Goal: Task Accomplishment & Management: Use online tool/utility

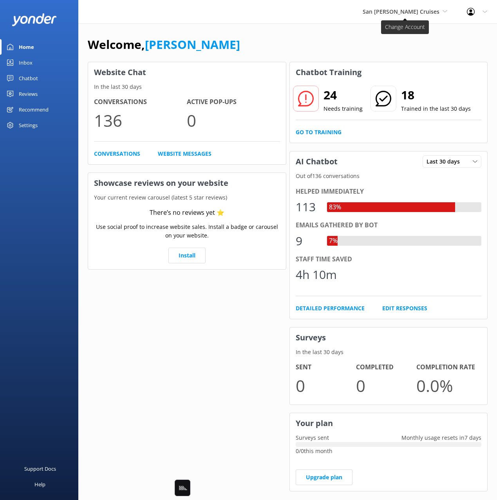
click at [412, 14] on span "San [PERSON_NAME] Cruises" at bounding box center [400, 11] width 77 height 7
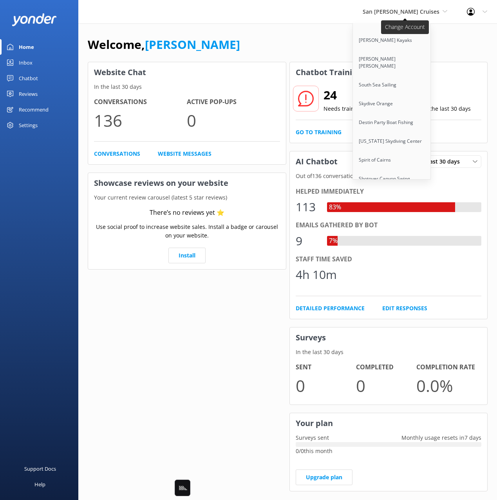
scroll to position [4984, 0]
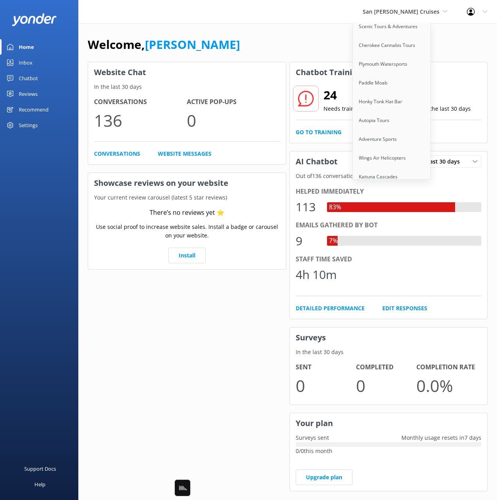
click at [427, 287] on link "Honky Tonk Party Pads" at bounding box center [392, 296] width 78 height 19
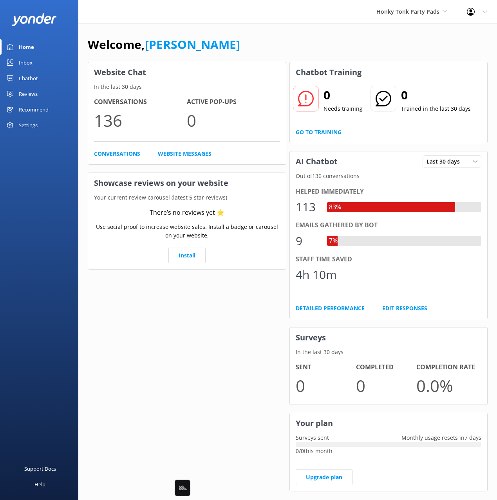
click at [252, 50] on div "Welcome, [PERSON_NAME]" at bounding box center [288, 48] width 400 height 27
click at [45, 76] on link "Chatbot" at bounding box center [39, 78] width 78 height 16
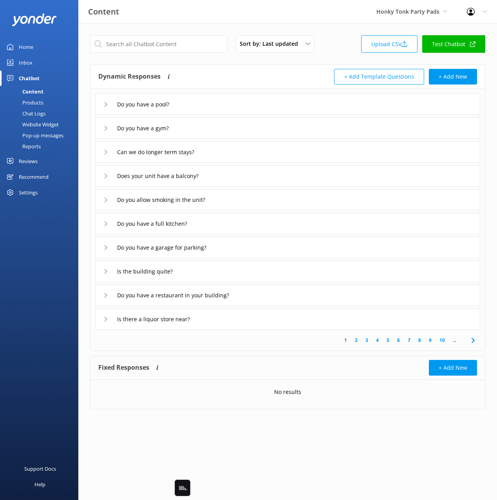
click at [263, 74] on div "Dynamic Responses Dynamic responses rely on the Large Language Model to create …" at bounding box center [192, 77] width 189 height 16
click at [36, 115] on div "Chat Logs" at bounding box center [25, 113] width 41 height 11
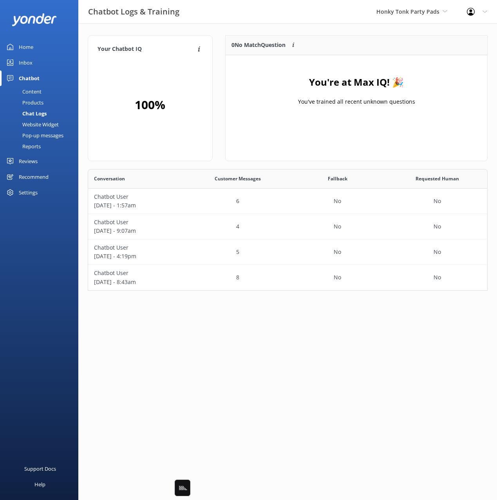
scroll to position [122, 400]
click at [34, 63] on link "Inbox" at bounding box center [39, 63] width 78 height 16
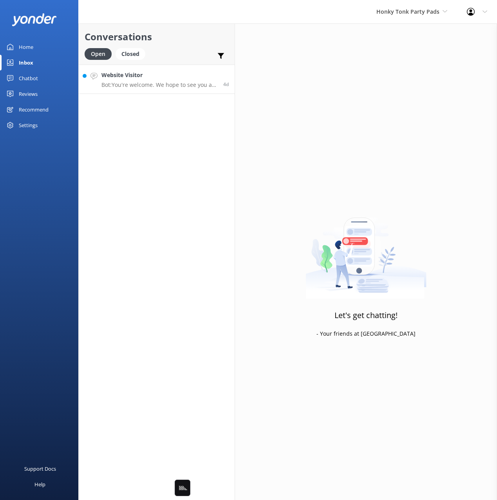
drag, startPoint x: 185, startPoint y: 50, endPoint x: 180, endPoint y: 76, distance: 26.4
click at [185, 51] on div "Open Closed Important Assigned to me Unassigned" at bounding box center [157, 57] width 144 height 19
drag, startPoint x: 179, startPoint y: 81, endPoint x: 179, endPoint y: 73, distance: 7.8
click at [179, 80] on div "Website Visitor Bot: You're welcome. We hope to see you at Honky Tonk Party Pad…" at bounding box center [159, 79] width 116 height 17
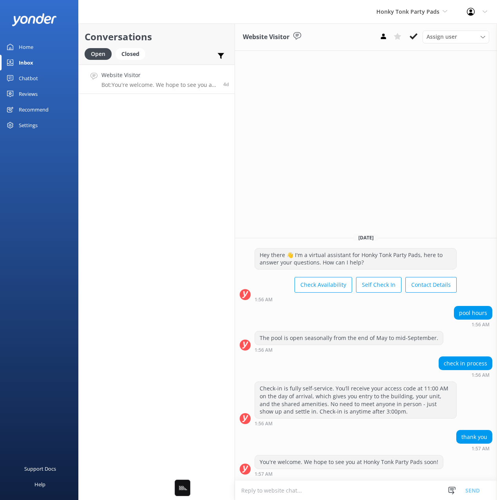
click at [171, 46] on div "Conversations Open Closed Important Assigned to me Unassigned SMS" at bounding box center [157, 43] width 156 height 41
click at [184, 54] on div "Open Closed Important Assigned to me Unassigned SMS" at bounding box center [157, 57] width 144 height 19
click at [41, 49] on link "Home" at bounding box center [39, 47] width 78 height 16
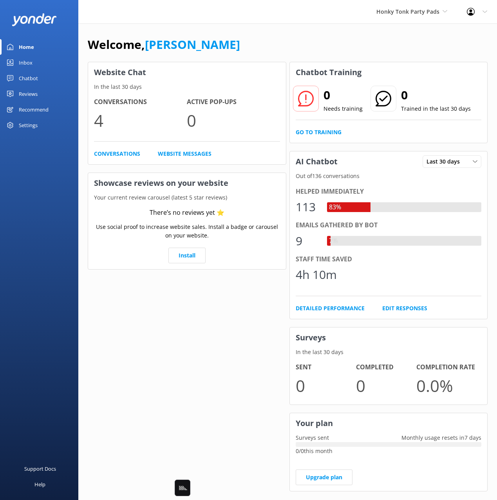
click at [234, 52] on div "Welcome, Mikayla" at bounding box center [288, 48] width 400 height 27
click at [240, 52] on div "Welcome, Mikayla" at bounding box center [288, 48] width 400 height 27
drag, startPoint x: 305, startPoint y: 34, endPoint x: 331, endPoint y: 44, distance: 27.5
click at [305, 34] on div "Welcome, Mikayla Website Chat In the last 30 days Conversations 4 Active Pop-up…" at bounding box center [287, 268] width 418 height 491
drag, startPoint x: 365, startPoint y: 35, endPoint x: 369, endPoint y: 40, distance: 6.1
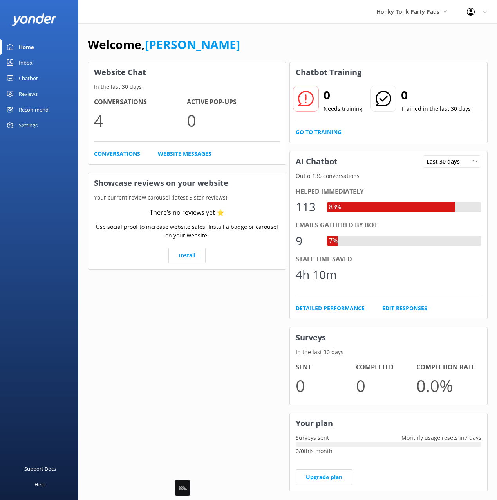
click at [365, 35] on div "Welcome, Mikayla" at bounding box center [288, 48] width 400 height 27
click at [409, 15] on span "Honky Tonk Party Pads" at bounding box center [411, 11] width 71 height 9
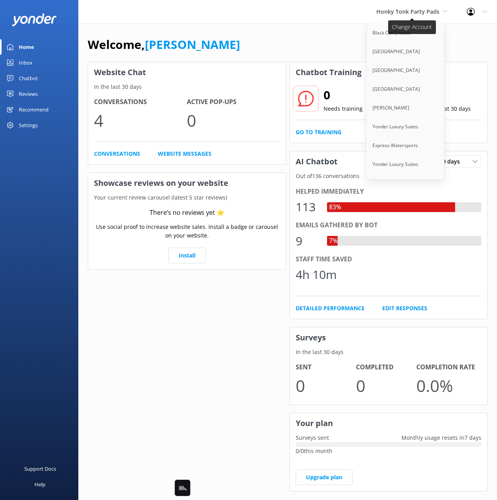
scroll to position [979, 0]
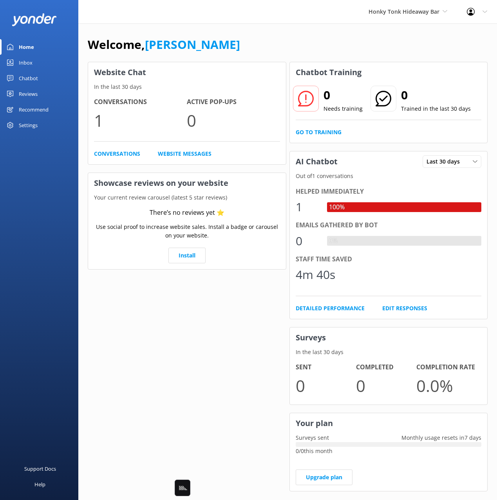
click at [31, 76] on div "Chatbot" at bounding box center [28, 78] width 19 height 16
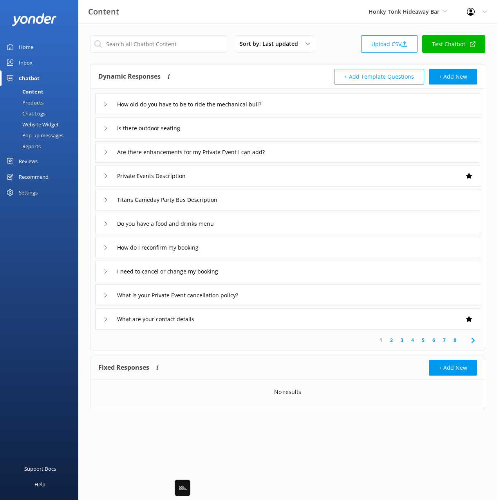
drag, startPoint x: 33, startPoint y: 112, endPoint x: 41, endPoint y: 123, distance: 13.2
click at [33, 112] on div "Chat Logs" at bounding box center [25, 113] width 41 height 11
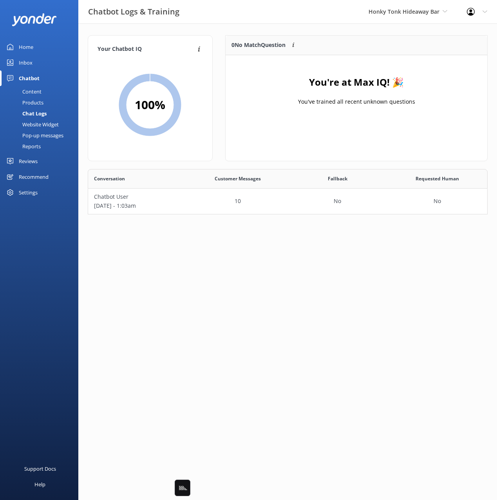
scroll to position [45, 400]
click at [45, 128] on div "Website Widget" at bounding box center [32, 124] width 54 height 11
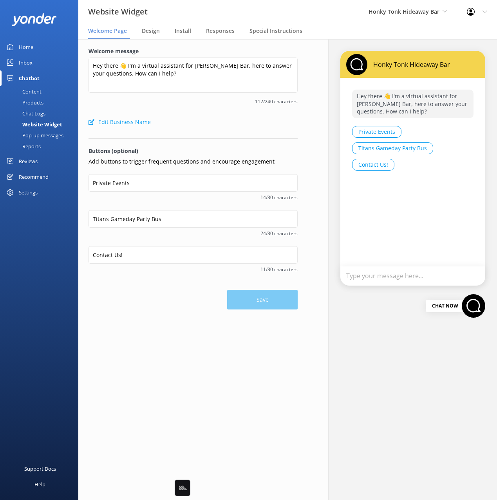
drag, startPoint x: 158, startPoint y: 33, endPoint x: 168, endPoint y: 34, distance: 10.6
click at [158, 33] on span "Design" at bounding box center [151, 31] width 18 height 8
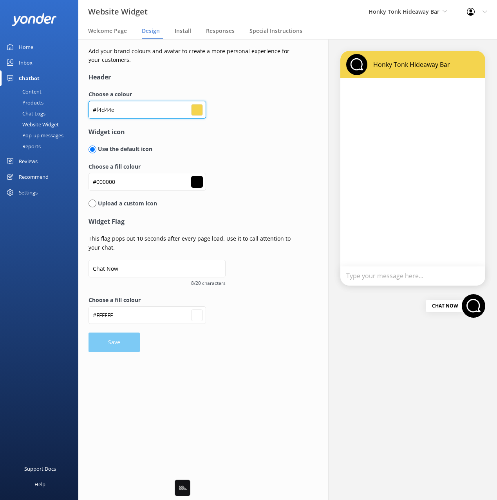
click at [104, 108] on input "#f4d44e" at bounding box center [146, 110] width 117 height 18
type input "#000000"
type input "#ffffff"
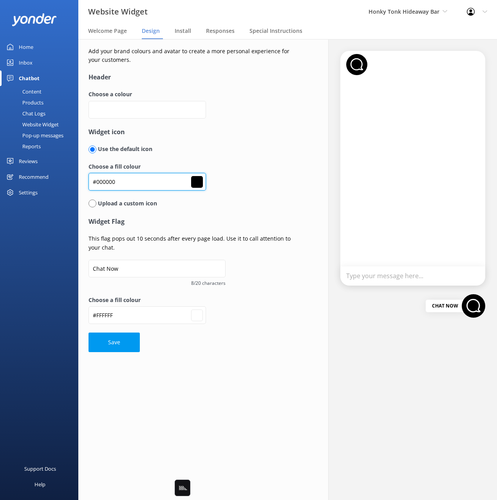
click at [115, 181] on input "#000000" at bounding box center [146, 182] width 117 height 18
paste input "f4d44e"
type input "#000000"
type input "#f4d44e"
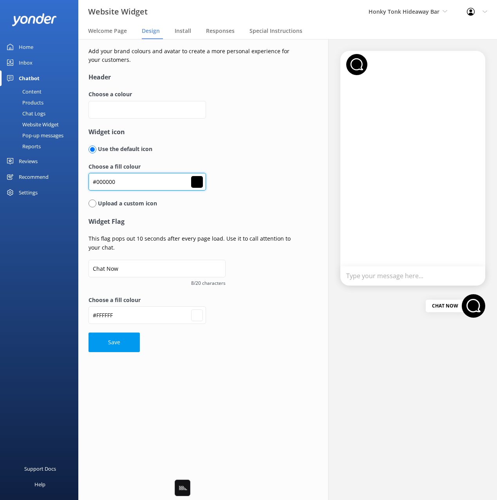
type input "#ffffff"
type input "#f4d44e"
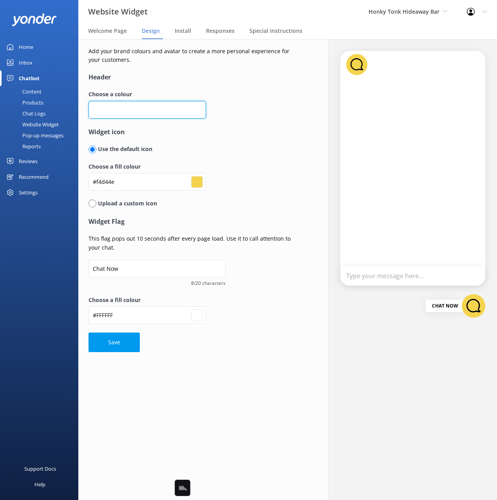
click at [113, 114] on input "text" at bounding box center [146, 110] width 117 height 18
type input "#000000"
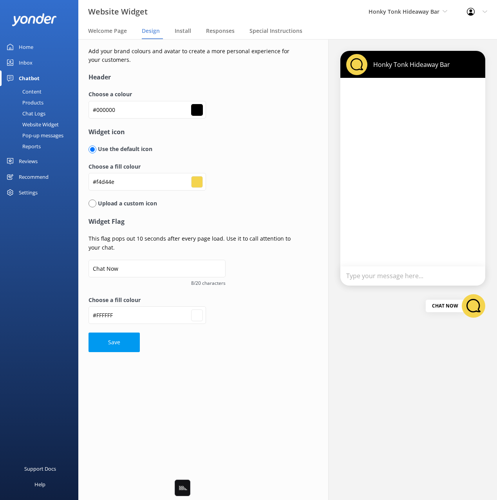
drag, startPoint x: 108, startPoint y: 348, endPoint x: 132, endPoint y: 346, distance: 24.4
click at [108, 348] on button "Save" at bounding box center [113, 343] width 51 height 20
type input "#ffffff"
drag, startPoint x: 227, startPoint y: 352, endPoint x: 178, endPoint y: 265, distance: 100.2
click at [227, 351] on div "Add your brand colours and avatar to create a more personal experience for your…" at bounding box center [192, 199] width 229 height 321
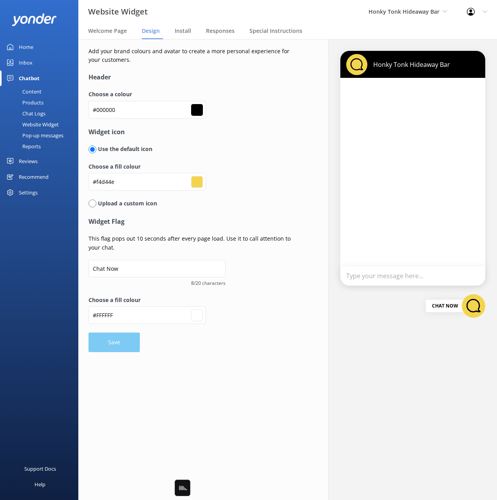
click at [38, 90] on div "Content" at bounding box center [23, 91] width 37 height 11
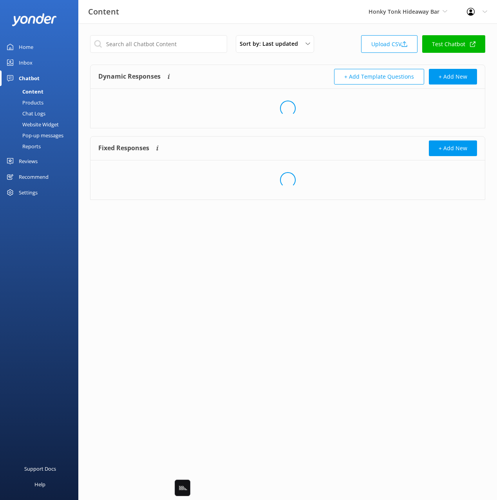
click at [256, 69] on div "Dynamic Responses Dynamic responses rely on the Large Language Model to create …" at bounding box center [192, 77] width 189 height 16
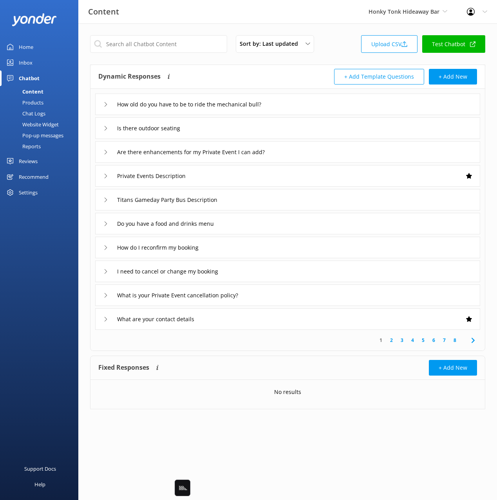
drag, startPoint x: 29, startPoint y: 67, endPoint x: 54, endPoint y: 70, distance: 24.9
click at [29, 67] on div "Inbox" at bounding box center [26, 63] width 14 height 16
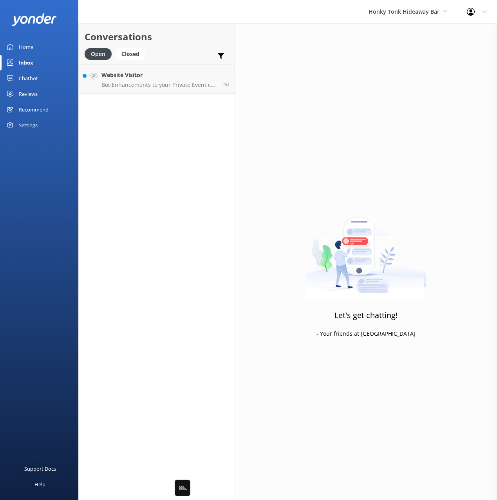
click at [175, 46] on div "Conversations Open Closed Important Assigned to me Unassigned" at bounding box center [157, 43] width 156 height 41
click at [171, 69] on link "Website Visitor Bot: Enhancements to your Private Event can include: - Event Ph…" at bounding box center [157, 79] width 156 height 29
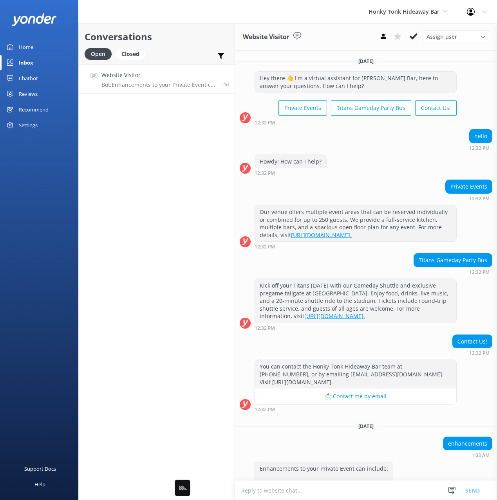
scroll to position [122, 0]
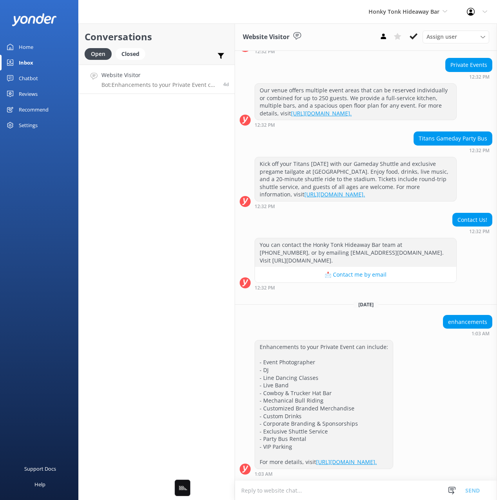
drag, startPoint x: 169, startPoint y: 35, endPoint x: 109, endPoint y: 39, distance: 60.0
click at [166, 36] on h2 "Conversations" at bounding box center [157, 36] width 144 height 15
click at [24, 49] on div "Home" at bounding box center [26, 47] width 14 height 16
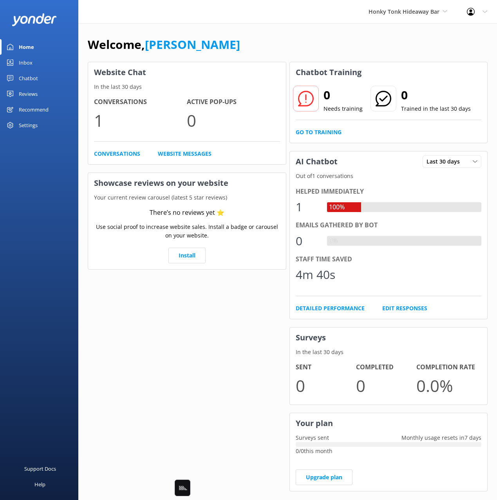
drag, startPoint x: 268, startPoint y: 41, endPoint x: 284, endPoint y: 56, distance: 22.4
click at [268, 41] on div "Welcome, Mikayla" at bounding box center [288, 48] width 400 height 27
click at [393, 36] on div "Welcome, Mikayla" at bounding box center [288, 48] width 400 height 27
click at [416, 11] on span "Honky Tonk Hideaway Bar" at bounding box center [403, 11] width 71 height 7
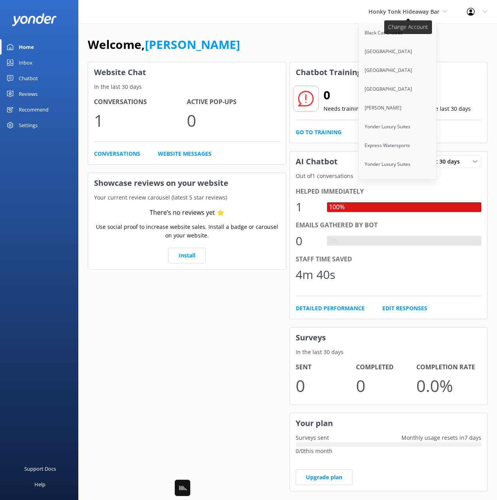
scroll to position [2460, 0]
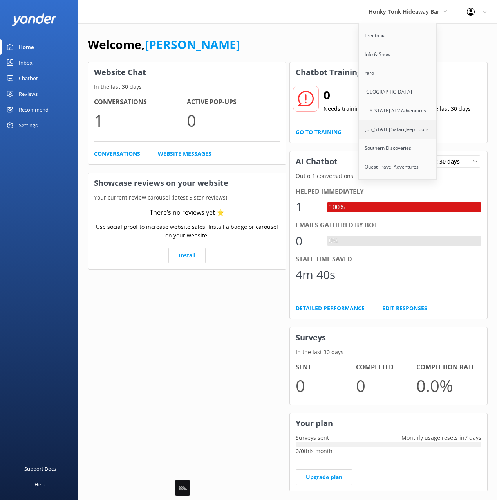
click at [407, 120] on link "[US_STATE] Safari Jeep Tours" at bounding box center [397, 129] width 78 height 19
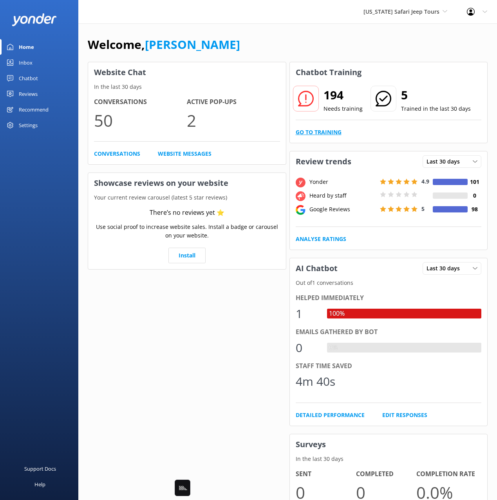
click at [331, 133] on link "Go to Training" at bounding box center [318, 132] width 46 height 9
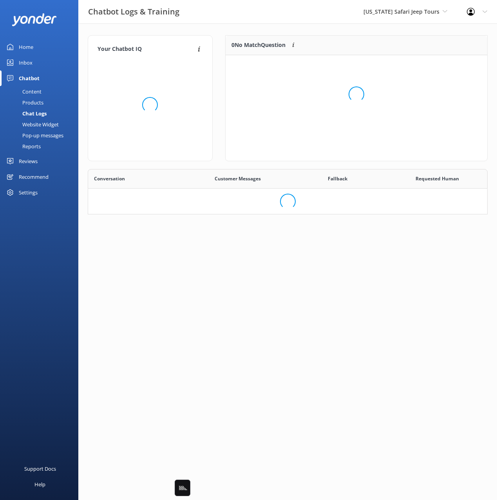
scroll to position [274, 399]
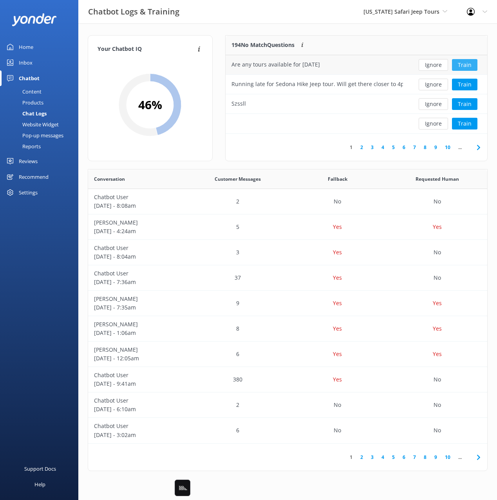
click at [470, 67] on button "Train" at bounding box center [464, 65] width 25 height 12
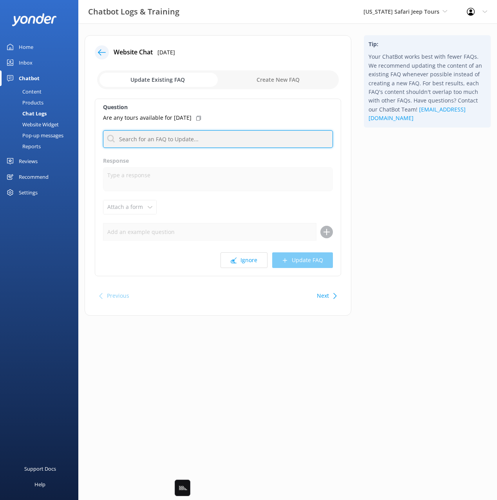
click at [187, 145] on input "text" at bounding box center [218, 139] width 230 height 18
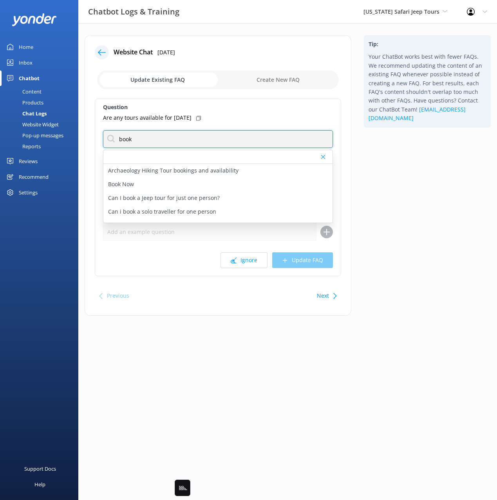
type input "book"
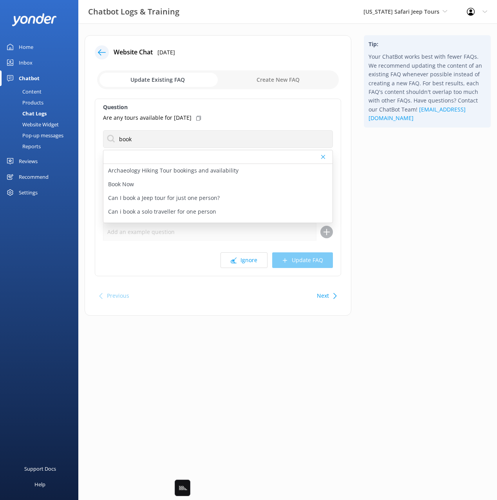
click at [431, 195] on div "Tip: Your ChatBot works best with fewer FAQs. We recommend updating the content…" at bounding box center [426, 179] width 139 height 288
drag, startPoint x: 168, startPoint y: 185, endPoint x: 199, endPoint y: 142, distance: 52.8
click at [168, 185] on div "Book Now" at bounding box center [217, 185] width 229 height 14
type textarea "Booking the best jeep tour in Sedona with Safari Jeep Tours is quick and easy. …"
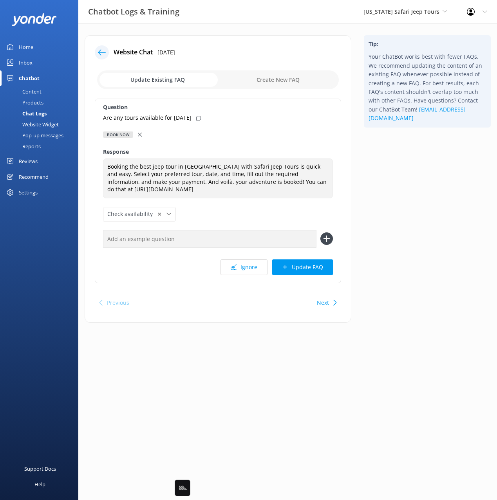
drag, startPoint x: 196, startPoint y: 120, endPoint x: 205, endPoint y: 139, distance: 21.2
click at [196, 120] on div "Are any tours available for today" at bounding box center [218, 117] width 230 height 9
click at [284, 238] on input "text" at bounding box center [209, 239] width 213 height 18
paste input "Are any tours available for today"
type input "Are any tours available for today"
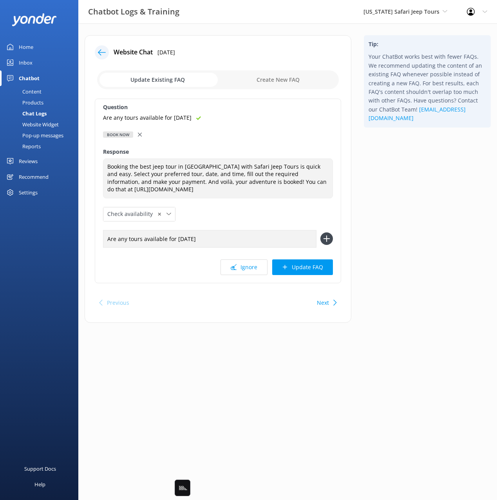
click at [320, 232] on button at bounding box center [326, 238] width 13 height 13
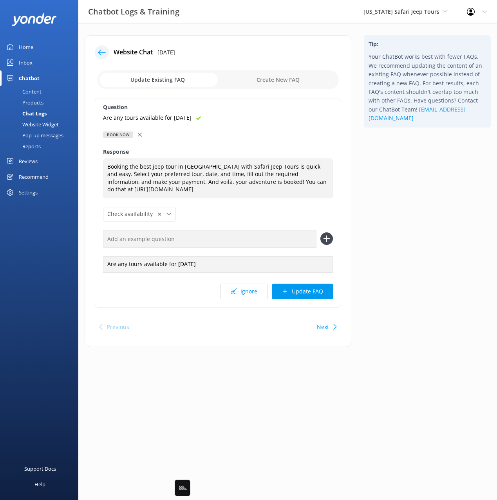
click at [313, 306] on div "Question Are any tours available for today Book Now Archaeology Hiking Tour boo…" at bounding box center [218, 203] width 246 height 209
click at [327, 290] on button "Update FAQ" at bounding box center [302, 292] width 61 height 16
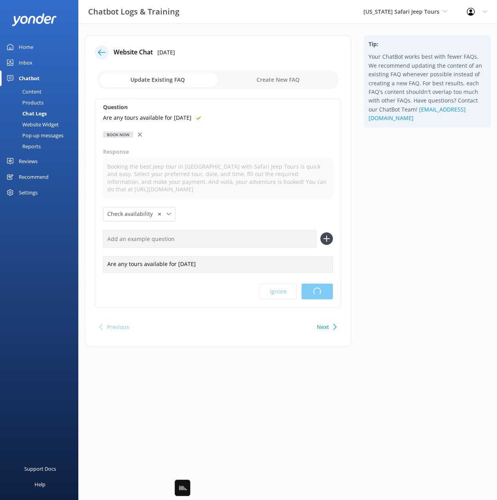
click at [396, 266] on div "Tip: Your ChatBot works best with fewer FAQs. We recommend updating the content…" at bounding box center [426, 195] width 139 height 320
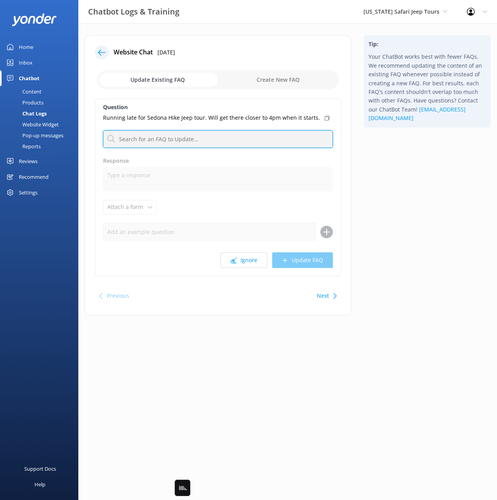
click at [194, 139] on input "text" at bounding box center [218, 139] width 230 height 18
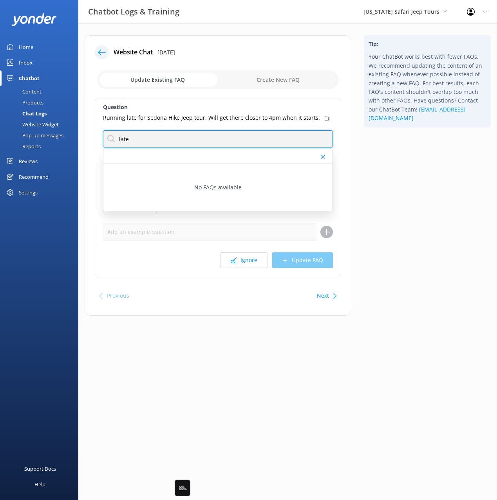
type input "late"
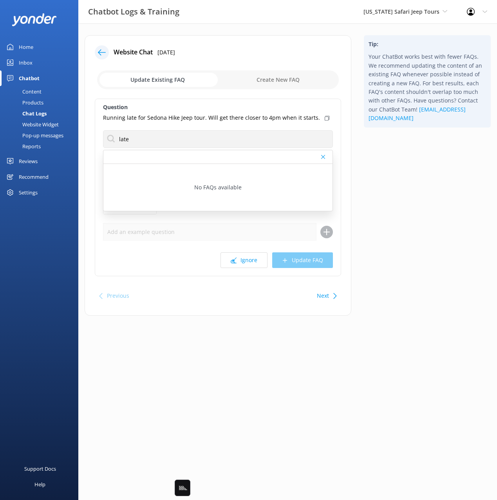
click at [416, 162] on div "Tip: Your ChatBot works best with fewer FAQs. We recommend updating the content…" at bounding box center [426, 179] width 139 height 288
drag, startPoint x: 377, startPoint y: 288, endPoint x: 376, endPoint y: 284, distance: 4.0
click at [376, 287] on div "Tip: Your ChatBot works best with fewer FAQs. We recommend updating the content…" at bounding box center [426, 179] width 139 height 288
drag, startPoint x: 311, startPoint y: 292, endPoint x: 317, endPoint y: 292, distance: 6.7
click at [311, 292] on div "Previous Next" at bounding box center [218, 296] width 246 height 22
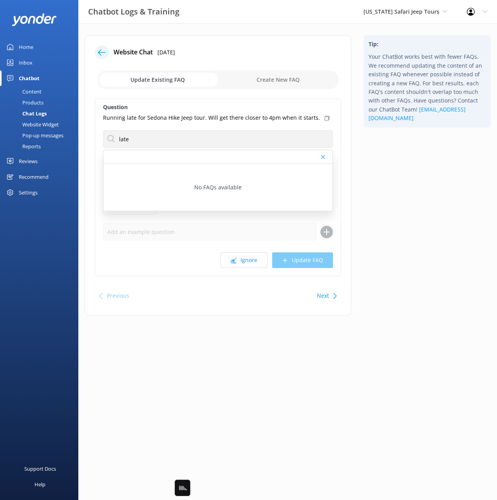
click at [324, 296] on button "Next" at bounding box center [323, 296] width 12 height 16
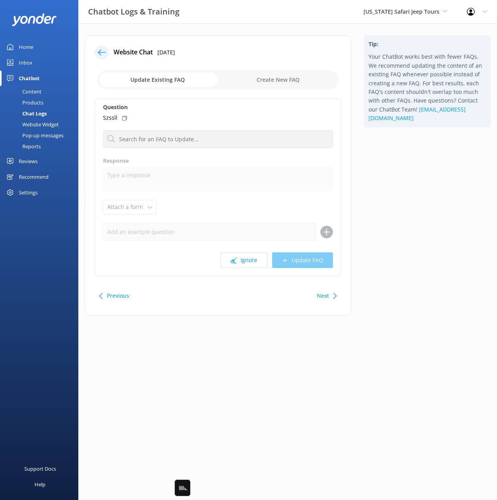
drag, startPoint x: 411, startPoint y: 269, endPoint x: 319, endPoint y: 245, distance: 95.5
click at [409, 268] on div "Tip: Your ChatBot works best with fewer FAQs. We recommend updating the content…" at bounding box center [426, 179] width 139 height 288
click at [249, 257] on button "Ignore" at bounding box center [243, 260] width 47 height 16
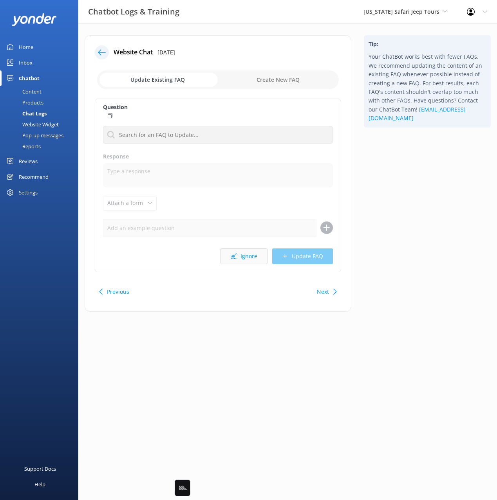
click at [252, 258] on button "Ignore" at bounding box center [243, 256] width 47 height 16
click at [243, 260] on button "Ignore" at bounding box center [243, 260] width 47 height 16
click at [244, 260] on button "Ignore" at bounding box center [243, 256] width 47 height 16
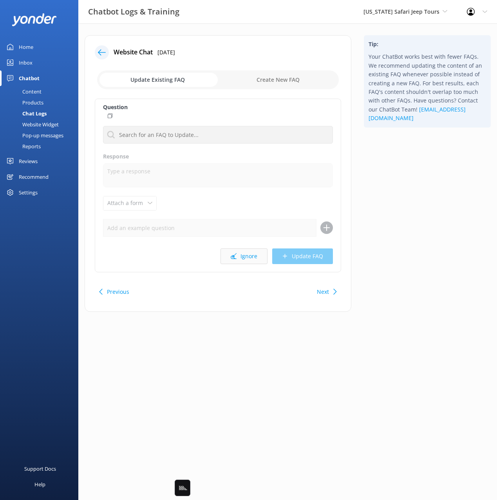
click at [251, 264] on button "Ignore" at bounding box center [243, 256] width 47 height 16
click at [238, 257] on button "Ignore" at bounding box center [243, 256] width 47 height 16
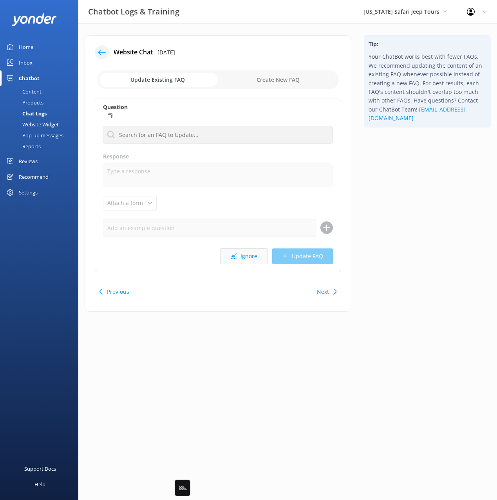
click at [239, 256] on button "Ignore" at bounding box center [243, 256] width 47 height 16
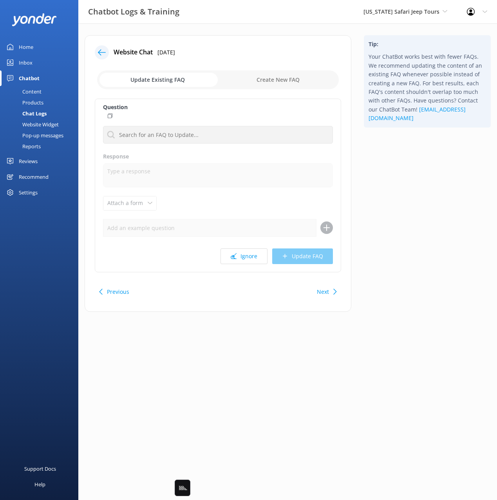
click at [239, 256] on button "Ignore" at bounding box center [243, 256] width 47 height 16
click at [103, 51] on icon at bounding box center [102, 53] width 8 height 8
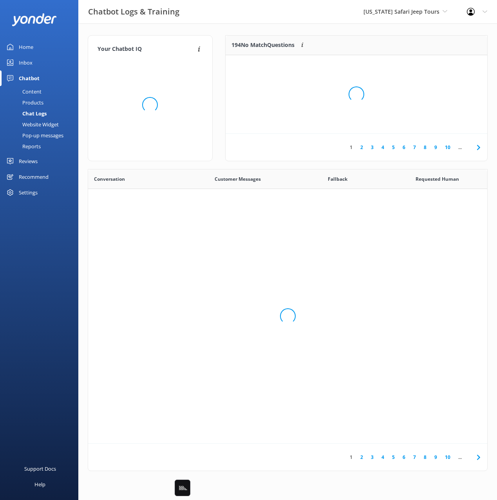
scroll to position [274, 399]
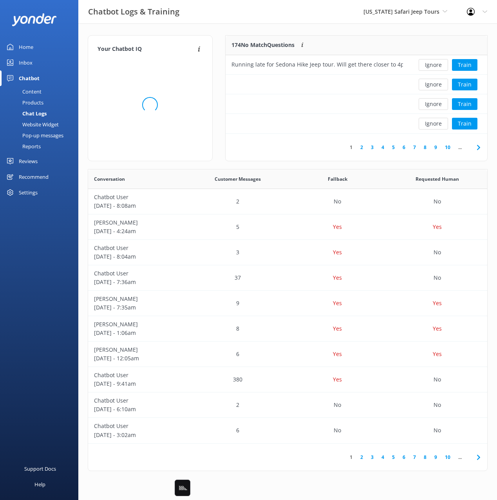
click at [306, 29] on div "Your Chatbot IQ Your Chatbot IQ is the percentage of trained FAQs against untra…" at bounding box center [287, 254] width 418 height 463
click at [432, 82] on button "Ignore" at bounding box center [432, 85] width 29 height 12
click at [434, 86] on button "Ignore" at bounding box center [432, 85] width 29 height 12
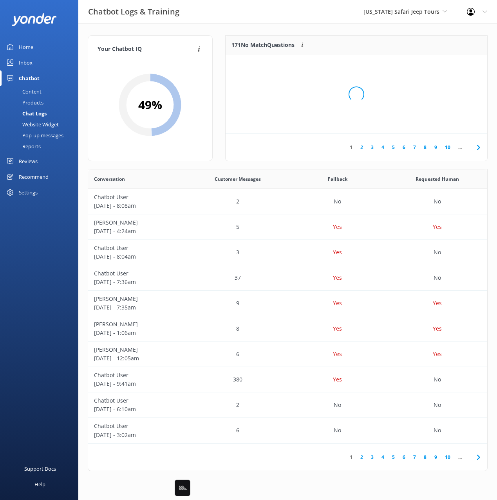
click at [434, 86] on div "Loading.." at bounding box center [356, 94] width 246 height 500
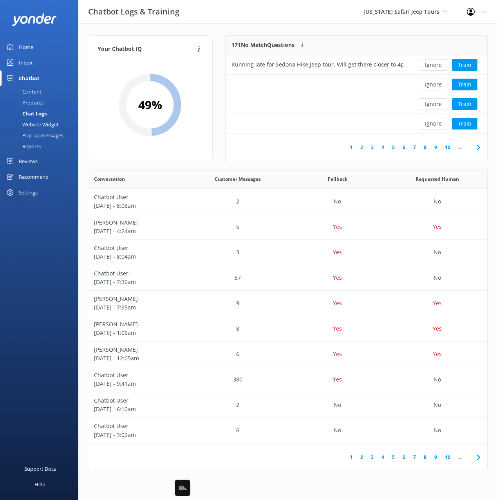
click at [434, 86] on button "Ignore" at bounding box center [432, 85] width 29 height 12
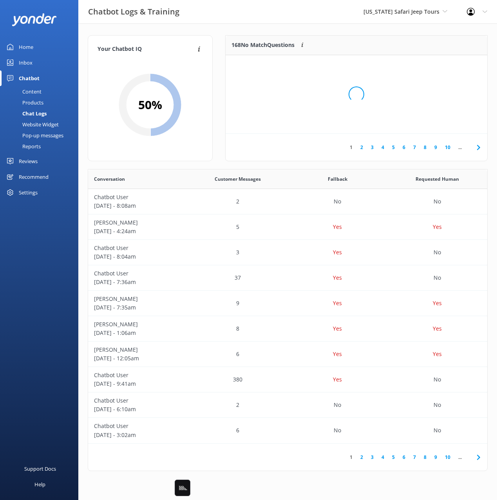
click at [434, 86] on div "Loading.." at bounding box center [356, 94] width 246 height 500
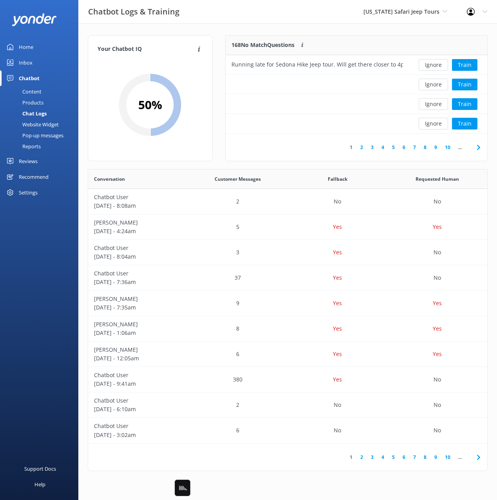
click at [434, 86] on button "Ignore" at bounding box center [432, 85] width 29 height 12
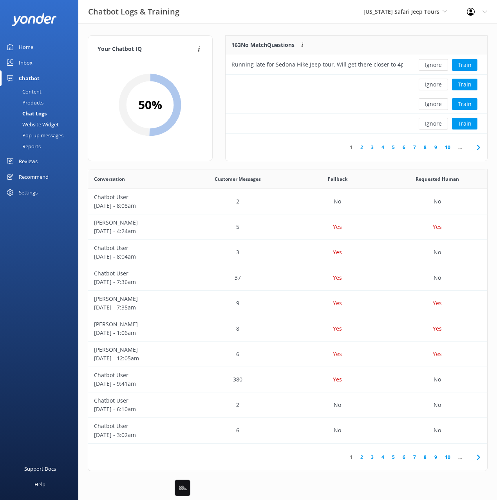
click at [434, 86] on button "Ignore" at bounding box center [432, 85] width 29 height 12
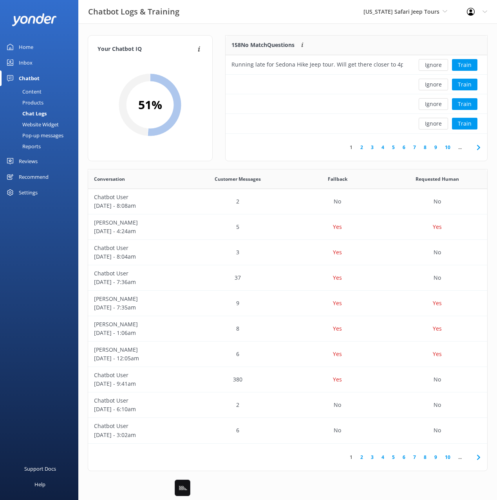
click at [434, 86] on button "Ignore" at bounding box center [432, 85] width 29 height 12
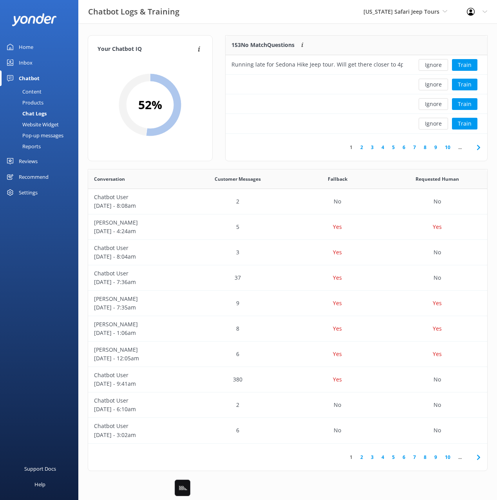
click at [434, 86] on button "Ignore" at bounding box center [432, 85] width 29 height 12
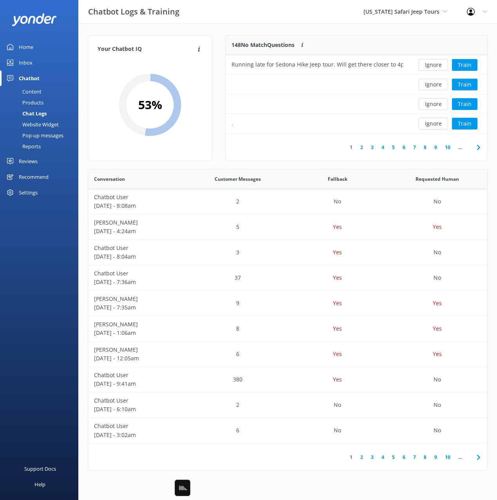
click at [434, 86] on button "Ignore" at bounding box center [432, 85] width 29 height 12
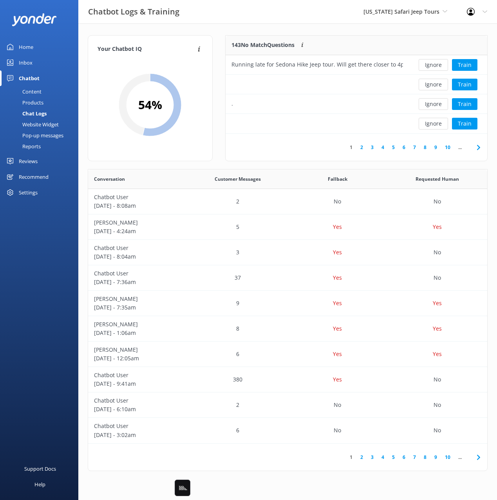
click at [434, 86] on button "Ignore" at bounding box center [432, 85] width 29 height 12
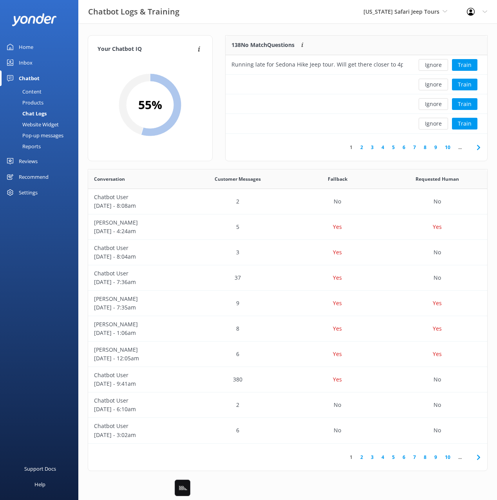
click at [434, 86] on button "Ignore" at bounding box center [432, 85] width 29 height 12
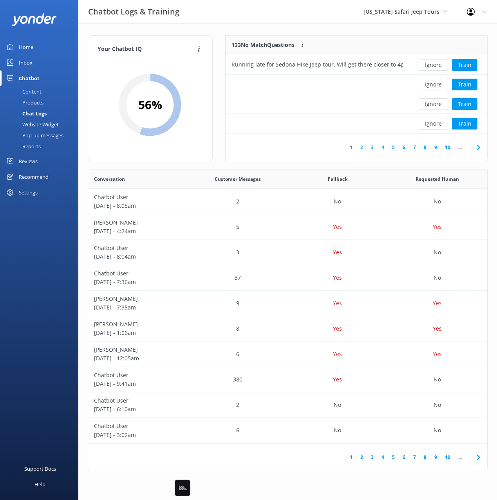
click at [434, 86] on button "Ignore" at bounding box center [432, 85] width 29 height 12
click at [434, 86] on div "Loading.. Train" at bounding box center [447, 85] width 67 height 12
click at [434, 86] on button "Ignore" at bounding box center [432, 85] width 29 height 12
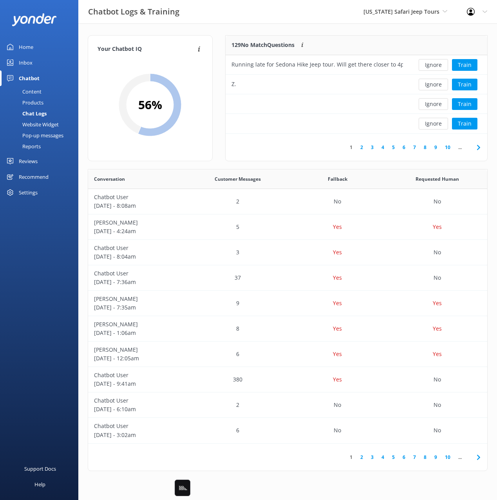
click at [434, 86] on button "Ignore" at bounding box center [432, 85] width 29 height 12
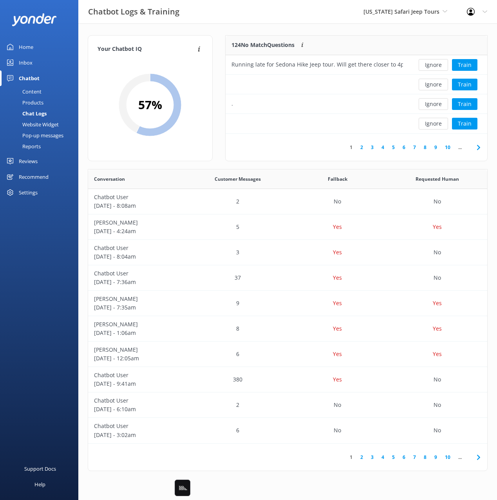
click at [434, 86] on button "Ignore" at bounding box center [432, 85] width 29 height 12
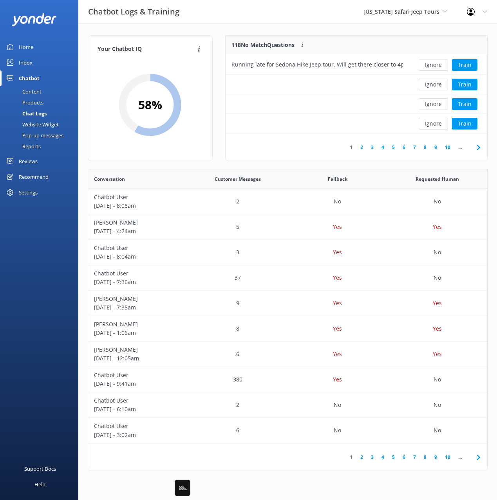
click at [434, 86] on button "Ignore" at bounding box center [432, 85] width 29 height 12
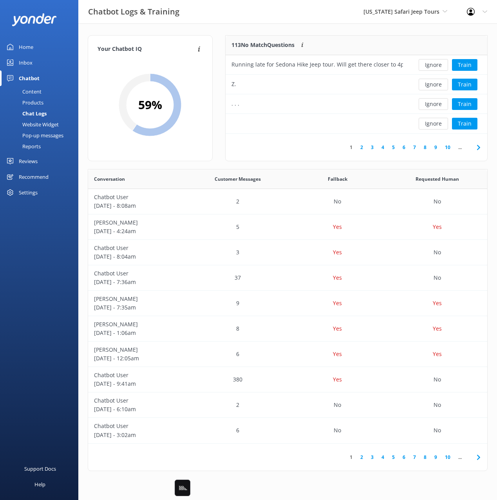
click at [434, 86] on button "Ignore" at bounding box center [432, 85] width 29 height 12
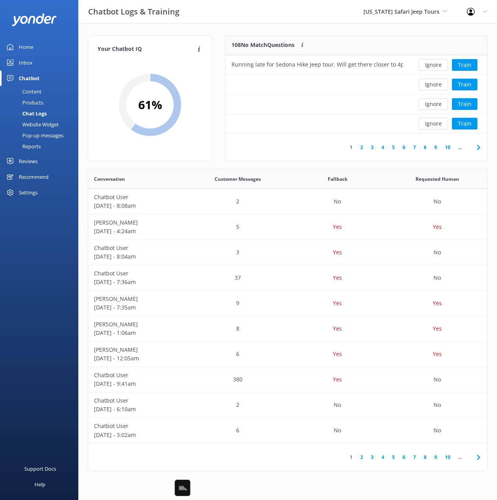
click at [434, 86] on button "Ignore" at bounding box center [432, 85] width 29 height 12
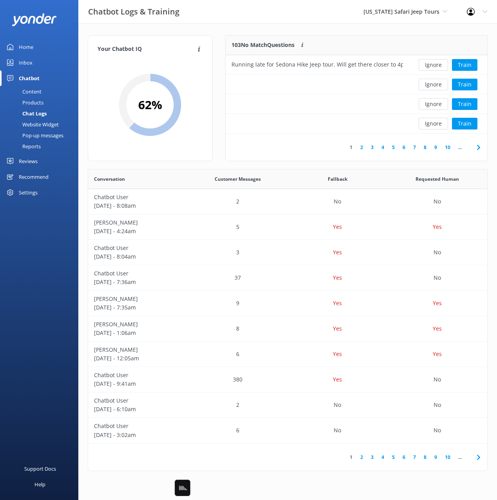
click at [434, 86] on button "Ignore" at bounding box center [432, 85] width 29 height 12
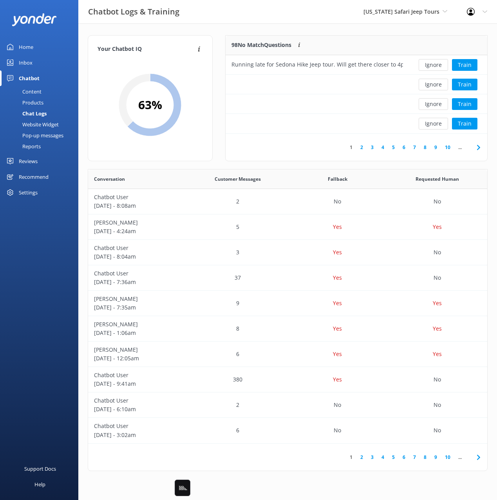
click at [434, 86] on button "Ignore" at bounding box center [432, 85] width 29 height 12
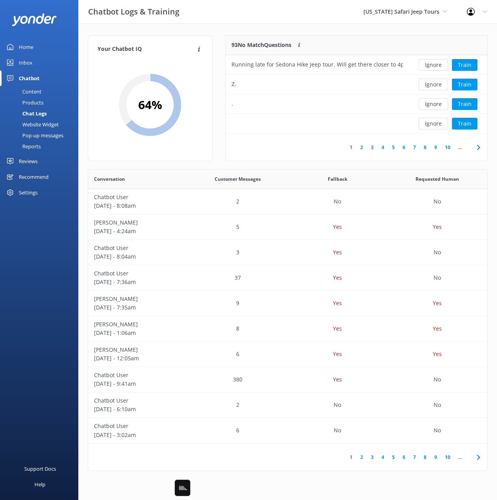
click at [434, 86] on button "Ignore" at bounding box center [432, 85] width 29 height 12
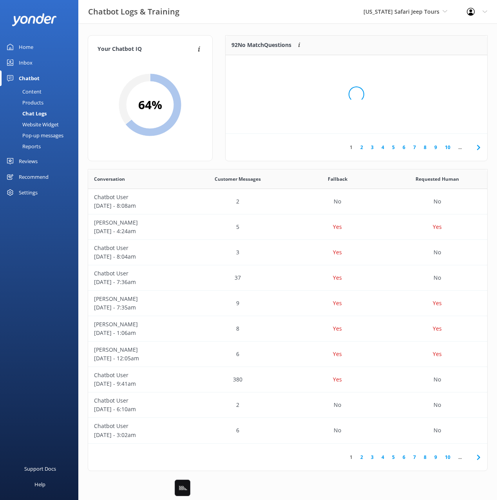
click at [434, 86] on div "Loading.." at bounding box center [356, 94] width 246 height 500
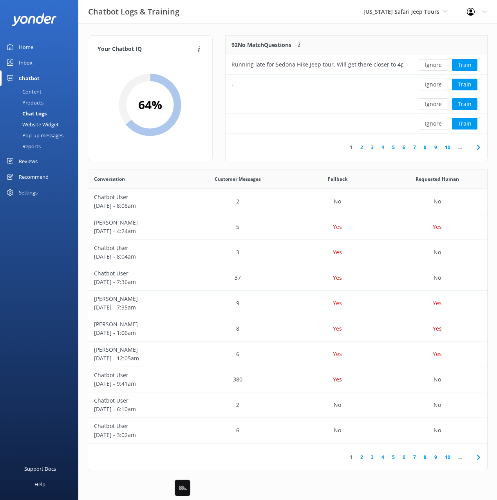
click at [434, 86] on button "Ignore" at bounding box center [432, 85] width 29 height 12
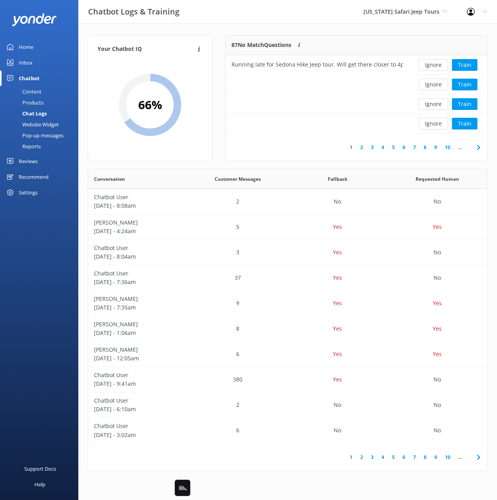
click at [434, 86] on button "Ignore" at bounding box center [432, 85] width 29 height 12
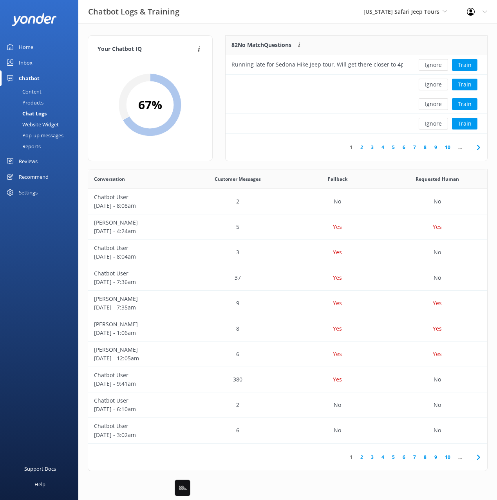
click at [434, 86] on button "Ignore" at bounding box center [432, 85] width 29 height 12
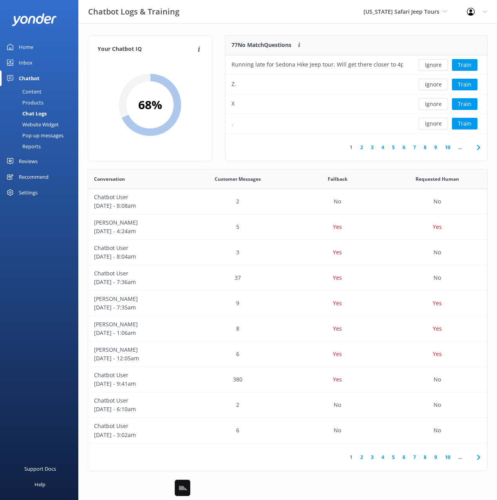
click at [434, 86] on button "Ignore" at bounding box center [432, 85] width 29 height 12
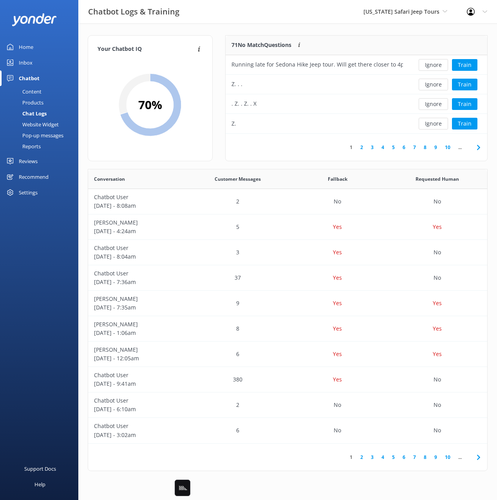
click at [434, 86] on button "Ignore" at bounding box center [432, 85] width 29 height 12
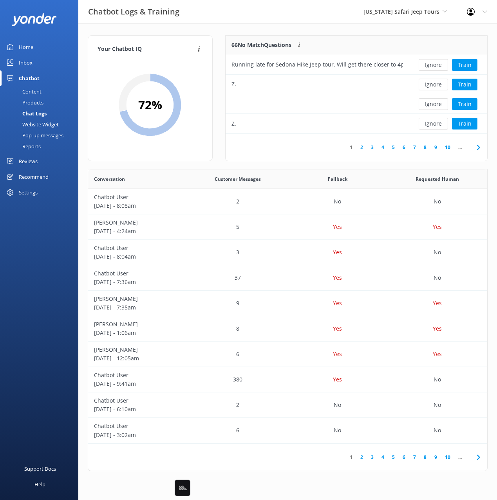
click at [434, 86] on button "Ignore" at bounding box center [432, 85] width 29 height 12
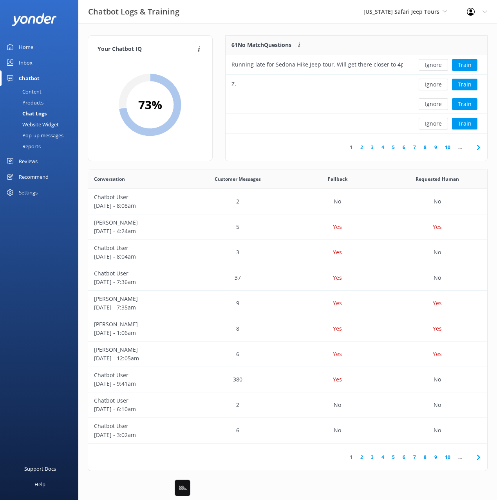
click at [434, 86] on button "Ignore" at bounding box center [432, 85] width 29 height 12
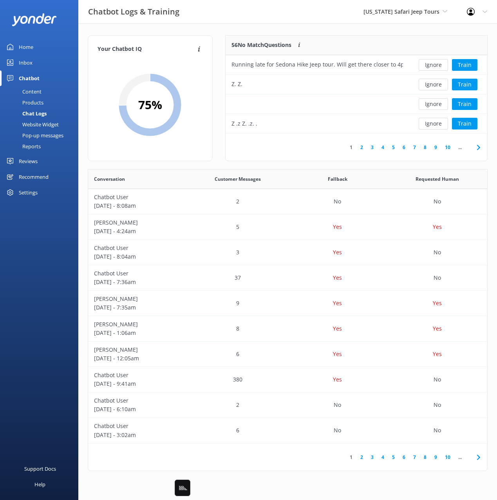
click at [434, 86] on button "Ignore" at bounding box center [432, 85] width 29 height 12
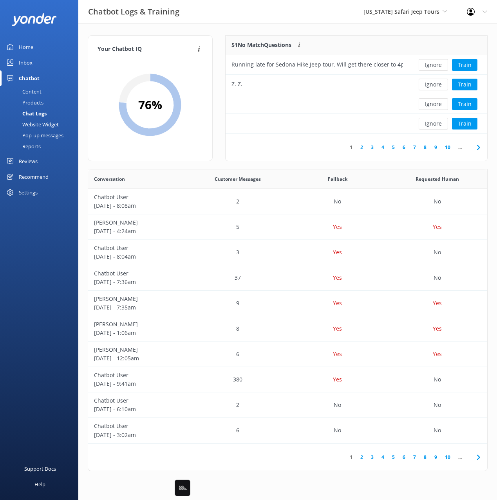
click at [434, 86] on button "Ignore" at bounding box center [432, 85] width 29 height 12
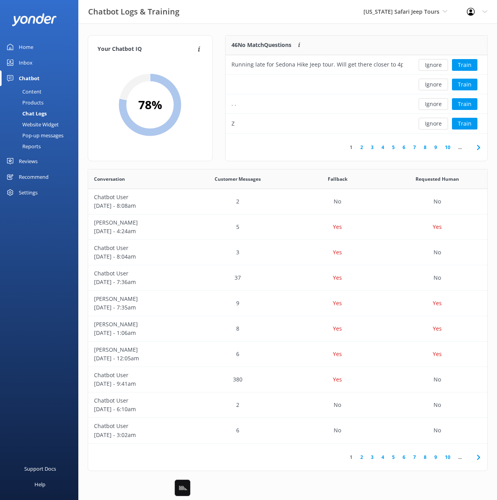
click at [434, 86] on button "Ignore" at bounding box center [432, 85] width 29 height 12
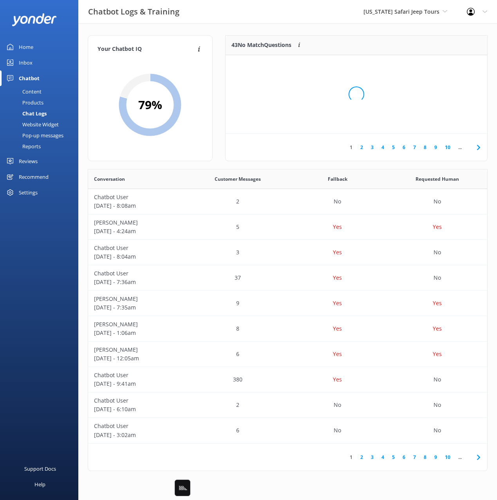
click at [434, 86] on div "Loading.." at bounding box center [356, 94] width 246 height 500
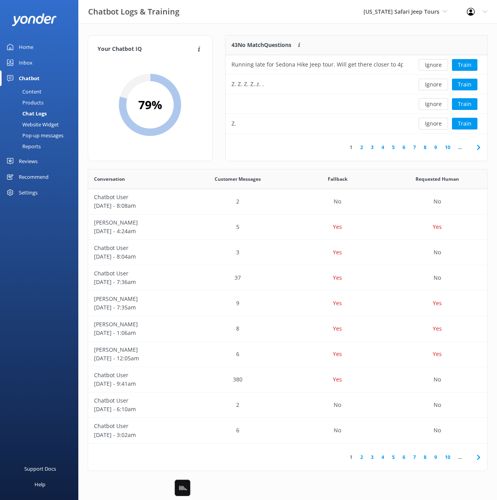
click at [434, 86] on button "Ignore" at bounding box center [432, 85] width 29 height 12
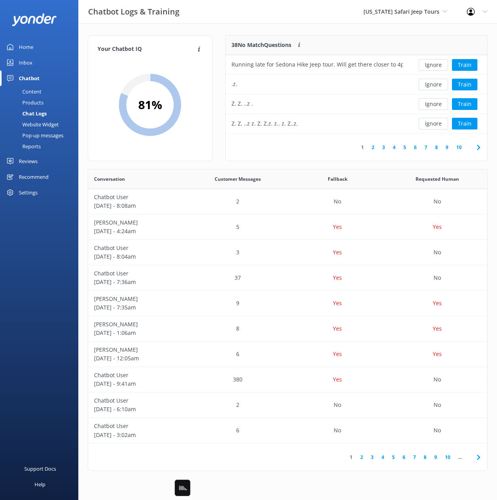
click at [434, 86] on button "Ignore" at bounding box center [432, 85] width 29 height 12
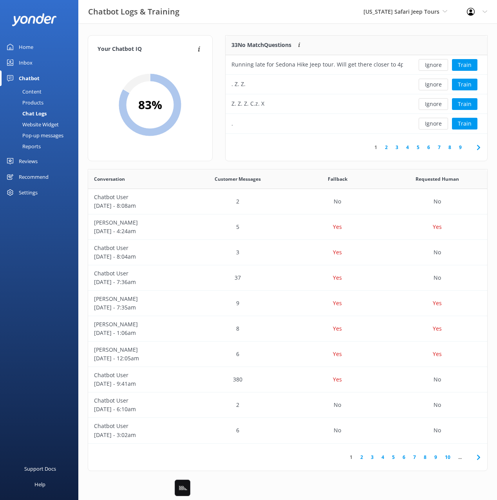
click at [434, 86] on button "Ignore" at bounding box center [432, 85] width 29 height 12
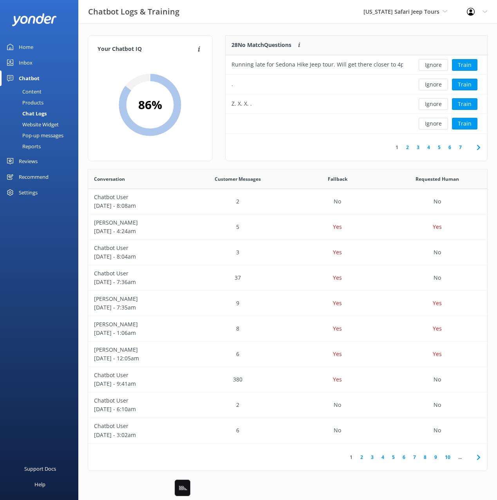
click at [434, 86] on button "Ignore" at bounding box center [432, 85] width 29 height 12
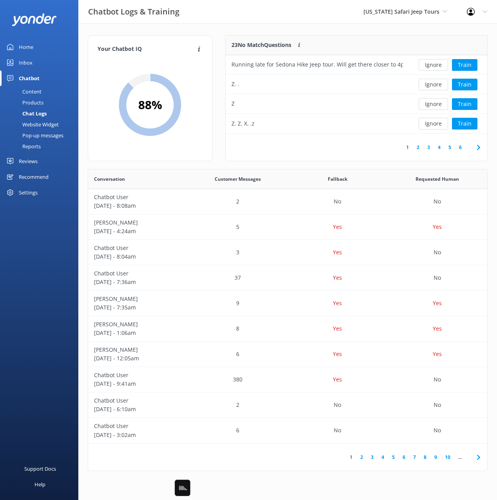
click at [434, 86] on button "Ignore" at bounding box center [432, 85] width 29 height 12
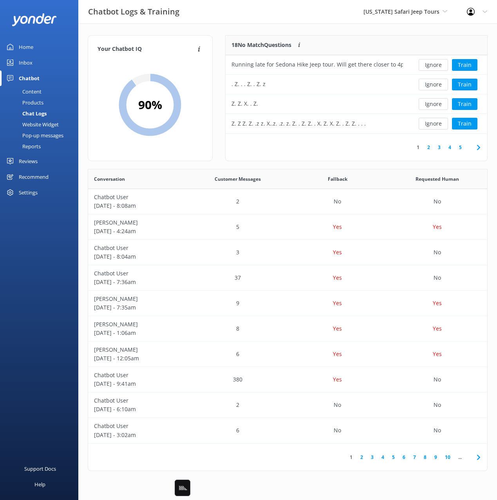
click at [434, 86] on button "Ignore" at bounding box center [432, 85] width 29 height 12
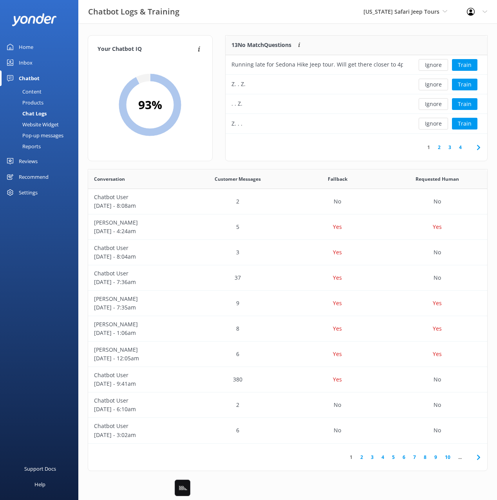
click at [434, 86] on button "Ignore" at bounding box center [432, 85] width 29 height 12
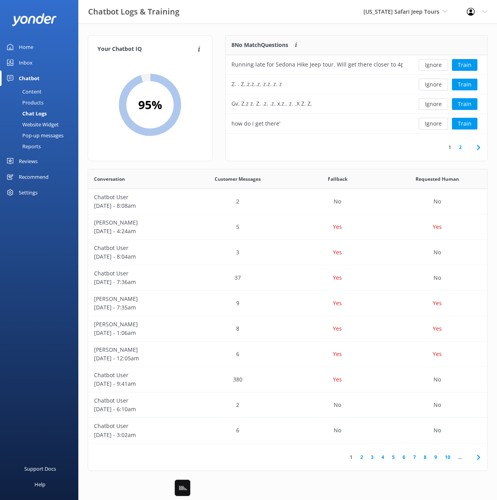
click at [434, 86] on button "Ignore" at bounding box center [432, 85] width 29 height 12
click at [458, 86] on button "Train" at bounding box center [464, 85] width 25 height 12
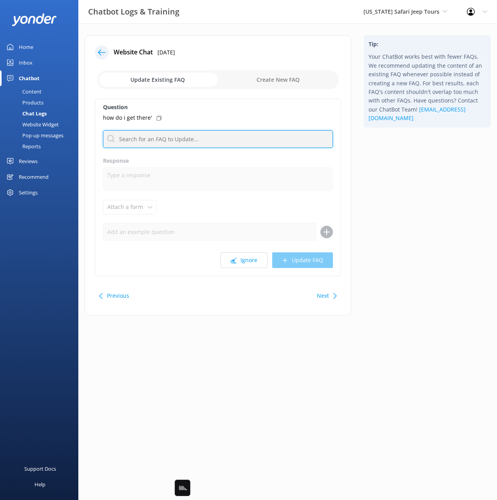
click at [240, 139] on input "text" at bounding box center [218, 139] width 230 height 18
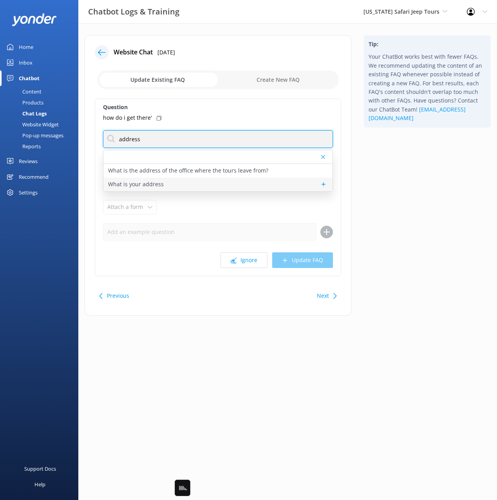
type input "address"
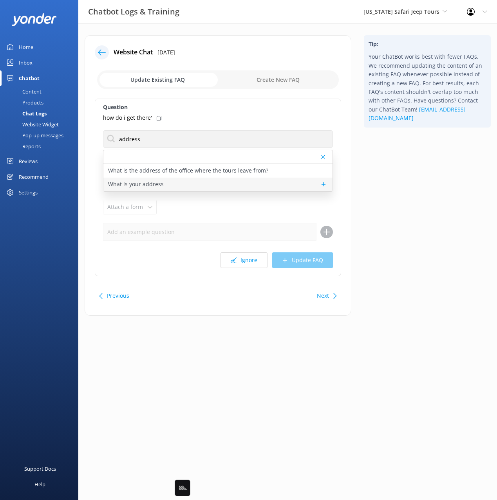
click at [169, 185] on div "What is your address" at bounding box center [217, 185] width 229 height 14
type textarea "Arizona Safari Jeep Tours is located at 335 Jordan Road, Sedona, AZ 86336. For …"
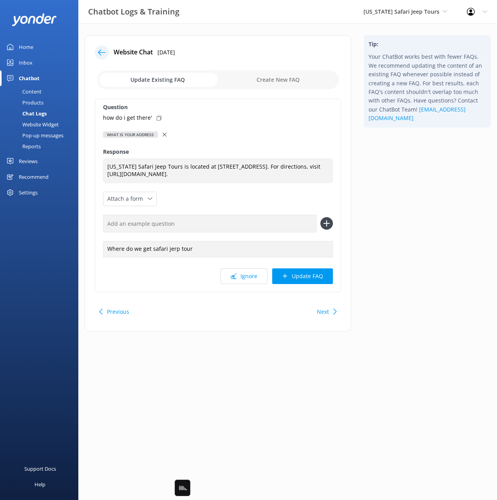
click at [157, 119] on icon at bounding box center [159, 118] width 5 height 5
click at [208, 219] on input "text" at bounding box center [209, 224] width 213 height 18
paste input "how do i get there'"
type input "how do i get there'"
click at [320, 217] on button at bounding box center [326, 223] width 13 height 13
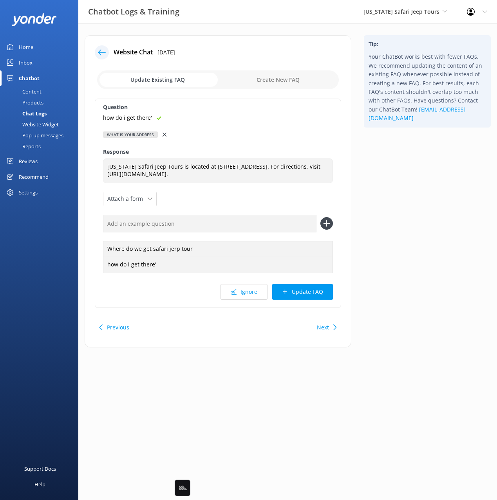
click at [299, 275] on div "Question how do i get there' What is your address What is the address of the of…" at bounding box center [218, 203] width 246 height 209
click at [301, 286] on button "Update FAQ" at bounding box center [302, 292] width 61 height 16
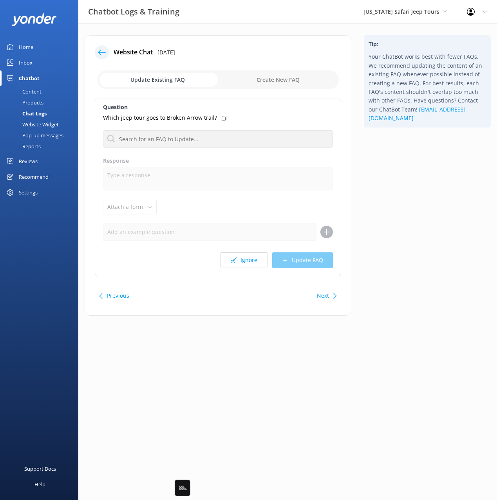
click at [379, 233] on div "Tip: Your ChatBot works best with fewer FAQs. We recommend updating the content…" at bounding box center [426, 179] width 139 height 288
click at [318, 294] on button "Next" at bounding box center [323, 296] width 12 height 16
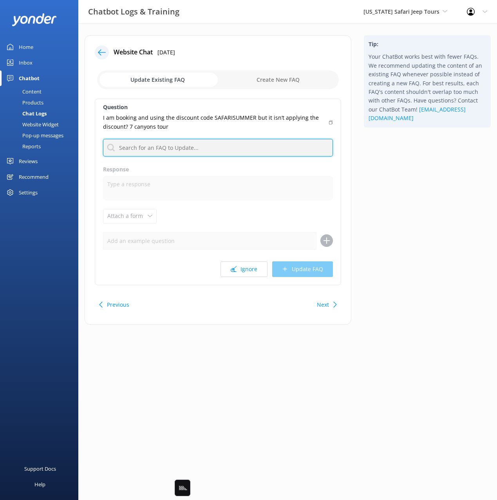
click at [227, 148] on input "text" at bounding box center [218, 148] width 230 height 18
type input "proble"
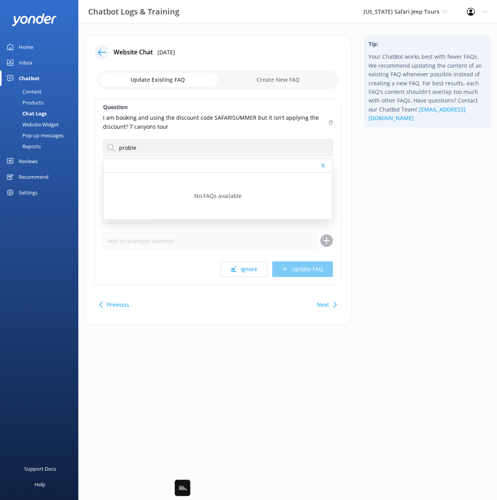
click at [330, 122] on icon at bounding box center [331, 122] width 4 height 5
click at [382, 161] on div "Tip: Your ChatBot works best with fewer FAQs. We recommend updating the content…" at bounding box center [426, 183] width 139 height 297
click at [328, 308] on button "Next" at bounding box center [323, 305] width 12 height 16
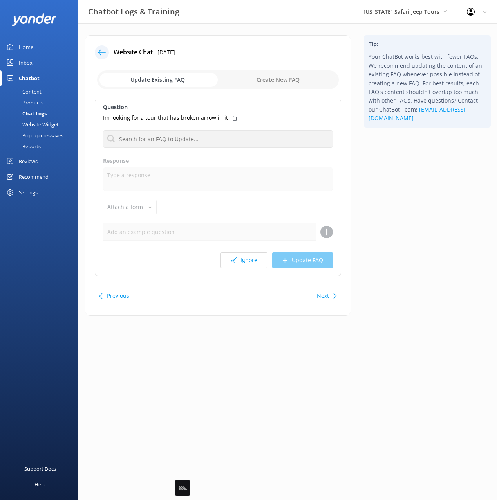
click at [383, 291] on div "Tip: Your ChatBot works best with fewer FAQs. We recommend updating the content…" at bounding box center [426, 179] width 139 height 288
click at [112, 297] on button "Previous" at bounding box center [118, 296] width 22 height 16
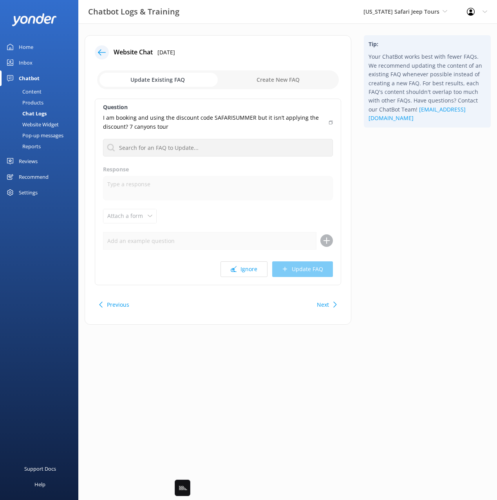
click at [113, 297] on button "Previous" at bounding box center [118, 305] width 22 height 16
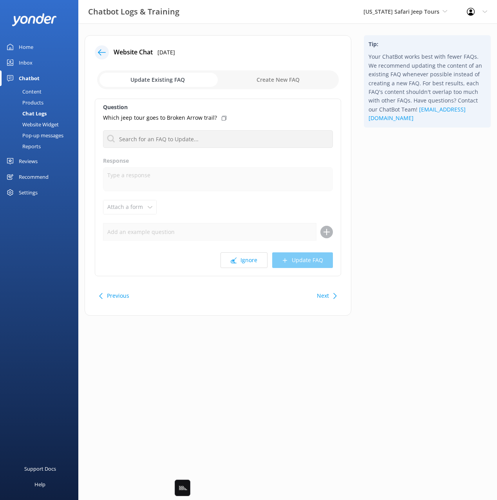
click at [321, 294] on button "Next" at bounding box center [323, 296] width 12 height 16
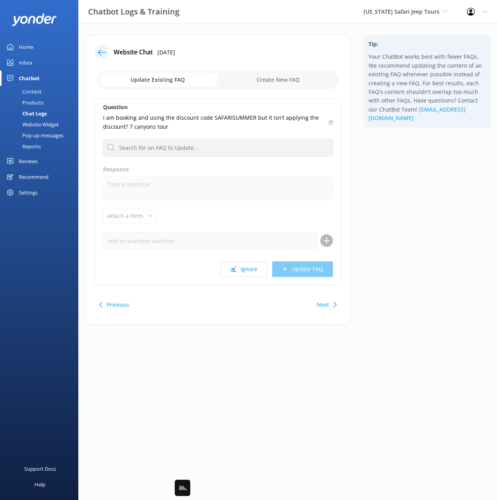
click at [321, 294] on div "Previous Next" at bounding box center [218, 305] width 246 height 22
click at [322, 305] on button "Next" at bounding box center [323, 305] width 12 height 16
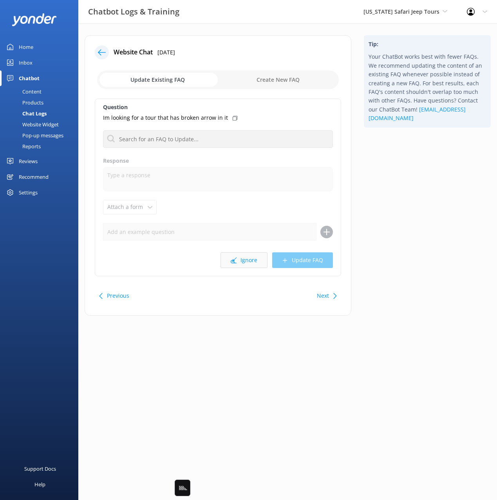
click at [246, 259] on button "Ignore" at bounding box center [243, 260] width 47 height 16
click at [248, 262] on button "Ignore" at bounding box center [243, 260] width 47 height 16
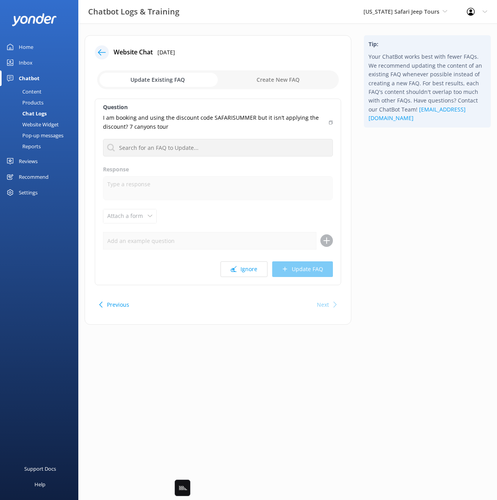
click at [104, 54] on icon at bounding box center [102, 53] width 8 height 8
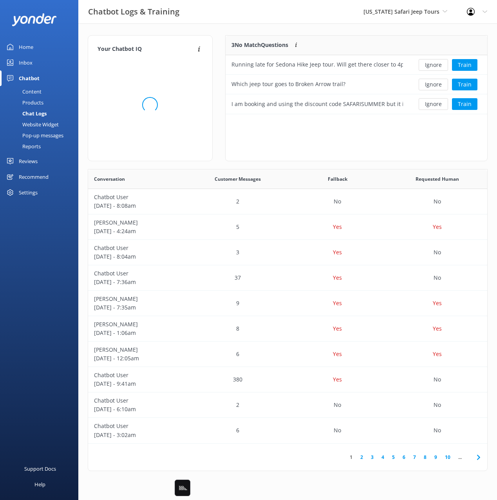
scroll to position [274, 399]
click at [219, 38] on div "3 No Match Questions Customers sometimes ask questions that don't fully match a…" at bounding box center [356, 102] width 275 height 134
click at [29, 89] on div "Content" at bounding box center [23, 91] width 37 height 11
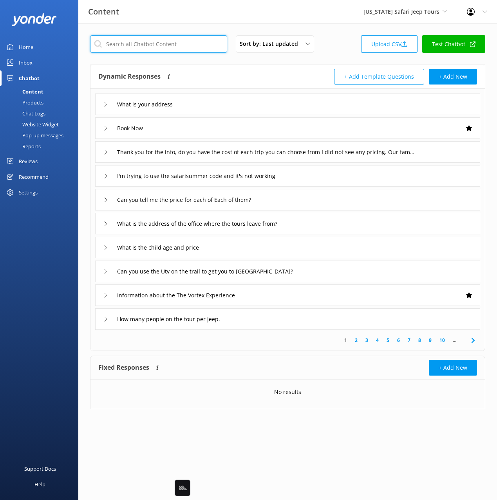
click at [138, 46] on input "text" at bounding box center [158, 44] width 137 height 18
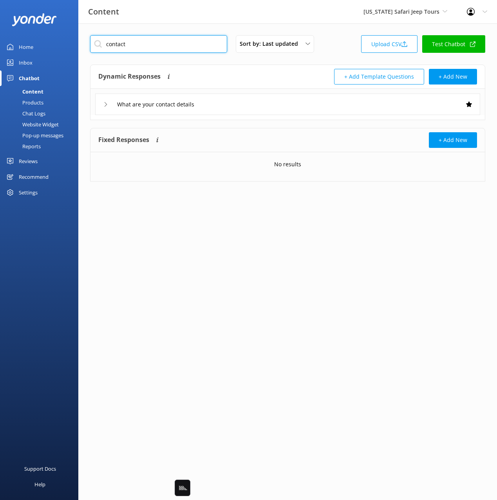
type input "contact"
click at [227, 74] on div "Dynamic Responses Dynamic responses rely on the Large Language Model to create …" at bounding box center [192, 77] width 189 height 16
click at [245, 108] on div "What are your contact details" at bounding box center [287, 105] width 385 height 22
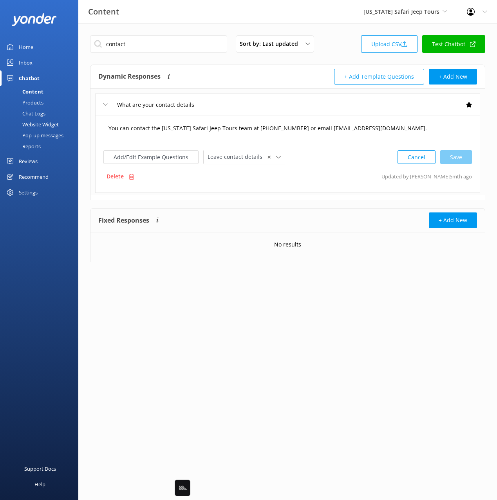
click at [240, 139] on textarea "You can contact the Arizona Safari Jeep Tours team at 928-282-3012 or email inf…" at bounding box center [287, 132] width 367 height 24
click at [29, 113] on div "Chat Logs" at bounding box center [25, 113] width 41 height 11
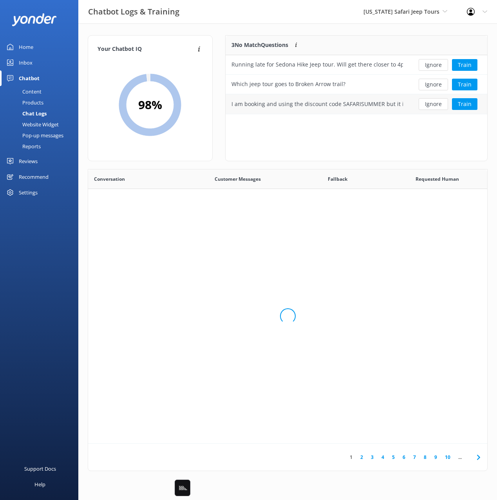
scroll to position [274, 399]
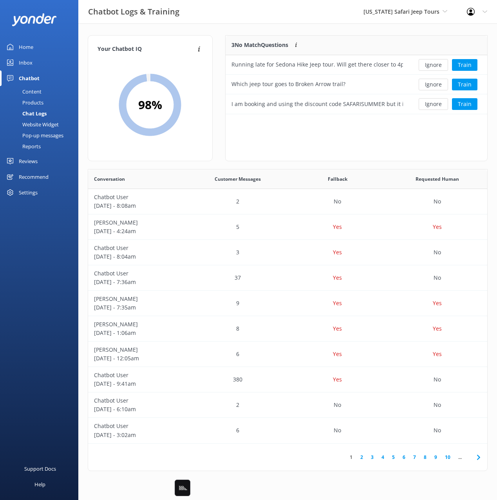
drag, startPoint x: 400, startPoint y: 133, endPoint x: 438, endPoint y: 120, distance: 40.8
click at [402, 132] on div "3 No Match Questions Customers sometimes ask questions that don't fully match a…" at bounding box center [356, 98] width 262 height 126
click at [465, 105] on button "Train" at bounding box center [464, 104] width 25 height 12
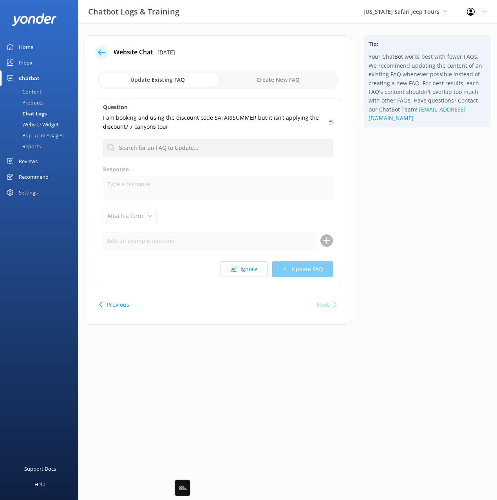
drag, startPoint x: 274, startPoint y: 81, endPoint x: 269, endPoint y: 86, distance: 7.5
click at [274, 81] on input "checkbox" at bounding box center [217, 79] width 241 height 19
checkbox input "true"
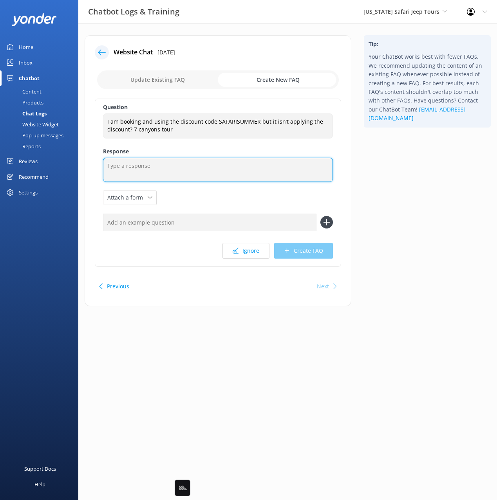
click at [204, 173] on textarea at bounding box center [218, 170] width 230 height 24
paste textarea "You can contact the Arizona Safari Jeep Tours team at 928-282-3012 or email inf…"
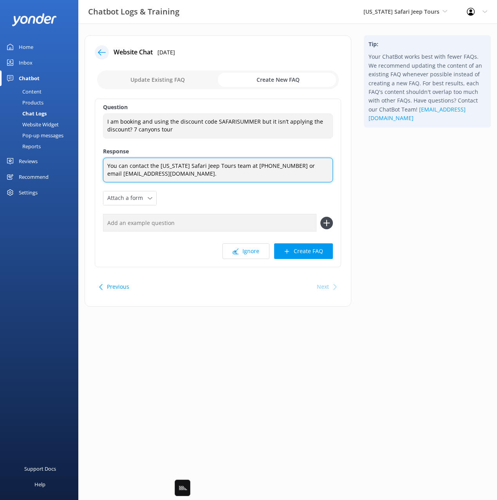
type textarea "You can contact the Arizona Safari Jeep Tours team at 928-282-3012 or email inf…"
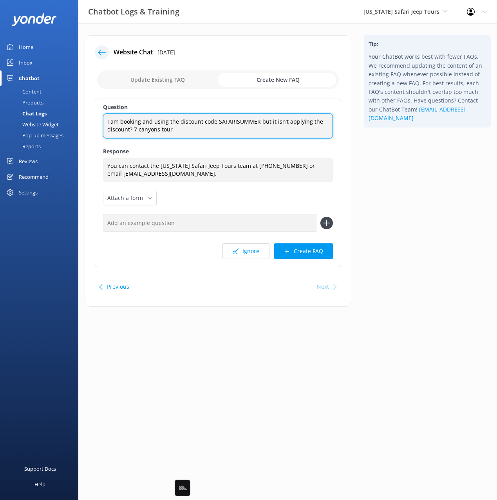
click at [151, 128] on textarea "I am booking and using the discount code SAFARISUMMER but it isn’t applying the…" at bounding box center [218, 125] width 230 height 25
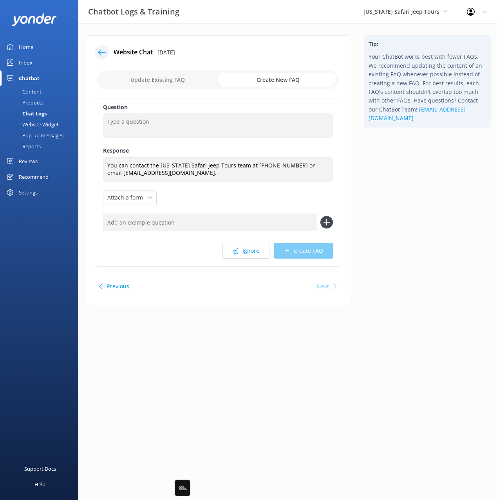
click at [195, 222] on input "text" at bounding box center [209, 223] width 213 height 18
paste input "I am booking and using the discount code SAFARISUMMER but it isn’t applying the…"
type input "I am booking and using the discount code SAFARISUMMER but it isn’t applying the…"
click at [320, 216] on button at bounding box center [326, 222] width 13 height 13
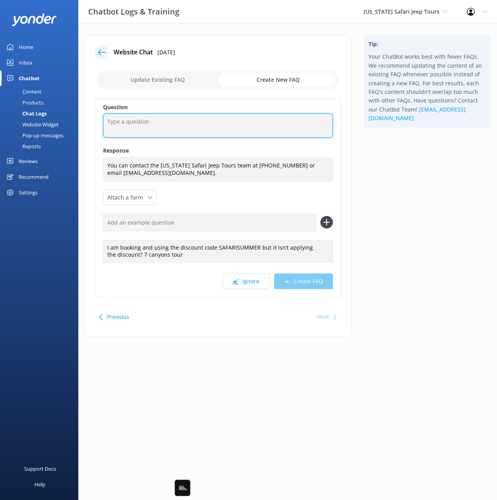
click at [185, 134] on textarea at bounding box center [218, 125] width 230 height 24
type textarea "I'm having problems booking online"
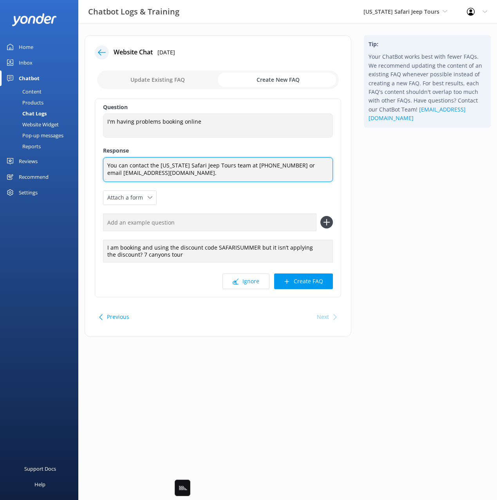
drag, startPoint x: 124, startPoint y: 171, endPoint x: 125, endPoint y: 165, distance: 6.0
click at [123, 171] on textarea "You can contact the Arizona Safari Jeep Tours team at 928-282-3012 or email inf…" at bounding box center [218, 169] width 230 height 25
drag, startPoint x: 99, startPoint y: 164, endPoint x: 114, endPoint y: 162, distance: 14.6
click at [95, 164] on div "Question I'm having problems booking online I'm having problems booking online …" at bounding box center [218, 198] width 246 height 199
drag, startPoint x: 104, startPoint y: 165, endPoint x: 95, endPoint y: 164, distance: 8.6
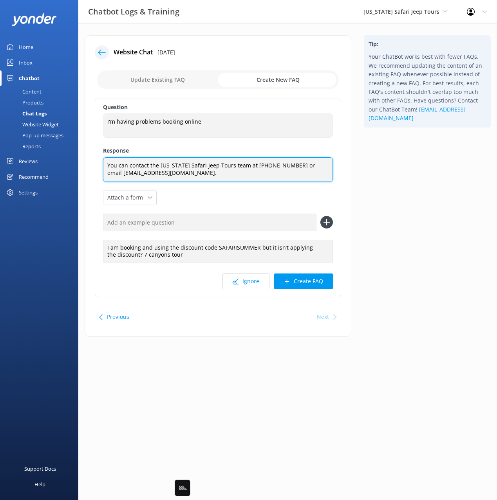
click at [95, 164] on div "Question I'm having problems booking online I'm having problems booking online …" at bounding box center [218, 198] width 246 height 199
click at [191, 175] on textarea "If you're having issues booking online, please contact the Arizona Safari Jeep …" at bounding box center [218, 169] width 230 height 25
click at [270, 177] on textarea "If you're having issues booking online, please contact the Arizona Safari Jeep …" at bounding box center [218, 169] width 230 height 25
type textarea "If you're having issues booking online, please contact the Arizona Safari Jeep …"
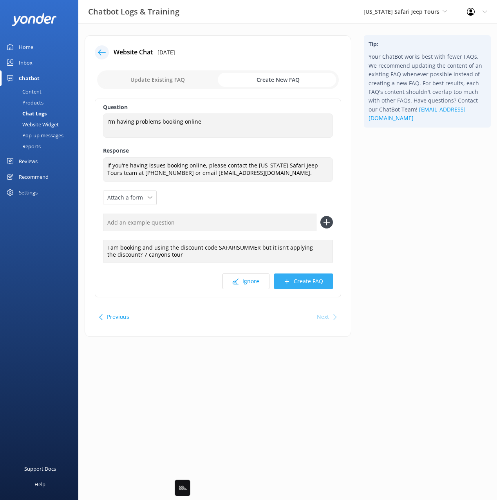
click at [311, 283] on button "Create FAQ" at bounding box center [303, 282] width 59 height 16
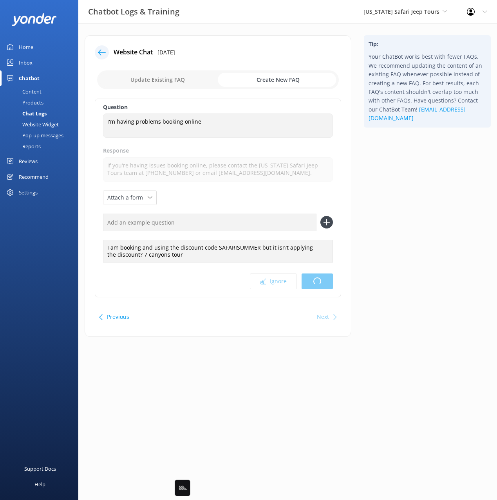
click at [407, 253] on div "Tip: Your ChatBot works best with fewer FAQs. We recommend updating the content…" at bounding box center [426, 190] width 139 height 310
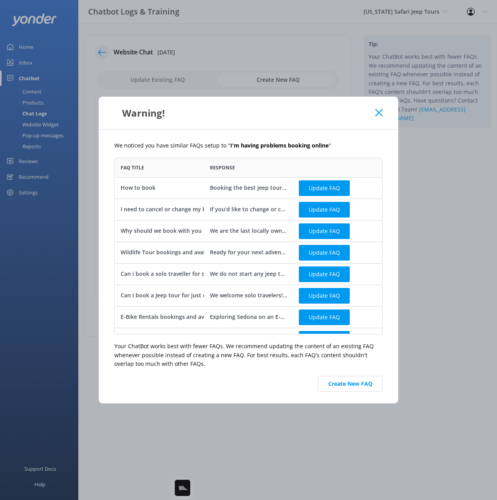
scroll to position [176, 268]
click at [358, 382] on button "Create New FAQ" at bounding box center [350, 384] width 65 height 16
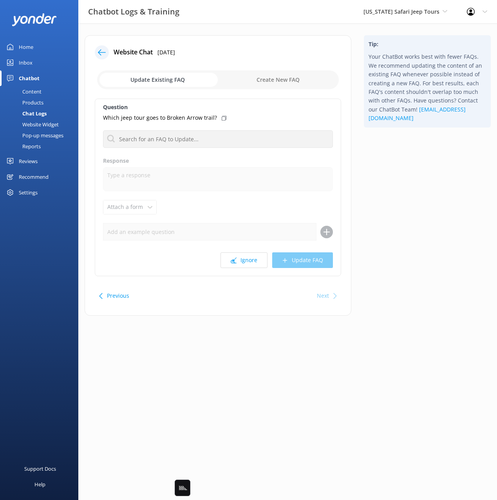
click at [116, 295] on button "Previous" at bounding box center [118, 296] width 22 height 16
click at [427, 185] on div "Tip: Your ChatBot works best with fewer FAQs. We recommend updating the content…" at bounding box center [426, 179] width 139 height 288
click at [37, 91] on div "Content" at bounding box center [23, 91] width 37 height 11
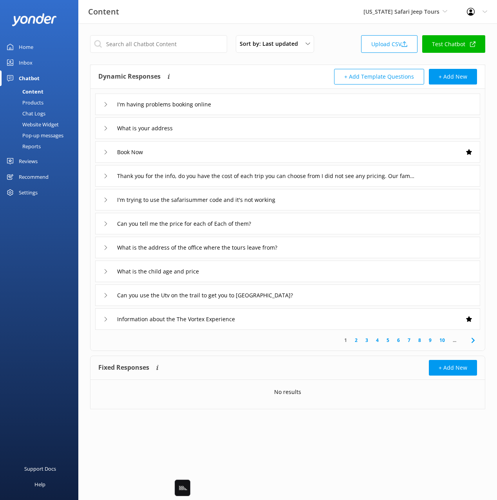
click at [230, 23] on div "Content Arizona Safari Jeep Tours Black Cat Cruises Banff Airporter Internation…" at bounding box center [248, 11] width 497 height 23
click at [275, 173] on input "Thank you for the info, do you have the cost of each trip you can choose from I…" at bounding box center [266, 176] width 306 height 12
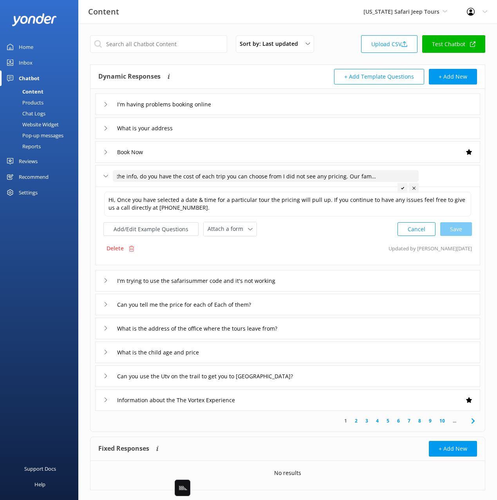
scroll to position [0, 45]
click at [272, 175] on input "Thank you for the info, do you have the cost of each trip you can choose from I…" at bounding box center [266, 176] width 306 height 12
click at [214, 203] on textarea "Hi, Once you have selected a date & time for a particular tour the pricing will…" at bounding box center [287, 204] width 367 height 25
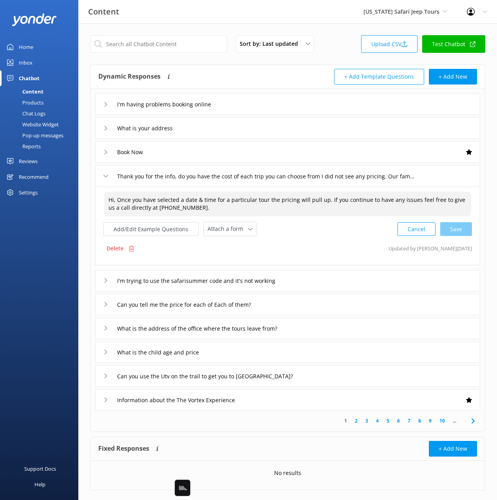
click at [327, 201] on textarea "Hi, Once you have selected a date & time for a particular tour the pricing will…" at bounding box center [287, 204] width 367 height 25
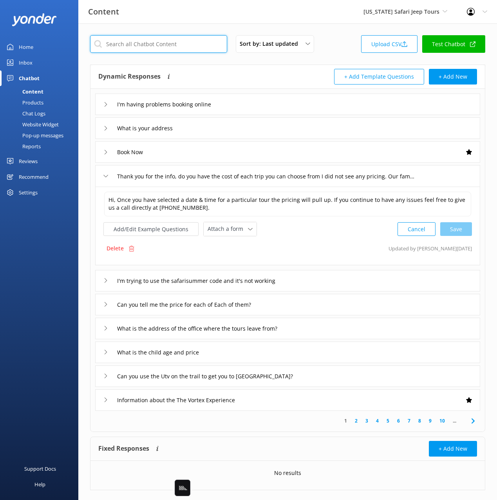
click at [178, 43] on input "text" at bounding box center [158, 44] width 137 height 18
type input "cost"
click at [314, 64] on div "cost Sort by: Last updated Title Last updated Upload CSV Test Chatbot Dynamic R…" at bounding box center [287, 268] width 418 height 490
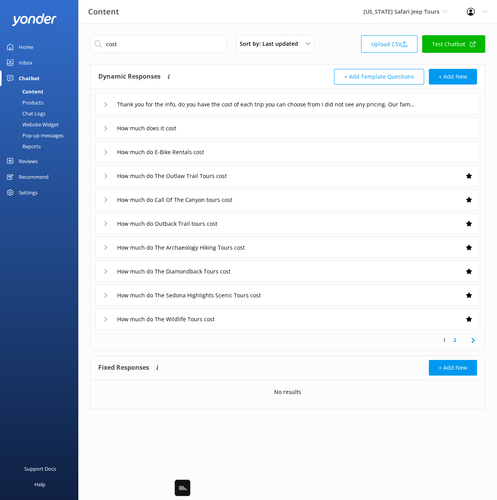
click at [256, 130] on div "How much does it cost" at bounding box center [287, 128] width 385 height 22
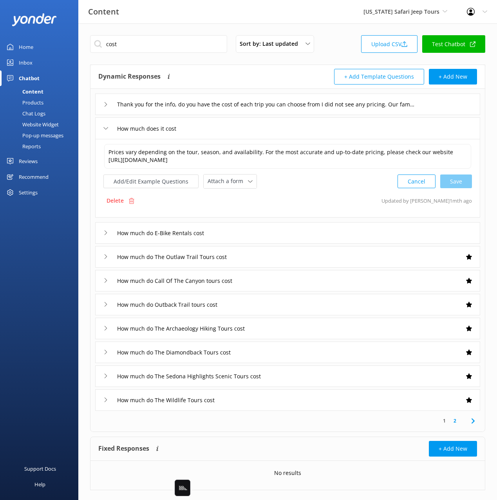
click at [317, 195] on div "Delete Updated by Mikayla 1mth ago" at bounding box center [287, 200] width 368 height 15
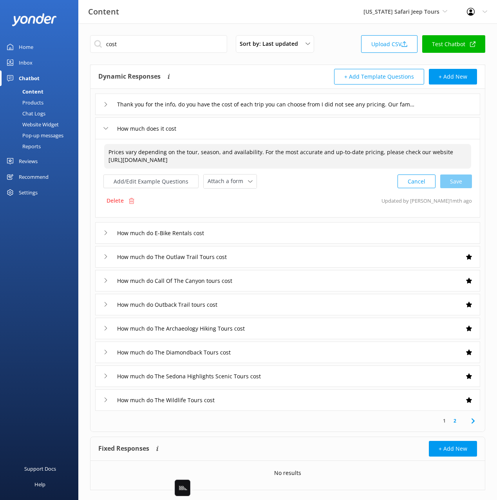
drag, startPoint x: 269, startPoint y: 156, endPoint x: 263, endPoint y: 160, distance: 6.5
click at [269, 156] on textarea "Prices vary depending on the tour, season, and availability. For the most accur…" at bounding box center [287, 156] width 367 height 25
paste textarea "Hi, Once you have selected a date & time for a particular tour the pricing will…"
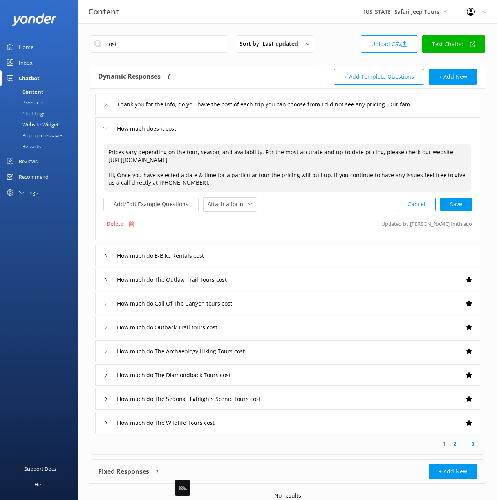
scroll to position [0, 0]
click at [329, 184] on textarea "Prices vary depending on the tour, season, and availability. For the most accur…" at bounding box center [287, 168] width 367 height 48
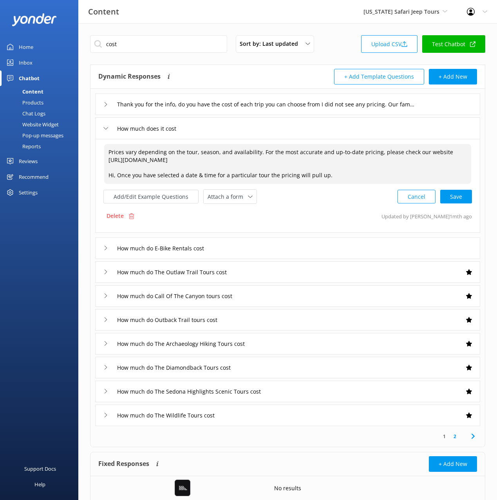
click at [200, 162] on textarea "Prices vary depending on the tour, season, and availability. For the most accur…" at bounding box center [287, 164] width 367 height 40
paste textarea "If you continue to have any issues feel free to give us a call directly at 928-…"
click at [251, 174] on textarea "Prices vary depending on the tour, season, and availability. For the most accur…" at bounding box center [287, 164] width 367 height 40
drag, startPoint x: 239, startPoint y: 180, endPoint x: 117, endPoint y: 173, distance: 121.9
click at [117, 173] on textarea "Prices vary depending on the tour, season, and availability. For the most accur…" at bounding box center [287, 164] width 367 height 40
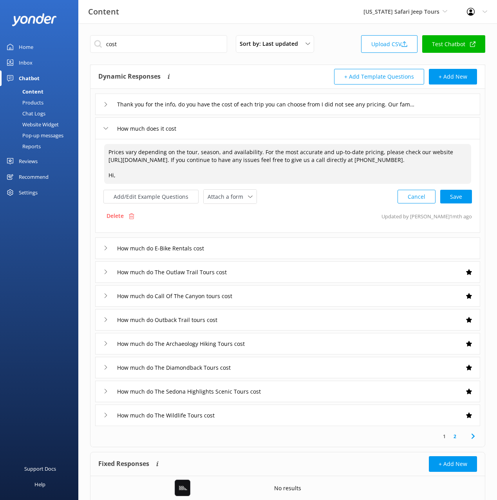
click at [259, 153] on textarea "Prices vary depending on the tour, season, and availability. For the most accur…" at bounding box center [287, 164] width 367 height 40
paste textarea "Once you have selected a date & time for a particular tour the pricing will pul…"
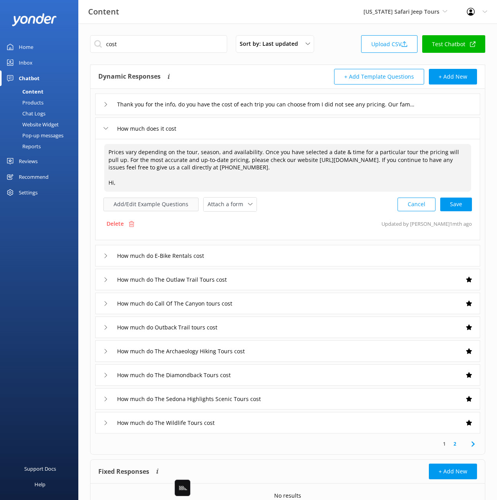
drag, startPoint x: 115, startPoint y: 173, endPoint x: 137, endPoint y: 203, distance: 36.8
click at [137, 203] on div "Prices vary depending on the tour, season, and availability. Once you have sele…" at bounding box center [287, 177] width 368 height 68
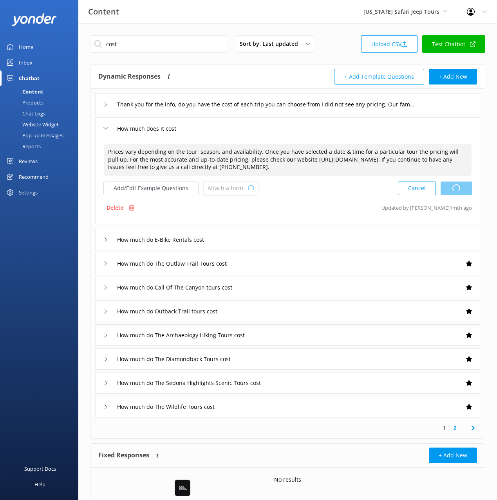
click at [457, 192] on div "Cancel Loading.." at bounding box center [435, 188] width 74 height 14
click at [160, 186] on button "Add/Edit Example Questions" at bounding box center [150, 189] width 95 height 14
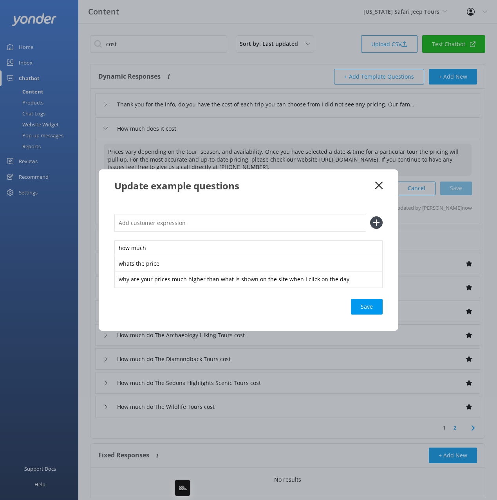
type textarea "Prices vary depending on the tour, season, and availability. Once you have sele…"
click at [380, 185] on icon at bounding box center [378, 186] width 7 height 8
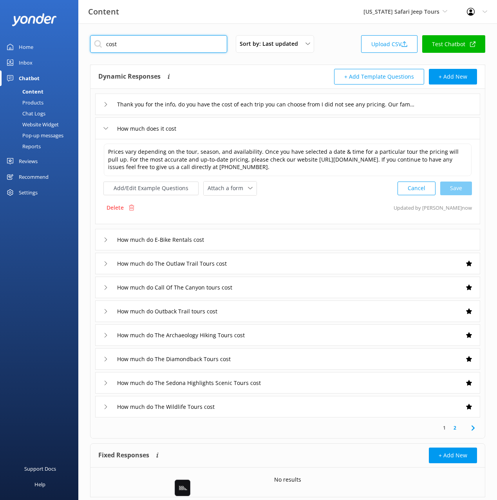
click at [141, 40] on input "cost" at bounding box center [158, 44] width 137 height 18
drag, startPoint x: 207, startPoint y: 69, endPoint x: 245, endPoint y: 89, distance: 42.2
click at [207, 69] on div "Dynamic Responses Dynamic responses rely on the Large Language Model to create …" at bounding box center [192, 77] width 189 height 16
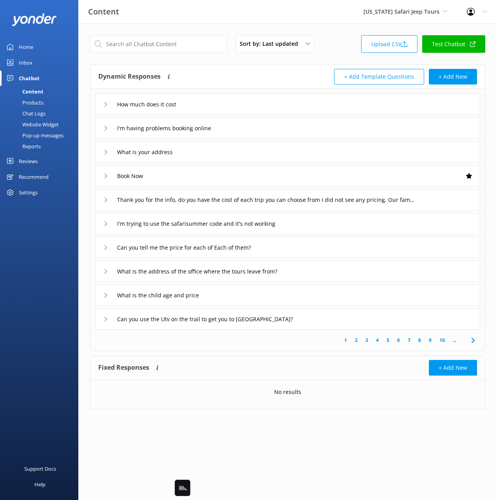
click at [446, 204] on div "Thank you for the info, do you have the cost of each trip you can choose from I…" at bounding box center [287, 200] width 385 height 22
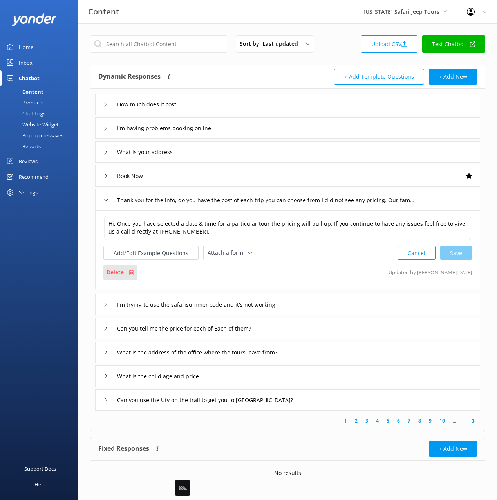
drag, startPoint x: 119, startPoint y: 272, endPoint x: 126, endPoint y: 267, distance: 9.2
click at [119, 272] on p "Delete" at bounding box center [114, 272] width 17 height 9
click at [338, 205] on input "Thank you for the info, do you have the cost of each trip you can choose from I…" at bounding box center [266, 200] width 306 height 12
click at [234, 99] on div "How much does it cost" at bounding box center [287, 105] width 385 height 22
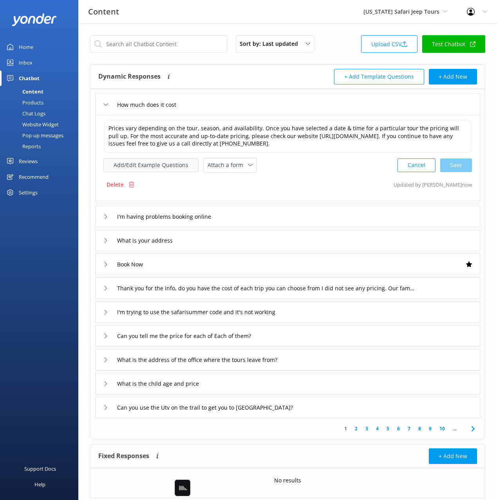
click at [134, 168] on button "Add/Edit Example Questions" at bounding box center [150, 165] width 95 height 14
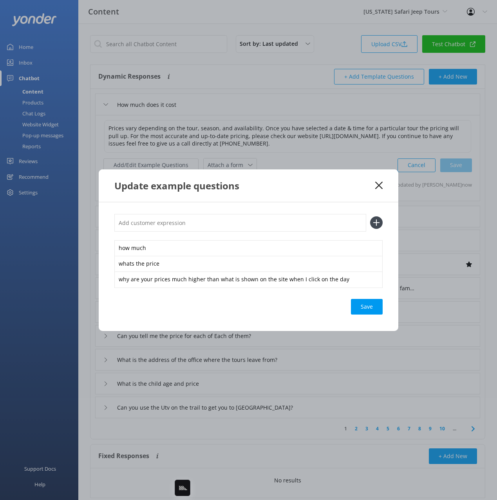
click at [284, 222] on input "text" at bounding box center [240, 223] width 252 height 18
paste input "Thank you for the info, do you have the cost of each trip you can choose from I…"
type input "Thank you for the info, do you have the cost of each trip you can choose from I…"
drag, startPoint x: 374, startPoint y: 222, endPoint x: 381, endPoint y: 274, distance: 52.1
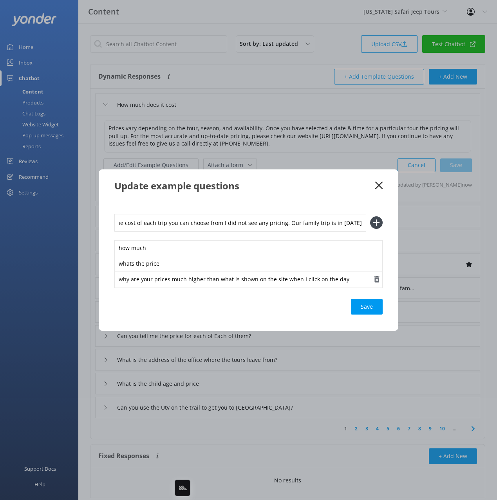
click at [374, 223] on use at bounding box center [376, 223] width 7 height 7
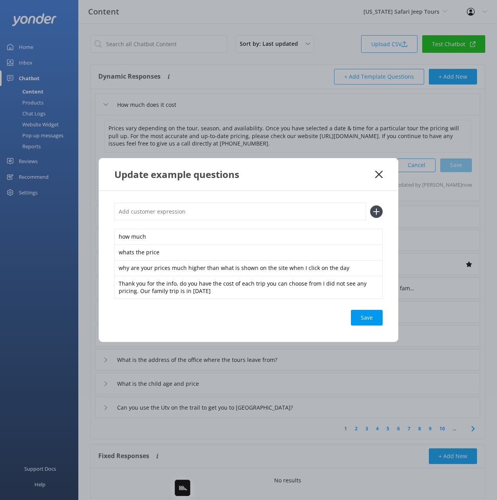
click at [370, 313] on div "Save" at bounding box center [367, 318] width 32 height 16
click at [379, 171] on icon at bounding box center [378, 175] width 7 height 8
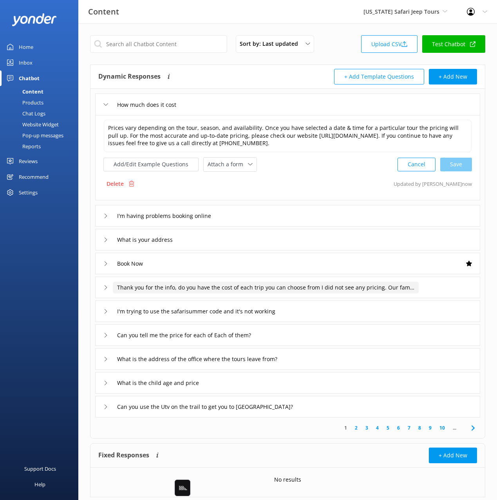
click at [228, 284] on input "Thank you for the info, do you have the cost of each trip you can choose from I…" at bounding box center [266, 288] width 306 height 12
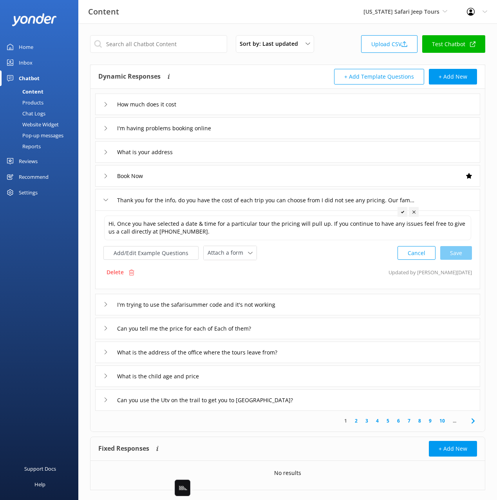
click at [117, 271] on p "Delete" at bounding box center [114, 272] width 17 height 9
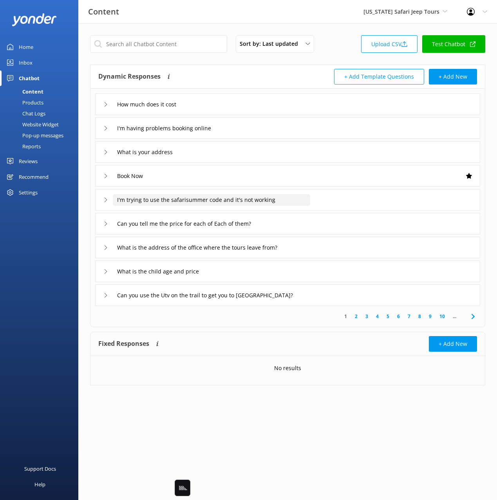
click at [306, 199] on input "I'm trying to use the safarisummer code and it's not working" at bounding box center [211, 200] width 197 height 12
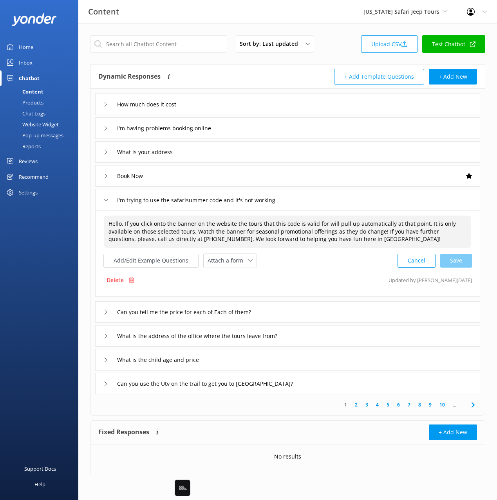
drag, startPoint x: 106, startPoint y: 229, endPoint x: 112, endPoint y: 228, distance: 6.5
click at [106, 229] on textarea "Hello, If you click onto the banner on the website the tours that this code is …" at bounding box center [287, 232] width 367 height 32
drag, startPoint x: 122, startPoint y: 223, endPoint x: 83, endPoint y: 224, distance: 39.9
click at [83, 224] on div "Sort by: Last updated Title Last updated Upload CSV Test Chatbot Dynamic Respon…" at bounding box center [287, 260] width 418 height 474
click at [461, 262] on div "Cancel Save" at bounding box center [434, 261] width 74 height 14
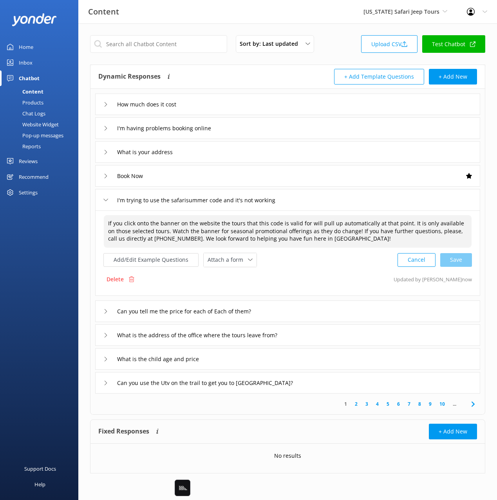
type textarea "If you click onto the banner on the website the tours that this code is valid f…"
click at [306, 311] on div "Can you tell me the price for each of Each of them?" at bounding box center [287, 312] width 385 height 22
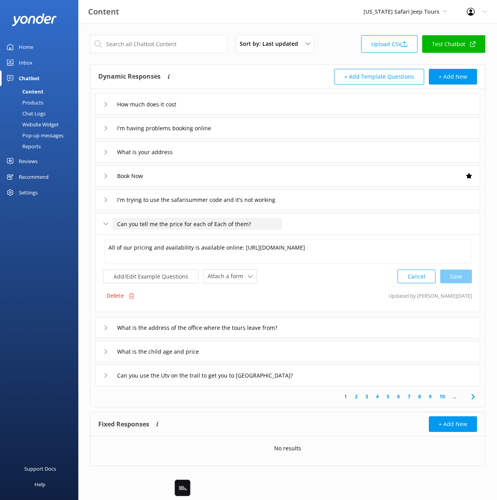
click at [182, 225] on input "Can you tell me the price for each of Each of them?" at bounding box center [197, 224] width 169 height 12
click at [119, 299] on p "Delete" at bounding box center [114, 296] width 17 height 9
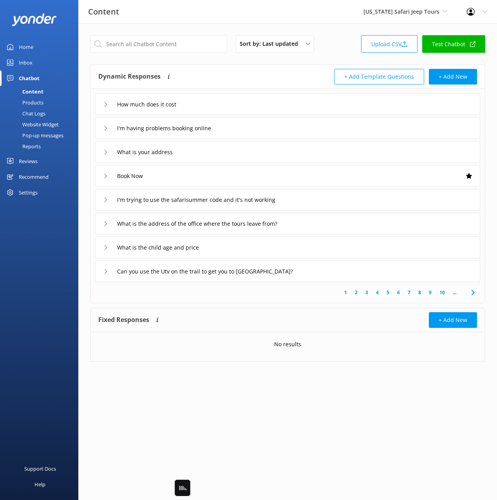
drag, startPoint x: 224, startPoint y: 106, endPoint x: 215, endPoint y: 114, distance: 12.0
click at [224, 106] on div "How much does it cost" at bounding box center [287, 105] width 385 height 22
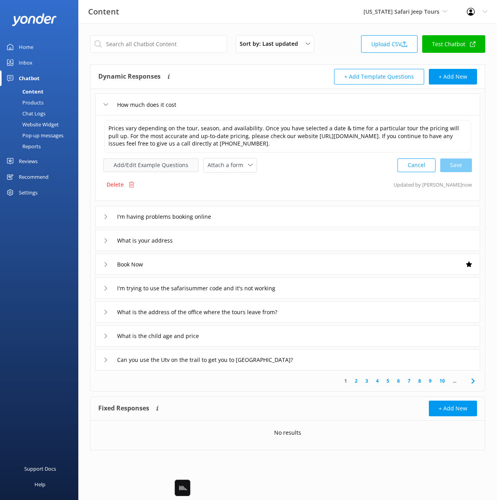
click at [149, 168] on button "Add/Edit Example Questions" at bounding box center [150, 165] width 95 height 14
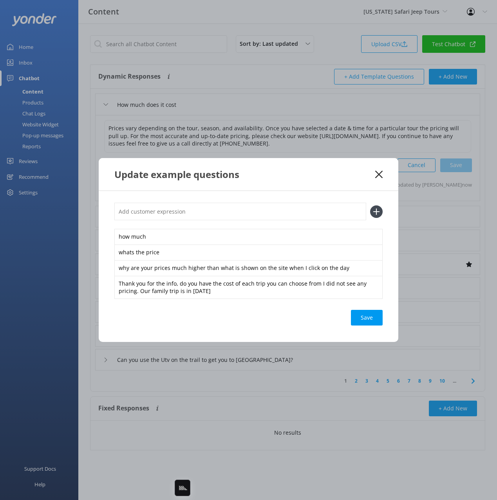
click at [284, 219] on input "text" at bounding box center [240, 212] width 252 height 18
paste input "Can you tell me the price for each of Each of them?"
type input "Can you tell me the price for each of Each of them?"
click at [374, 209] on icon at bounding box center [376, 211] width 13 height 13
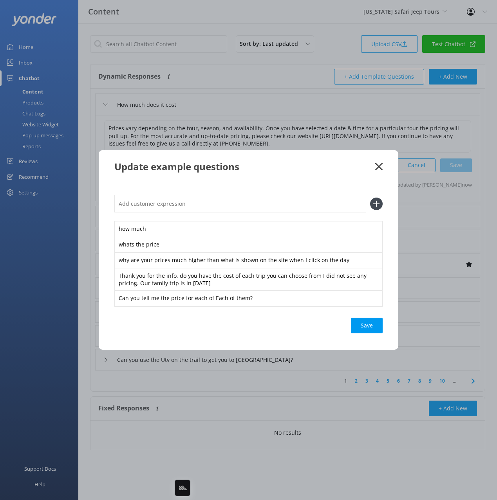
drag, startPoint x: 373, startPoint y: 325, endPoint x: 384, endPoint y: 272, distance: 54.5
click at [373, 325] on div "Save" at bounding box center [367, 326] width 32 height 16
click at [377, 165] on use at bounding box center [378, 166] width 7 height 7
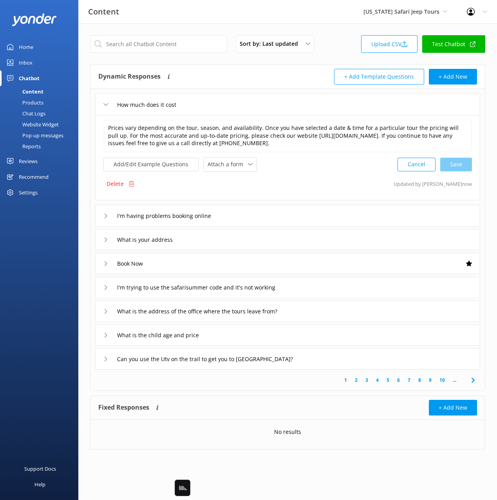
click at [330, 288] on div "I'm trying to use the safarisummer code and it's not working" at bounding box center [287, 288] width 385 height 22
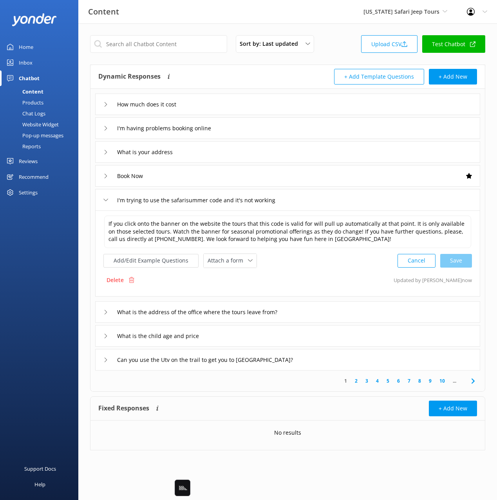
click at [314, 306] on div "What is the address of the office where the tours leave from?" at bounding box center [287, 312] width 385 height 22
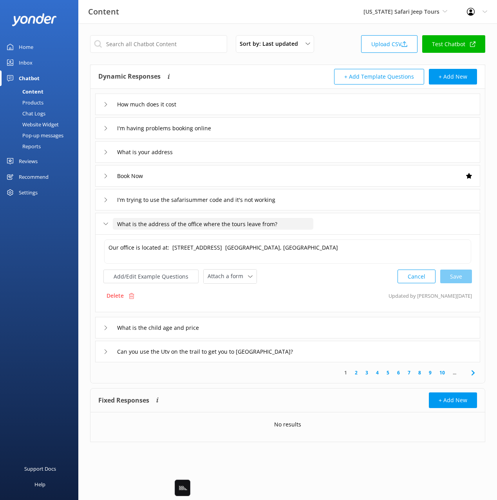
click at [220, 224] on input "What is the address of the office where the tours leave from?" at bounding box center [213, 224] width 200 height 12
click at [244, 223] on input "What is the address of the office where the tours leave from?" at bounding box center [213, 224] width 200 height 12
click at [121, 295] on p "Delete" at bounding box center [114, 296] width 17 height 9
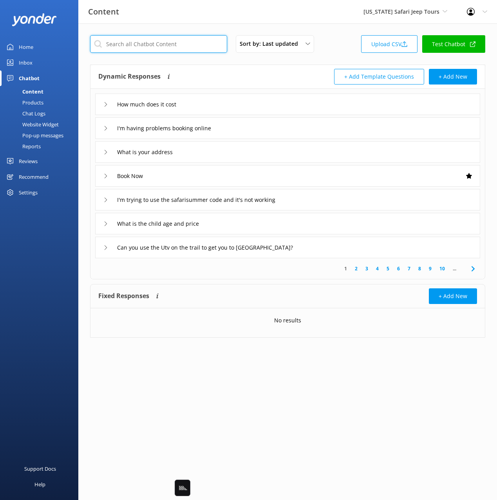
click at [170, 45] on input "text" at bounding box center [158, 44] width 137 height 18
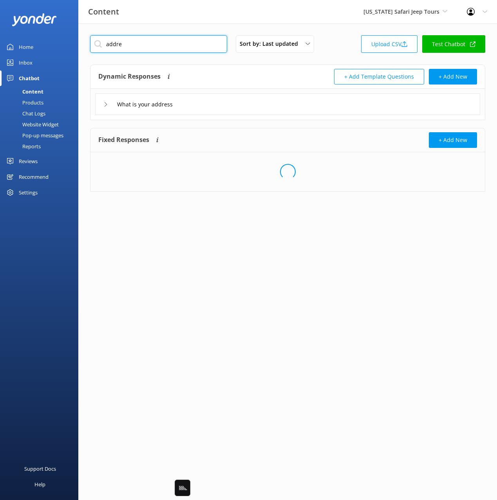
type input "addre"
drag, startPoint x: 250, startPoint y: 99, endPoint x: 245, endPoint y: 110, distance: 11.9
click at [250, 100] on div "What is your address" at bounding box center [287, 105] width 385 height 22
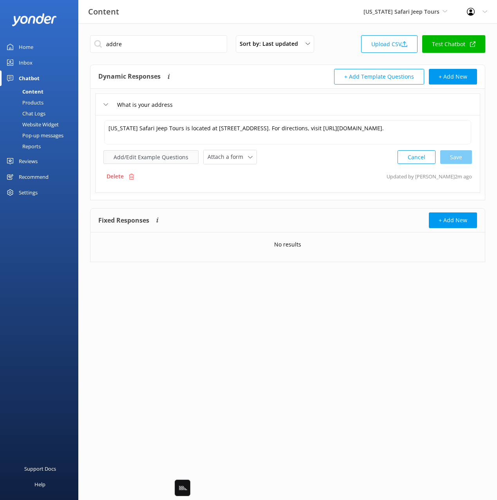
click at [165, 155] on button "Add/Edit Example Questions" at bounding box center [150, 157] width 95 height 14
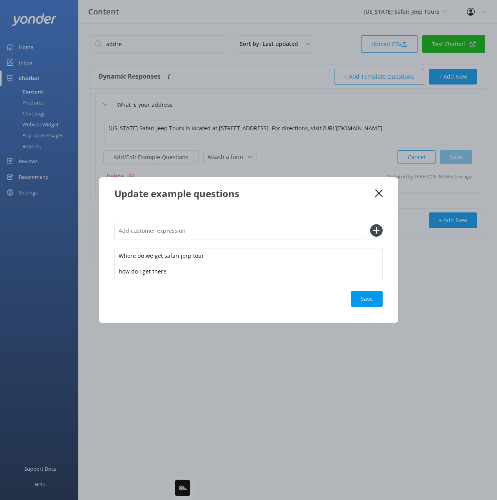
click at [253, 229] on input "text" at bounding box center [240, 231] width 252 height 18
paste input "What is the address of the office where the tours leave from?"
type input "What is the address of the office where the tours leave from?"
click at [370, 224] on button at bounding box center [376, 230] width 13 height 13
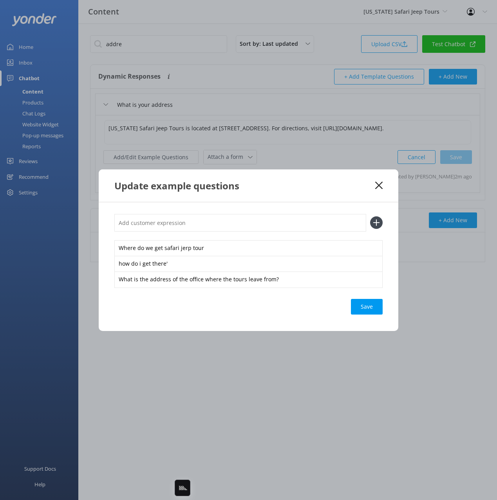
click at [373, 309] on div "Save" at bounding box center [367, 307] width 32 height 16
drag, startPoint x: 378, startPoint y: 185, endPoint x: 219, endPoint y: 82, distance: 189.7
click at [378, 185] on use at bounding box center [378, 185] width 7 height 7
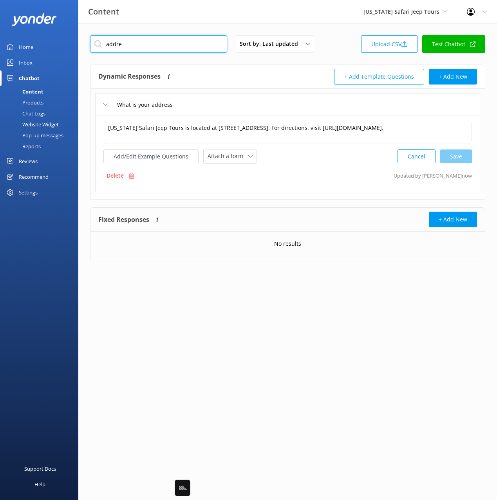
click at [160, 48] on input "addre" at bounding box center [158, 44] width 137 height 18
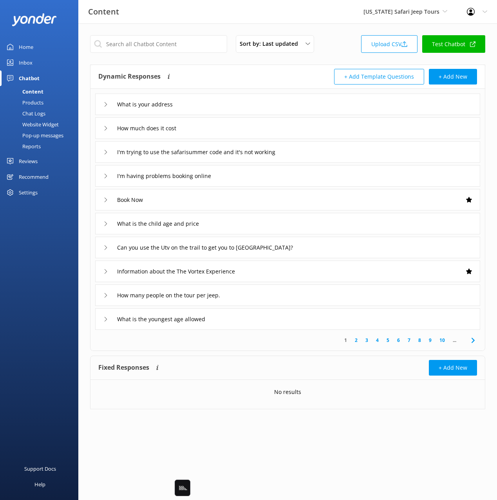
click at [270, 295] on div "How many people on the tour per jeep." at bounding box center [287, 295] width 385 height 22
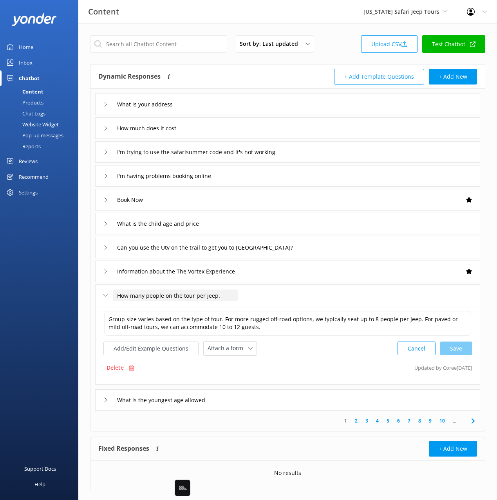
drag, startPoint x: 231, startPoint y: 294, endPoint x: 232, endPoint y: 302, distance: 7.8
click at [231, 294] on input "How many people on the tour per jeep." at bounding box center [175, 296] width 125 height 12
type input "How many people on the tour per jeep"
click at [218, 306] on icon at bounding box center [218, 307] width 3 height 3
click at [469, 419] on icon at bounding box center [472, 420] width 9 height 9
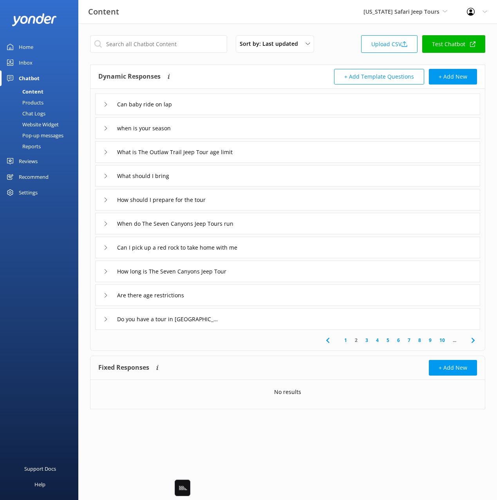
click at [346, 340] on link "1" at bounding box center [345, 340] width 11 height 7
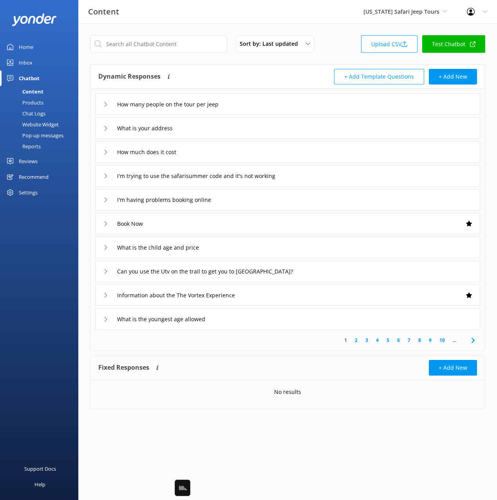
click at [340, 273] on div "Can you use the Utv on the trail to get you to devil’s bridge?" at bounding box center [287, 272] width 385 height 22
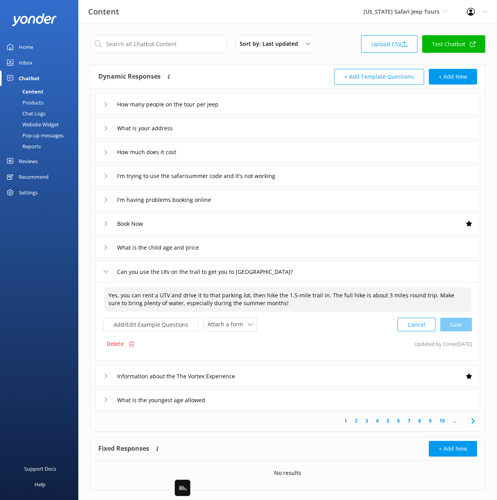
drag, startPoint x: 124, startPoint y: 297, endPoint x: 99, endPoint y: 294, distance: 24.4
click at [100, 294] on div "Yes, you can rent a UTV and drive it to that parking lot, then hike the 1.5-mil…" at bounding box center [287, 321] width 385 height 79
drag, startPoint x: 458, startPoint y: 324, endPoint x: 409, endPoint y: 297, distance: 56.4
click at [458, 324] on div "Cancel Save" at bounding box center [434, 324] width 74 height 14
type textarea "You can rent a UTV and drive it to that parking lot, then hike the 1.5-mile tra…"
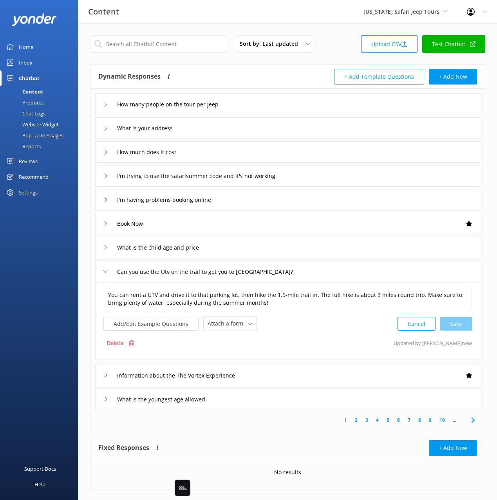
click at [37, 112] on div "Chat Logs" at bounding box center [25, 113] width 41 height 11
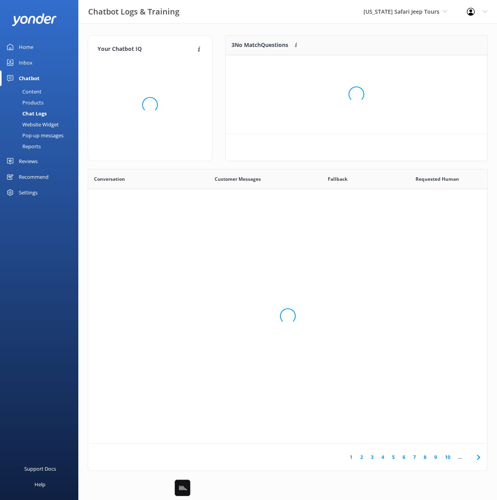
scroll to position [274, 399]
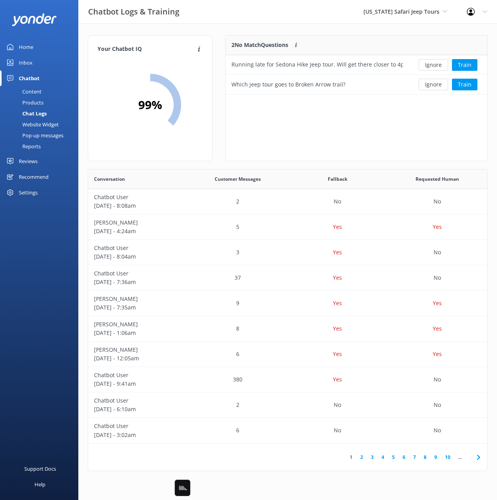
click at [35, 90] on div "Content" at bounding box center [23, 91] width 37 height 11
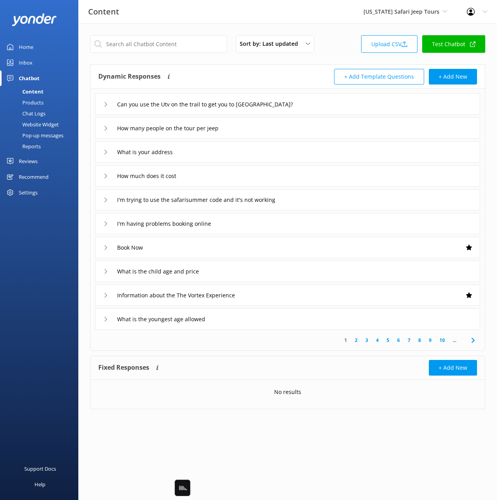
click at [473, 339] on use at bounding box center [472, 340] width 3 height 5
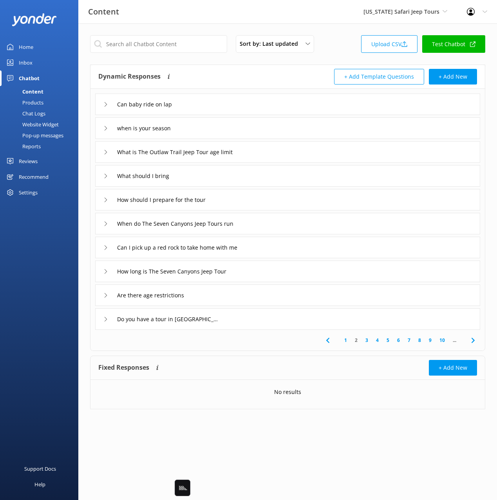
drag, startPoint x: 213, startPoint y: 128, endPoint x: 201, endPoint y: 130, distance: 12.6
click at [213, 128] on div "when is your season" at bounding box center [287, 128] width 385 height 22
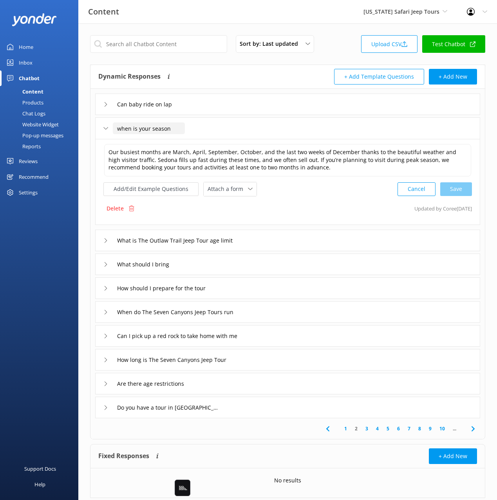
click at [120, 127] on input "when is your season" at bounding box center [149, 128] width 72 height 12
click at [152, 128] on input "When is your season" at bounding box center [149, 128] width 72 height 12
type input "When is your operating season"
click at [195, 138] on div at bounding box center [197, 140] width 10 height 10
click at [472, 427] on icon at bounding box center [472, 428] width 9 height 9
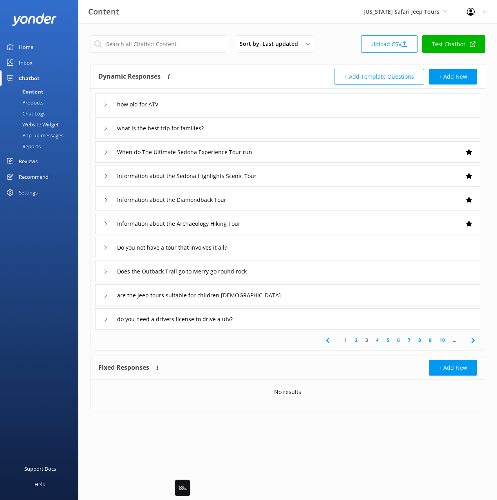
click at [224, 107] on div "how old for ATV" at bounding box center [287, 105] width 385 height 22
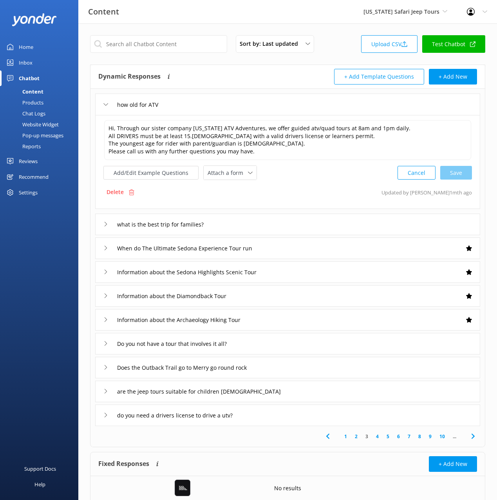
click at [243, 106] on div "how old for ATV" at bounding box center [287, 105] width 385 height 22
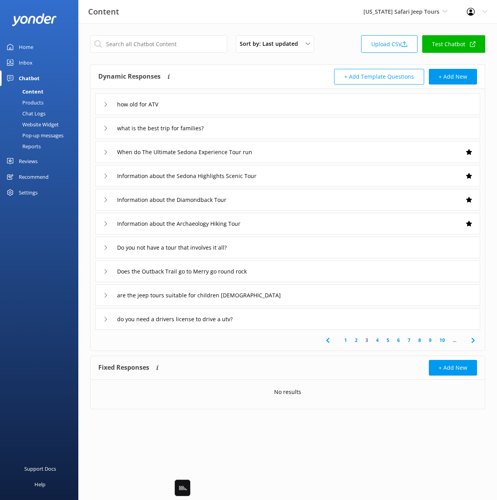
click at [474, 338] on icon at bounding box center [472, 340] width 9 height 9
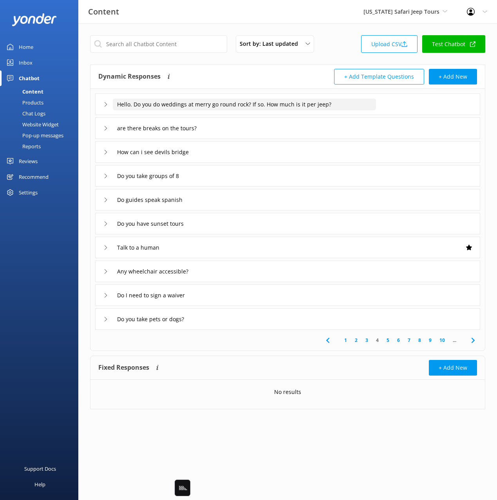
drag, startPoint x: 185, startPoint y: 104, endPoint x: 172, endPoint y: 105, distance: 13.7
click at [185, 104] on input "Hello. Do you do weddings at merry go round rock? If so. How much is it per jee…" at bounding box center [244, 105] width 263 height 12
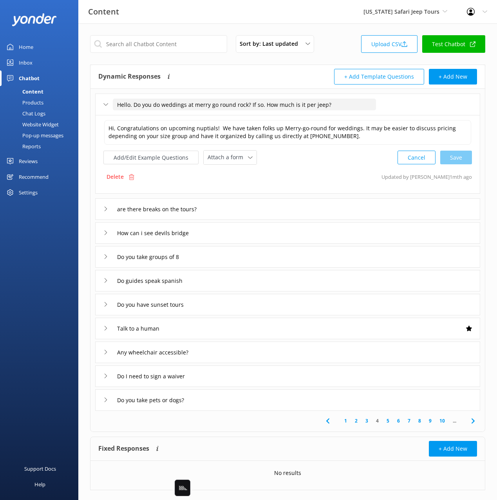
drag, startPoint x: 134, startPoint y: 104, endPoint x: 115, endPoint y: 104, distance: 18.8
click at [115, 104] on input "Hello. Do you do weddings at merry go round rock? If so. How much is it per jee…" at bounding box center [244, 105] width 263 height 12
drag, startPoint x: 233, startPoint y: 104, endPoint x: 235, endPoint y: 115, distance: 10.7
click at [235, 115] on div "Do you do weddings at merry go round rock? If so. How much is it per jeep? Hi, …" at bounding box center [287, 250] width 394 height 322
type input "Do you do weddings at merry go round rock?"
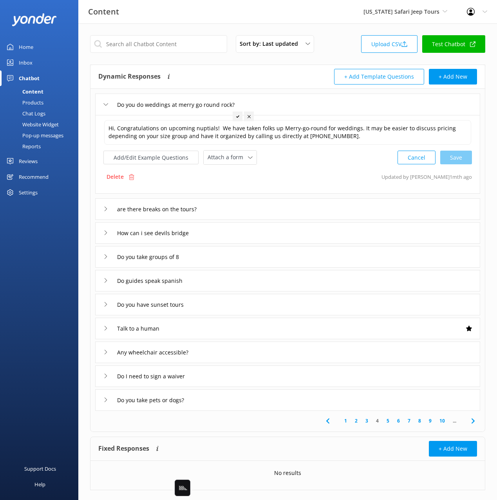
click at [237, 116] on icon at bounding box center [237, 116] width 3 height 3
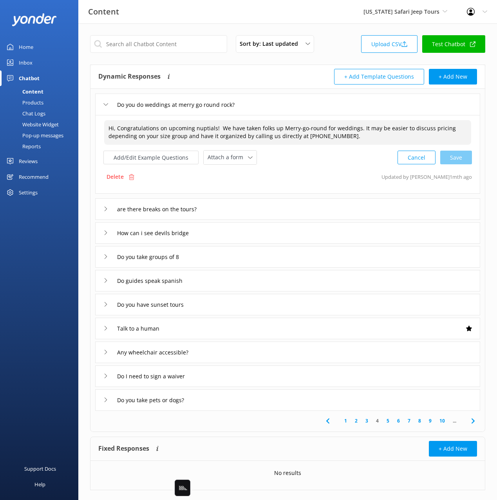
drag, startPoint x: 116, startPoint y: 128, endPoint x: 99, endPoint y: 129, distance: 16.4
click at [99, 129] on div "Hi, Congratulations on upcoming nuptials! We have taken folks up Merry-go-round…" at bounding box center [287, 154] width 385 height 79
click at [460, 157] on div "Cancel Save" at bounding box center [434, 157] width 74 height 14
type textarea "Congratulations on upcoming nuptials! We have taken folks up Merry-go-round for…"
click at [271, 208] on div "are there breaks on the tours?" at bounding box center [287, 209] width 385 height 22
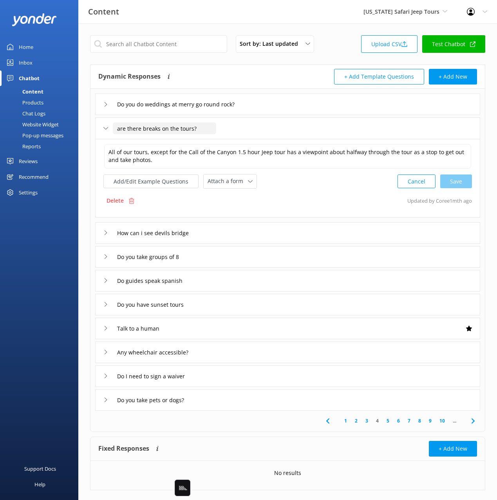
click at [117, 129] on input "are there breaks on the tours?" at bounding box center [164, 128] width 103 height 12
type input "Are there breaks on the tours?"
click at [195, 137] on div at bounding box center [200, 140] width 10 height 10
click at [272, 232] on div "How can i see devils bridge" at bounding box center [287, 233] width 385 height 22
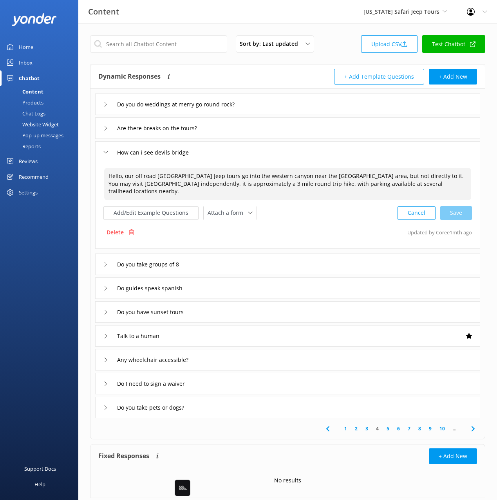
drag, startPoint x: 126, startPoint y: 176, endPoint x: 93, endPoint y: 177, distance: 32.9
click at [93, 177] on div "Do you do weddings at merry go round rock? Are there breaks on the tours? How c…" at bounding box center [287, 253] width 394 height 329
click at [463, 206] on div "Cancel Save" at bounding box center [434, 213] width 74 height 14
type textarea "Our off road Seven Canyons Jeep tours go into the western canyon near the Devil…"
click at [471, 423] on icon at bounding box center [472, 427] width 9 height 9
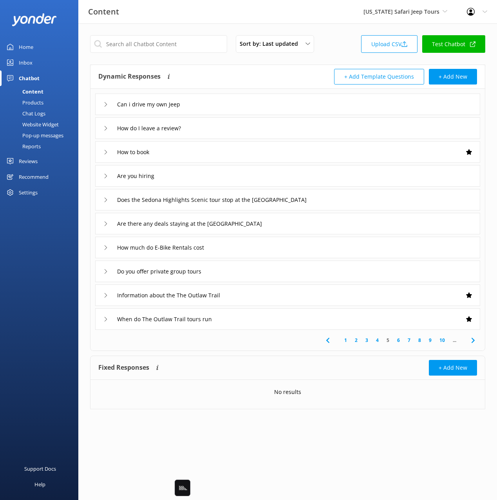
click at [471, 340] on icon at bounding box center [472, 340] width 9 height 9
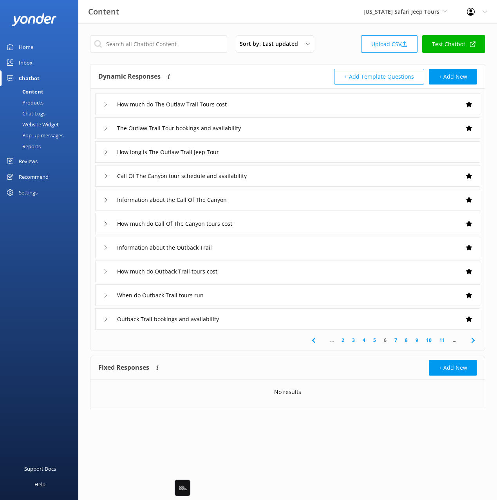
click at [475, 341] on icon at bounding box center [472, 340] width 9 height 9
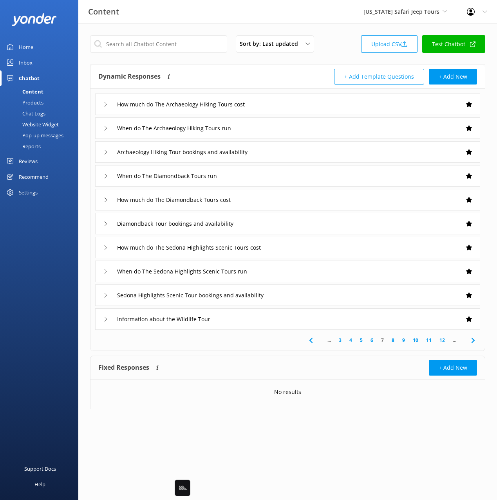
click at [43, 115] on div "Chat Logs" at bounding box center [25, 113] width 41 height 11
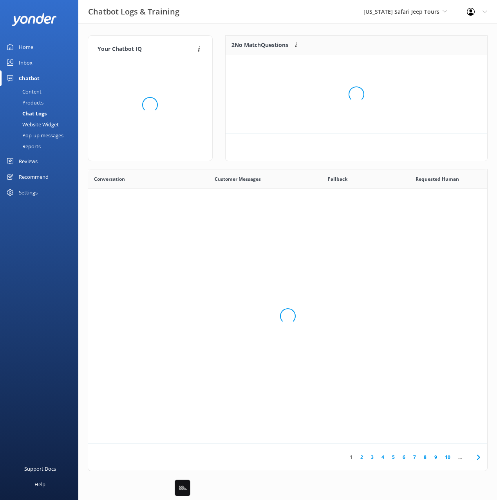
scroll to position [274, 399]
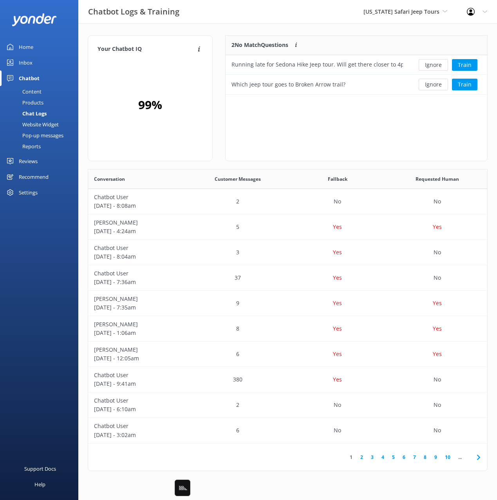
drag, startPoint x: 217, startPoint y: 73, endPoint x: 133, endPoint y: 85, distance: 84.9
click at [217, 73] on div "Your Chatbot IQ Your Chatbot IQ is the percentage of trained FAQs against untra…" at bounding box center [149, 102] width 137 height 134
click at [38, 90] on div "Content" at bounding box center [23, 91] width 37 height 11
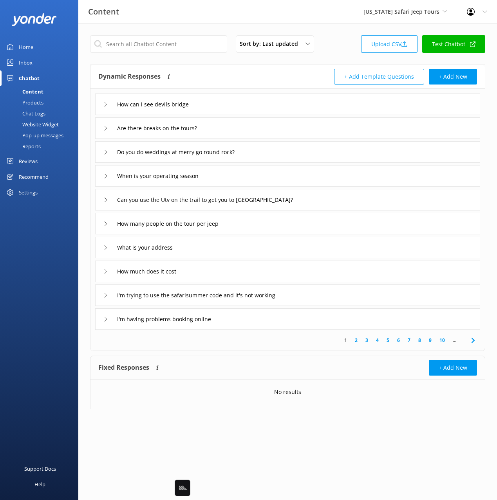
click at [277, 67] on div "Dynamic Responses Dynamic responses rely on the Large Language Model to create …" at bounding box center [287, 77] width 394 height 24
click at [171, 33] on div "Sort by: Last updated Title Last updated Upload CSV Test Chatbot Dynamic Respon…" at bounding box center [287, 227] width 418 height 409
click at [171, 51] on input "text" at bounding box center [158, 44] width 137 height 18
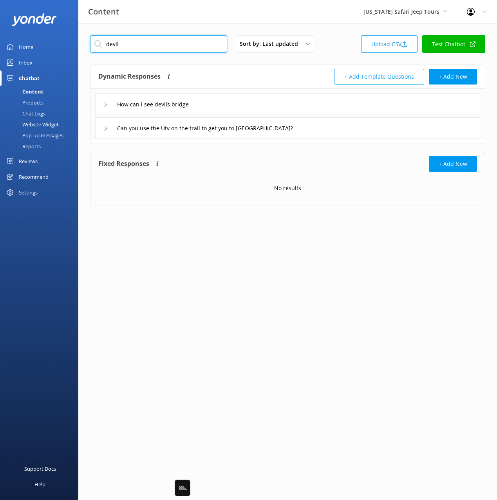
type input "devil"
click at [231, 73] on div "Dynamic Responses Dynamic responses rely on the Large Language Model to create …" at bounding box center [192, 77] width 189 height 16
click at [337, 131] on div "Can you use the Utv on the trail to get you to devil’s bridge?" at bounding box center [287, 128] width 385 height 22
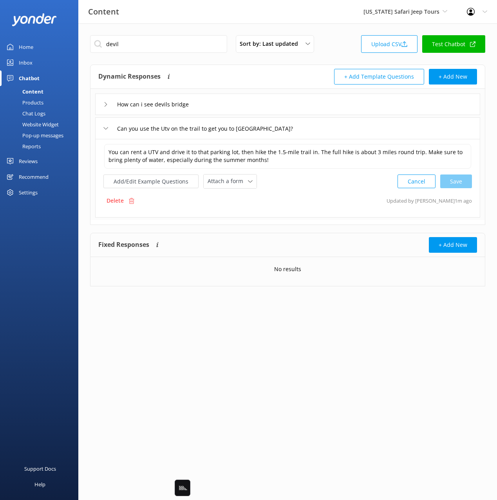
click at [270, 106] on div "How can i see devils bridge" at bounding box center [287, 105] width 385 height 22
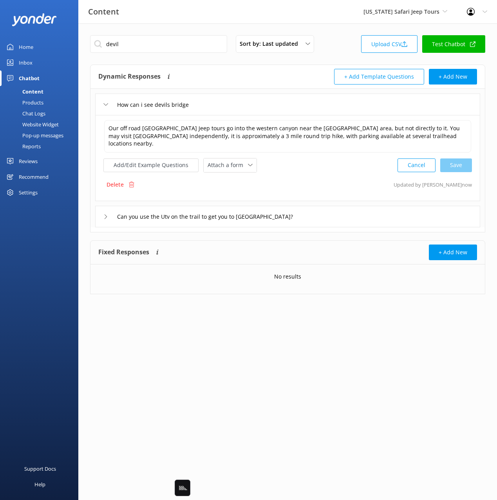
click at [333, 211] on div "Can you use the Utv on the trail to get you to devil’s bridge?" at bounding box center [287, 217] width 385 height 22
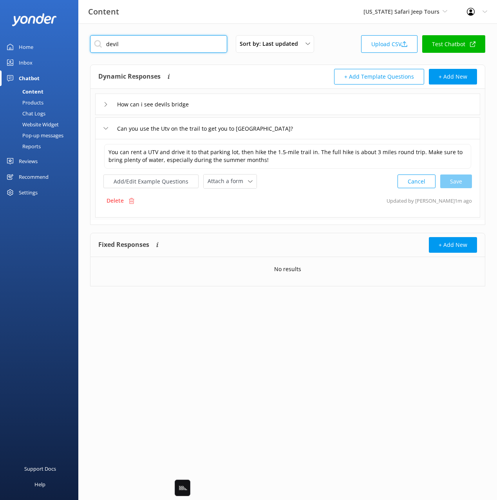
click at [135, 46] on input "devil" at bounding box center [158, 44] width 137 height 18
click at [175, 61] on div "Sort by: Last updated Title Last updated Upload CSV Test Chatbot Dynamic Respon…" at bounding box center [287, 166] width 418 height 286
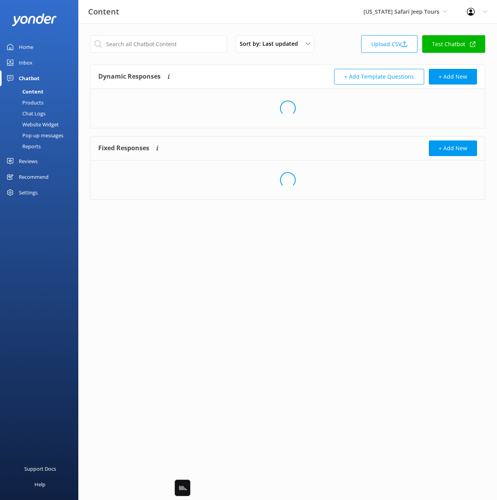
drag, startPoint x: 35, startPoint y: 49, endPoint x: 46, endPoint y: 49, distance: 10.6
click at [35, 49] on link "Home" at bounding box center [39, 47] width 78 height 16
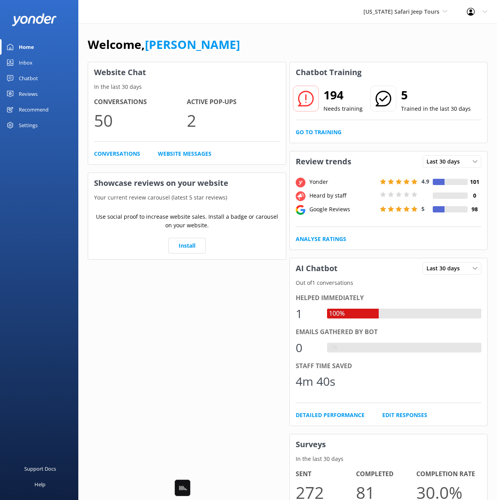
click at [257, 50] on div "Welcome, Mikayla" at bounding box center [288, 48] width 400 height 27
click at [258, 44] on div "Welcome, Mikayla" at bounding box center [288, 48] width 400 height 27
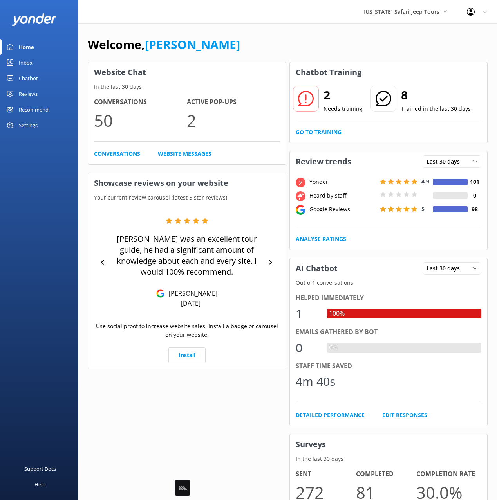
drag, startPoint x: 425, startPoint y: 31, endPoint x: 488, endPoint y: 18, distance: 63.8
click at [425, 31] on div "Welcome, Mikayla Website Chat In the last 30 days Conversations 50 Active Pop-u…" at bounding box center [287, 363] width 418 height 680
click at [484, 14] on div "Profile Settings Logout" at bounding box center [477, 11] width 40 height 23
click at [448, 34] on link "Profile Settings" at bounding box center [458, 33] width 78 height 20
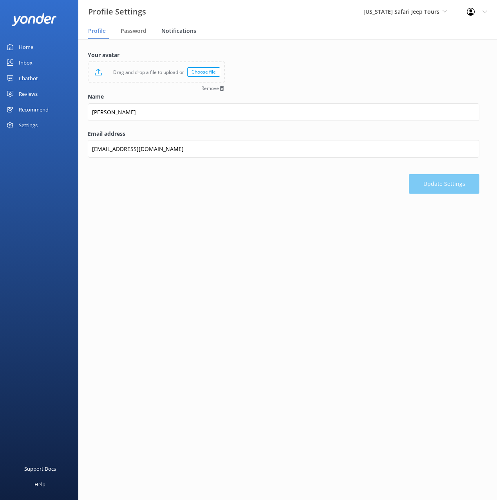
click at [173, 31] on span "Notifications" at bounding box center [178, 31] width 35 height 8
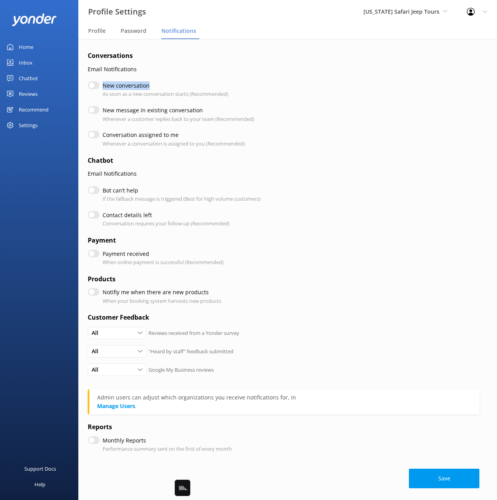
drag, startPoint x: 135, startPoint y: 88, endPoint x: 104, endPoint y: 89, distance: 30.9
click at [103, 88] on label "New conversation" at bounding box center [164, 85] width 122 height 9
copy label "New conversation"
click at [36, 61] on link "Inbox" at bounding box center [39, 63] width 78 height 16
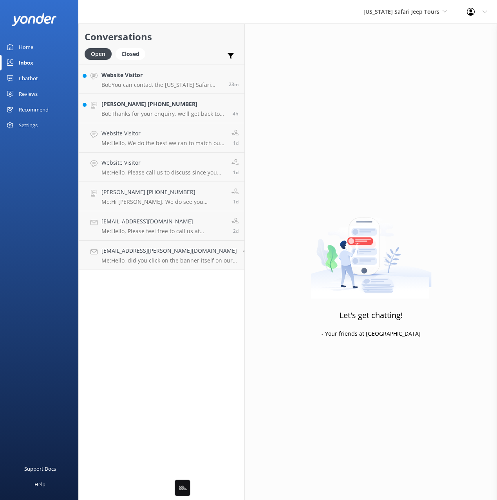
click at [166, 37] on h2 "Conversations" at bounding box center [162, 36] width 154 height 15
click at [157, 76] on h4 "Website Visitor" at bounding box center [161, 75] width 121 height 9
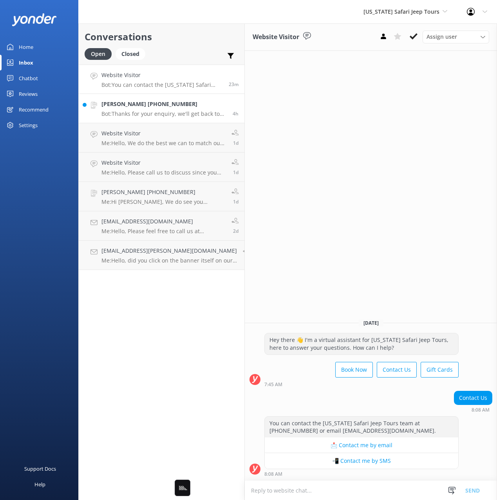
click at [161, 117] on link "Christine Geoger +12159137092 Bot: Thanks for your enquiry, we'll get back to y…" at bounding box center [162, 108] width 166 height 29
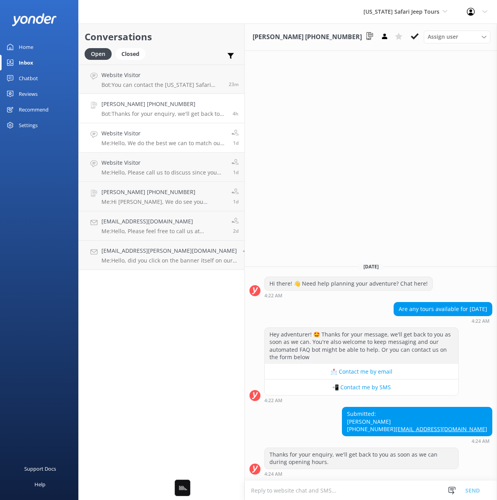
click at [163, 135] on h4 "Website Visitor" at bounding box center [163, 133] width 124 height 9
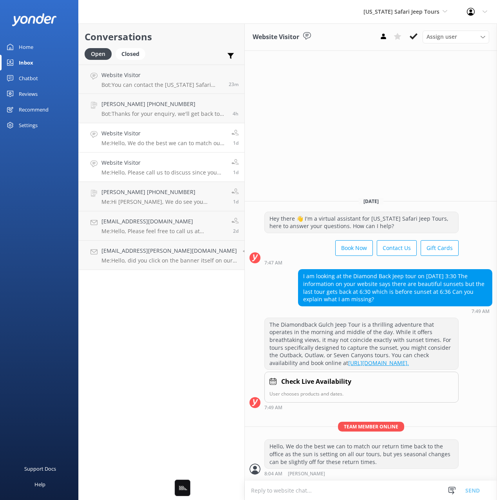
click at [179, 167] on h4 "Website Visitor" at bounding box center [163, 162] width 124 height 9
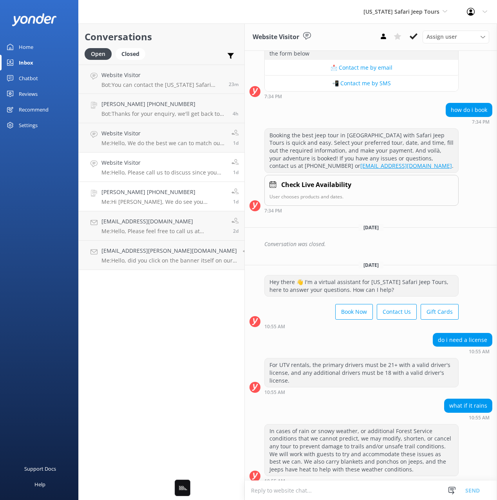
scroll to position [1706, 0]
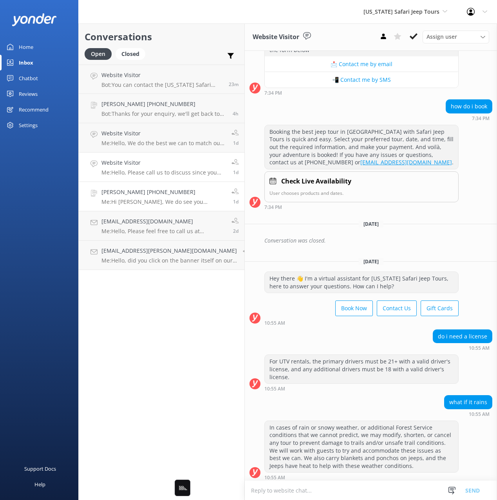
click at [173, 196] on h4 "Dawn +17737067379" at bounding box center [163, 192] width 124 height 9
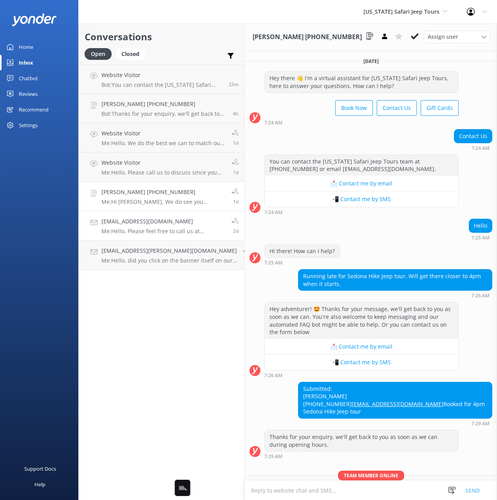
scroll to position [56, 0]
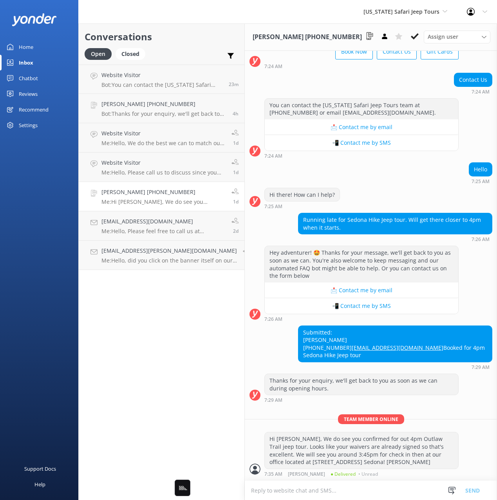
drag, startPoint x: 141, startPoint y: 51, endPoint x: 171, endPoint y: 40, distance: 31.7
click at [141, 51] on div "Closed" at bounding box center [130, 54] width 30 height 12
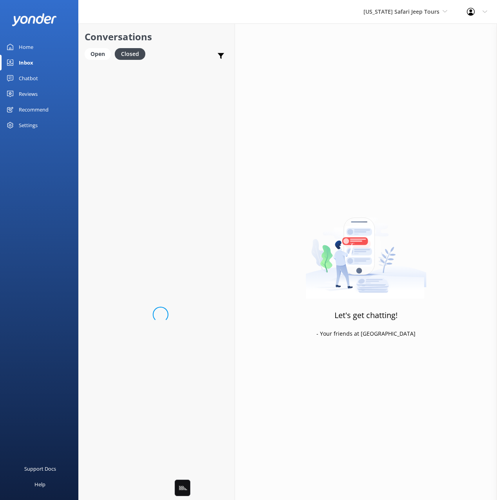
click at [186, 36] on h2 "Conversations" at bounding box center [157, 36] width 144 height 15
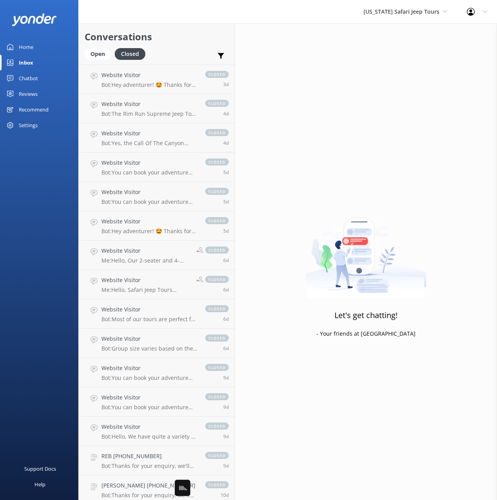
drag, startPoint x: 200, startPoint y: 43, endPoint x: 204, endPoint y: 50, distance: 7.9
click at [200, 43] on h2 "Conversations" at bounding box center [157, 36] width 144 height 15
click at [193, 34] on h2 "Conversations" at bounding box center [157, 36] width 144 height 15
click at [470, 17] on div "Profile Settings Logout" at bounding box center [477, 11] width 40 height 23
drag, startPoint x: 447, startPoint y: 32, endPoint x: 428, endPoint y: 37, distance: 19.6
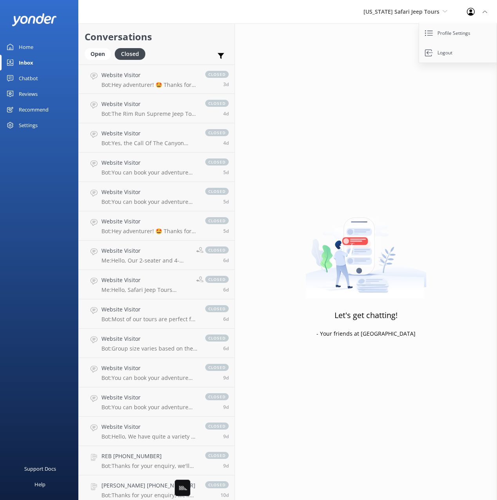
click at [447, 32] on link "Profile Settings" at bounding box center [458, 33] width 78 height 20
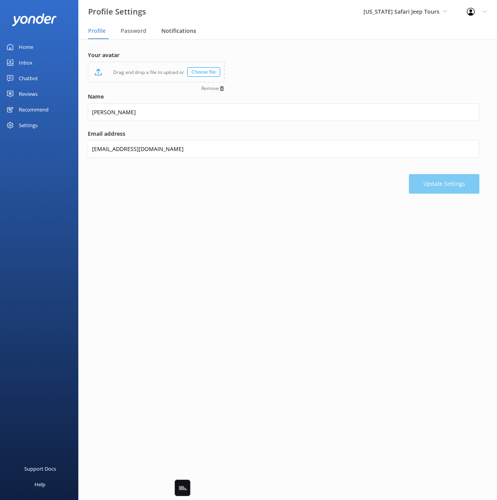
click at [167, 31] on span "Notifications" at bounding box center [178, 31] width 35 height 8
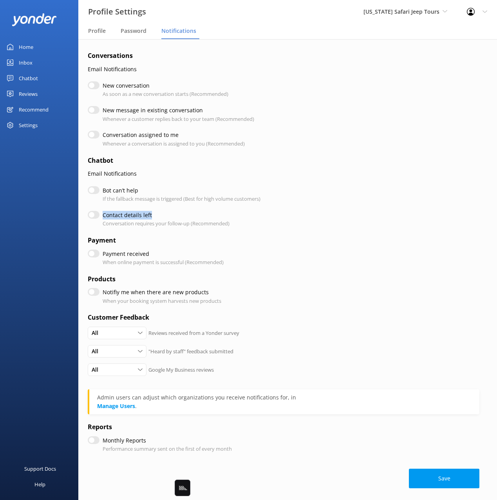
drag, startPoint x: 157, startPoint y: 216, endPoint x: 117, endPoint y: 216, distance: 39.1
click at [101, 216] on div "Contact details left Conversation requires your follow-up (Recommended)" at bounding box center [283, 219] width 391 height 17
copy label "Contact details left"
click at [409, 8] on span "[US_STATE] Safari Jeep Tours" at bounding box center [401, 11] width 76 height 7
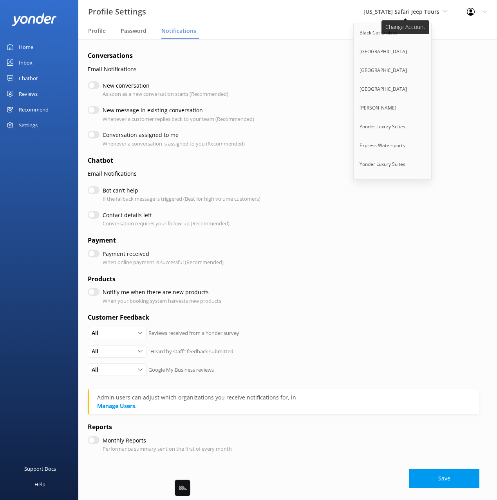
scroll to position [4545, 0]
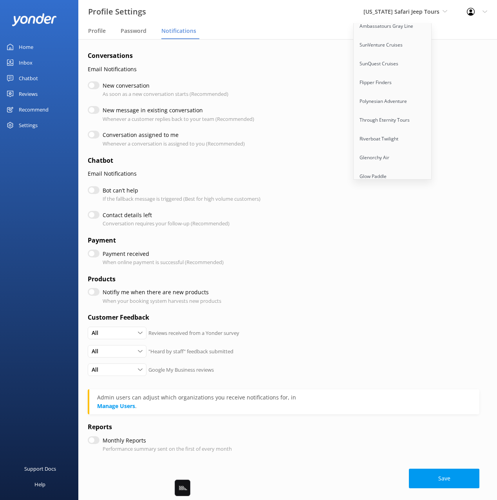
click at [396, 205] on link "Sunset Watersports" at bounding box center [392, 214] width 78 height 19
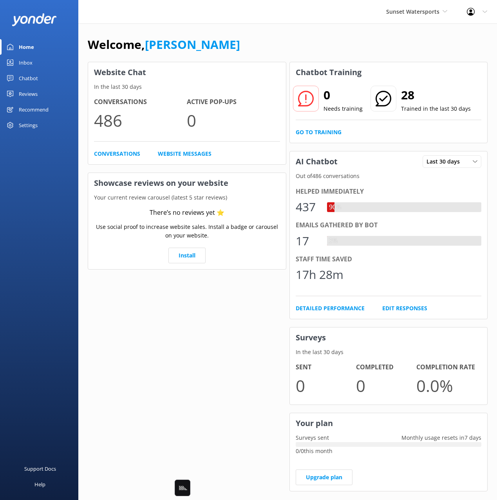
click at [342, 46] on div "Welcome, Mikayla" at bounding box center [288, 48] width 400 height 27
click at [320, 132] on link "Go to Training" at bounding box center [318, 132] width 46 height 9
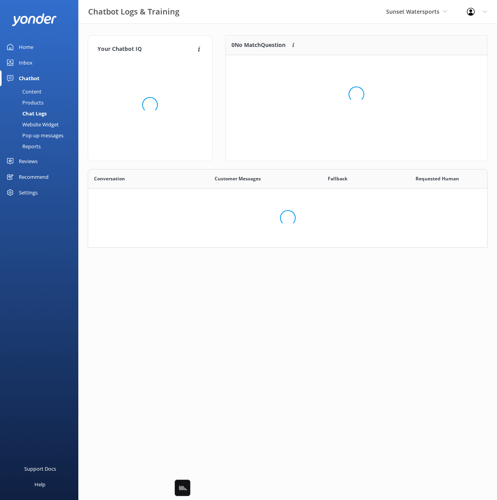
scroll to position [274, 399]
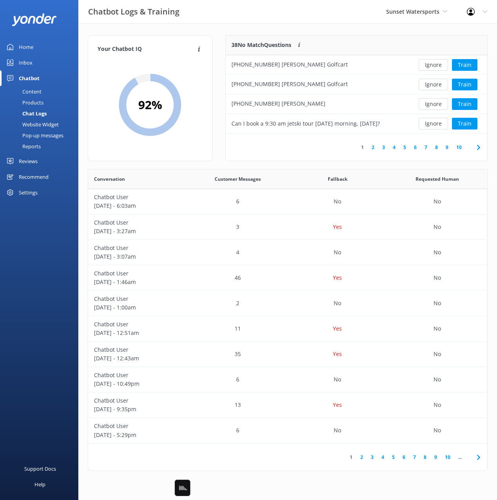
click at [236, 23] on div "Chatbot Logs & Training Sunset Watersports Black Cat Cruises Banff Airporter In…" at bounding box center [248, 11] width 497 height 23
click at [306, 25] on div "Your Chatbot IQ Your Chatbot IQ is the percentage of trained FAQs against untra…" at bounding box center [287, 254] width 418 height 463
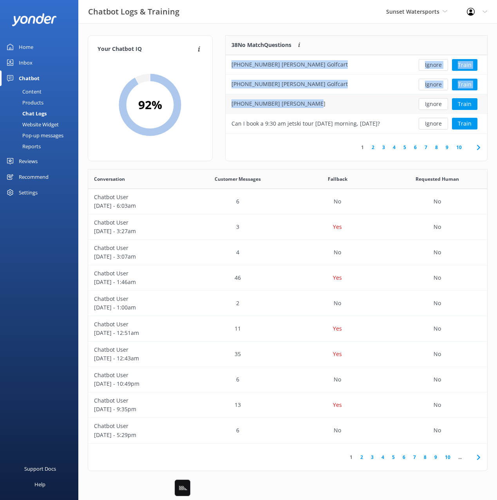
drag, startPoint x: 222, startPoint y: 66, endPoint x: 307, endPoint y: 104, distance: 92.5
click at [306, 104] on div "38 No Match Questions Customers sometimes ask questions that don't fully match …" at bounding box center [356, 102] width 275 height 134
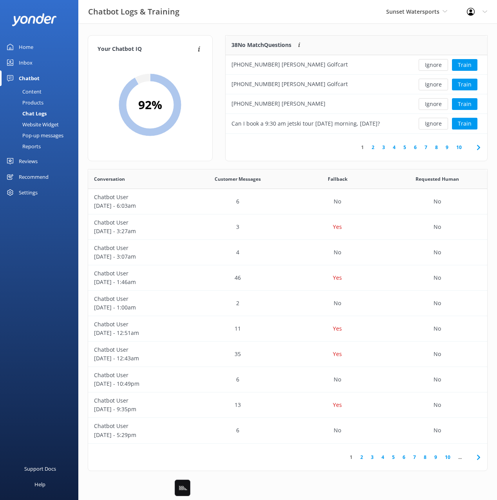
click at [251, 11] on div "Chatbot Logs & Training Sunset Watersports Black Cat Cruises Banff Airporter In…" at bounding box center [248, 11] width 497 height 23
click at [466, 65] on button "Train" at bounding box center [464, 65] width 25 height 12
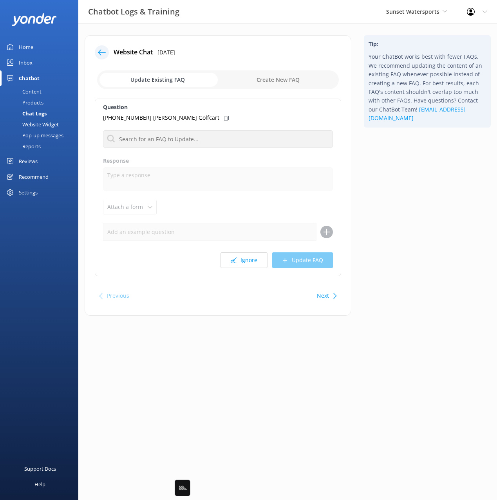
click at [102, 54] on icon at bounding box center [102, 53] width 8 height 8
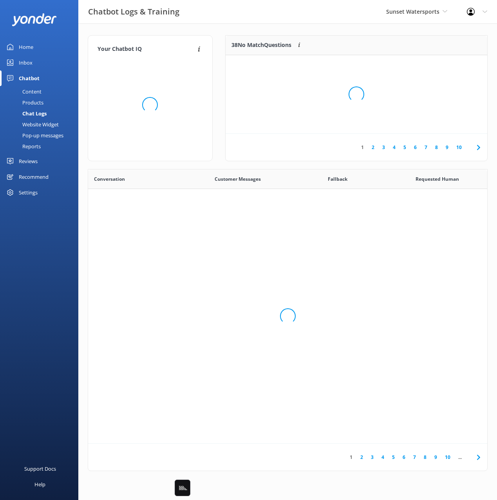
scroll to position [274, 399]
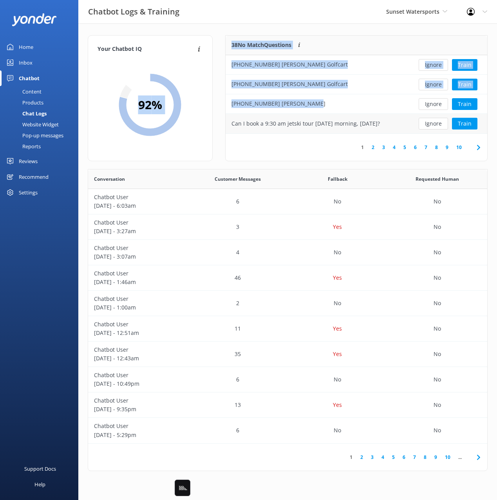
drag, startPoint x: 216, startPoint y: 60, endPoint x: 305, endPoint y: 120, distance: 106.8
click at [310, 108] on div "Your Chatbot IQ Your Chatbot IQ is the percentage of trained FAQs against untra…" at bounding box center [287, 102] width 412 height 134
copy div "92 % 38 No Match Questions Customers sometimes ask questions that don't fully m…"
drag, startPoint x: 31, startPoint y: 90, endPoint x: 40, endPoint y: 86, distance: 10.5
click at [31, 90] on div "Content" at bounding box center [23, 91] width 37 height 11
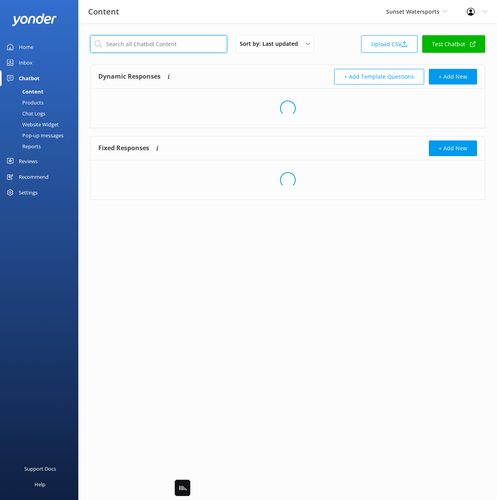
click at [184, 40] on input "text" at bounding box center [158, 44] width 137 height 18
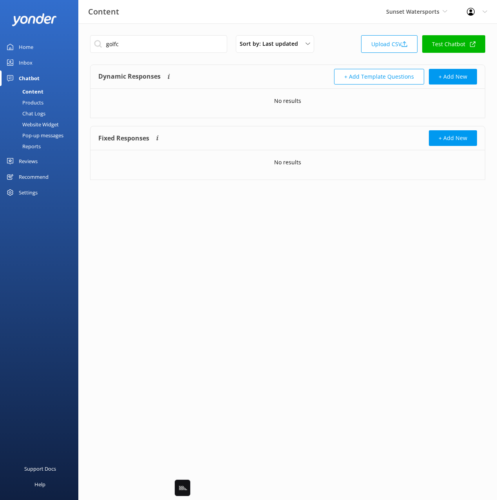
click at [209, 79] on div "Dynamic Responses Dynamic responses rely on the Large Language Model to create …" at bounding box center [192, 77] width 189 height 16
click at [132, 46] on input "golfc" at bounding box center [158, 44] width 137 height 18
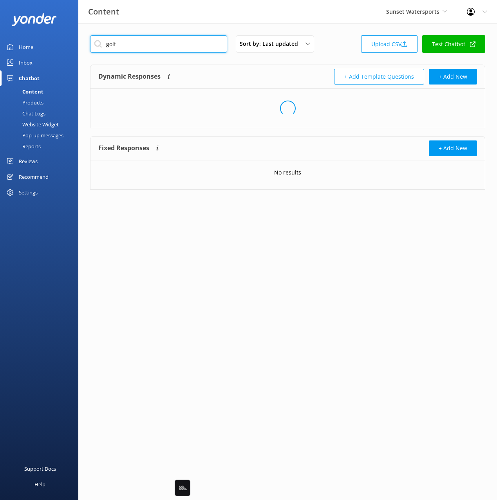
type input "golf"
click at [263, 71] on div "Dynamic Responses Dynamic responses rely on the Large Language Model to create …" at bounding box center [192, 77] width 189 height 16
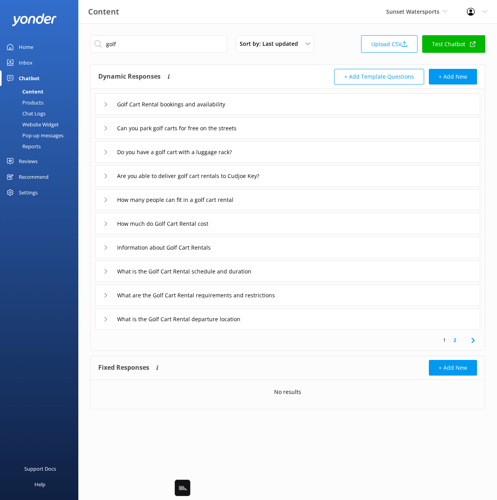
click at [269, 95] on div "Golf Cart Rental bookings and availability" at bounding box center [287, 105] width 385 height 22
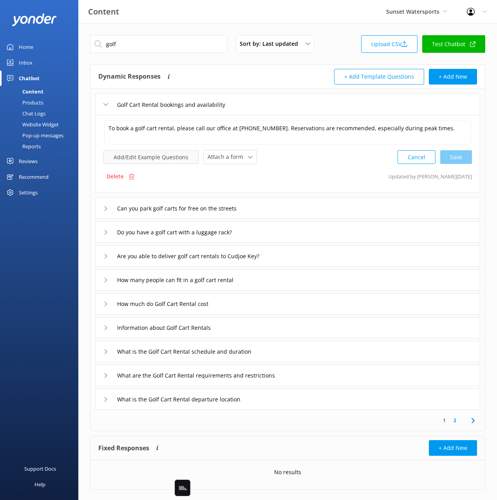
click at [164, 154] on button "Add/Edit Example Questions" at bounding box center [150, 157] width 95 height 14
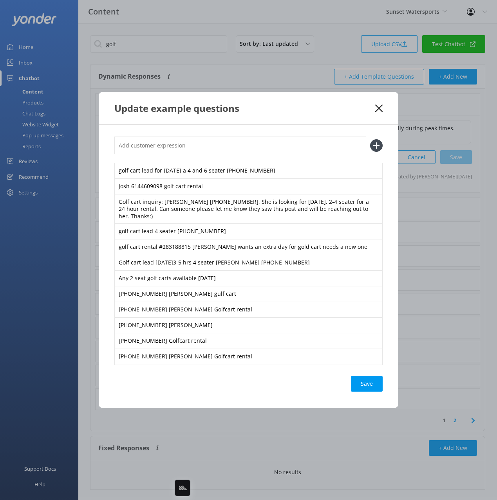
click at [193, 151] on input "text" at bounding box center [240, 146] width 252 height 18
paste input "941-441-7518 Patricia Dunlap Golfcart 937-336-3942 Mindy Golfcart 774-312-9933 …"
type input "941-441-7518 Patricia Dunlap Golfcart 937-336-3942 Mindy Golfcart 774-312-9933 …"
click at [370, 139] on button at bounding box center [376, 145] width 13 height 13
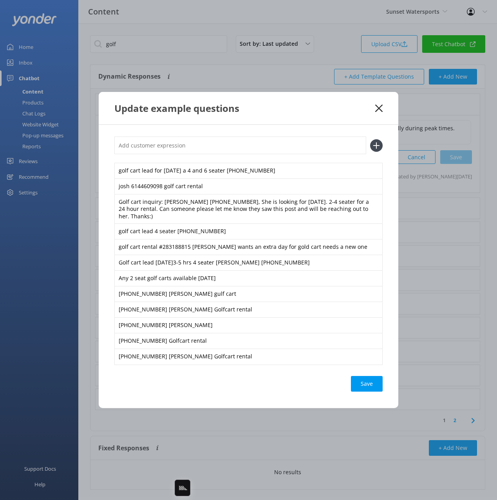
scroll to position [0, 0]
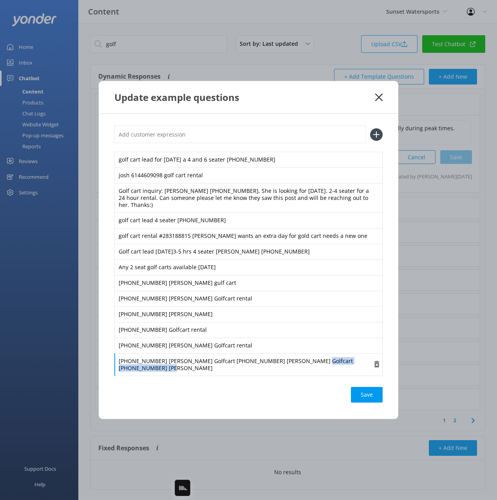
drag, startPoint x: 368, startPoint y: 361, endPoint x: 292, endPoint y: 362, distance: 75.5
click at [292, 362] on div "941-441-7518 Patricia Dunlap Golfcart 937-336-3942 Mindy Golfcart 774-312-9933 …" at bounding box center [248, 364] width 268 height 23
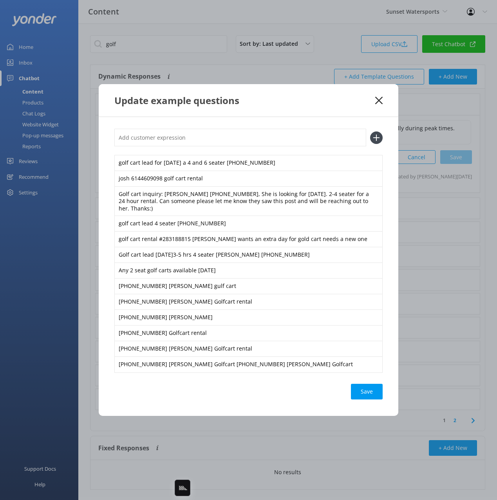
click at [286, 146] on input "text" at bounding box center [240, 138] width 252 height 18
paste input "774-312-9933 Kenny Golfcart"
type input "774-312-9933 Kenny Golfcart"
click at [370, 131] on button at bounding box center [376, 137] width 13 height 13
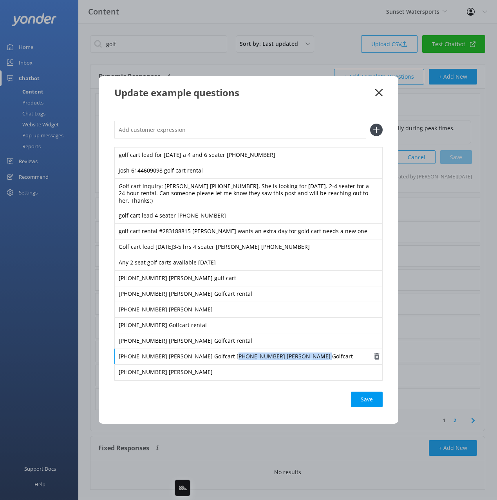
drag, startPoint x: 283, startPoint y: 355, endPoint x: 217, endPoint y: 353, distance: 65.4
click at [217, 353] on div "941-441-7518 Patricia Dunlap Golfcart 937-336-3942 Mindy Golfcart" at bounding box center [248, 357] width 268 height 16
click at [287, 133] on input "text" at bounding box center [240, 130] width 252 height 18
paste input "937-336-3942 Mindy Golfcart"
type input "937-336-3942 Mindy Golfcart"
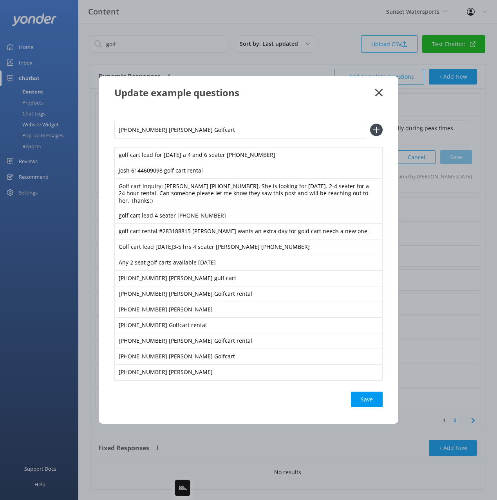
click at [370, 124] on button at bounding box center [376, 130] width 13 height 13
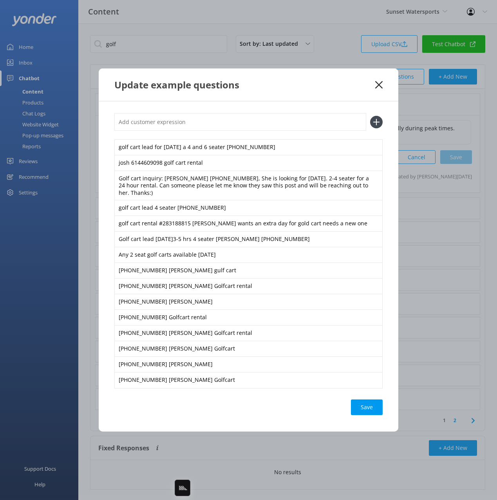
click at [385, 398] on div "golf cart lead for today a 4 and 6 seater 254-722-6714 josh 6144609098 golf car…" at bounding box center [248, 266] width 299 height 330
click at [358, 407] on div "Loading.." at bounding box center [366, 408] width 31 height 16
click at [379, 88] on use at bounding box center [378, 84] width 7 height 7
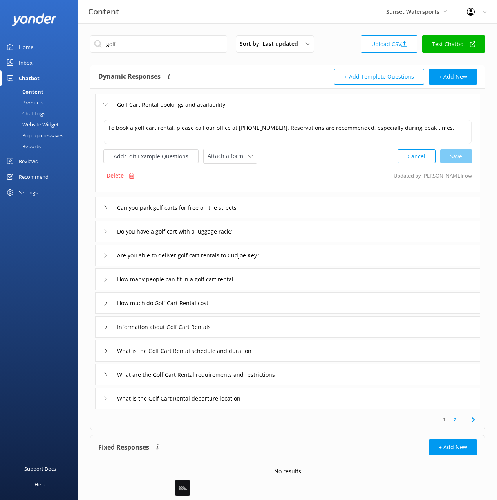
drag, startPoint x: 44, startPoint y: 112, endPoint x: 63, endPoint y: 113, distance: 18.4
click at [45, 112] on div "Chat Logs" at bounding box center [25, 113] width 41 height 11
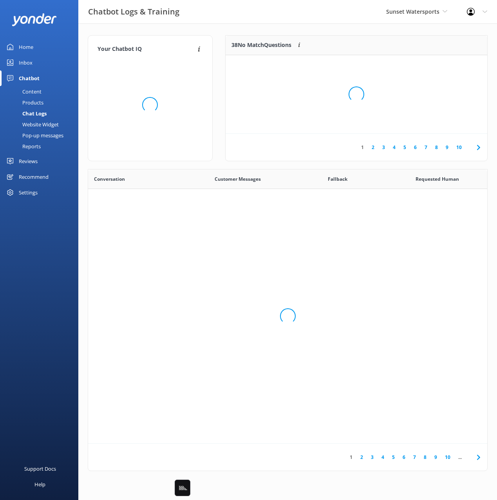
scroll to position [274, 399]
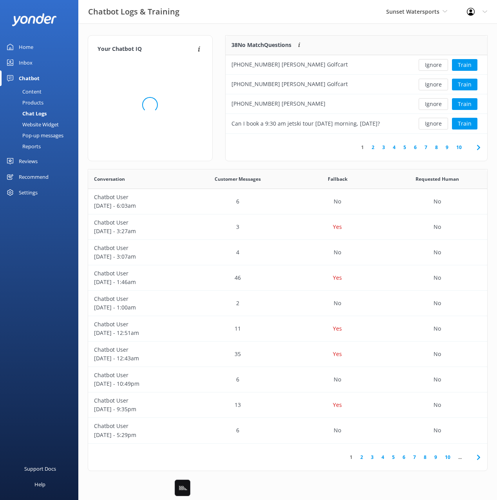
drag, startPoint x: 263, startPoint y: 30, endPoint x: 419, endPoint y: 63, distance: 159.9
click at [263, 30] on div "Your Chatbot IQ Your Chatbot IQ is the percentage of trained FAQs against untra…" at bounding box center [287, 254] width 418 height 463
click at [440, 65] on button "Ignore" at bounding box center [432, 65] width 29 height 12
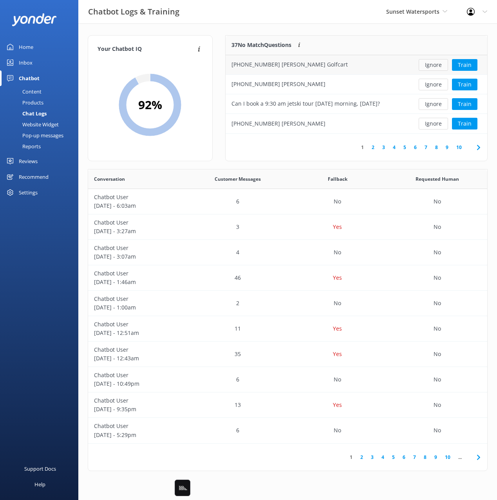
click at [433, 65] on button "Ignore" at bounding box center [432, 65] width 29 height 12
drag, startPoint x: 343, startPoint y: 37, endPoint x: 362, endPoint y: 38, distance: 19.2
click at [343, 37] on div "35 No Match Questions Customers sometimes ask questions that don't fully match …" at bounding box center [316, 46] width 183 height 20
click at [468, 62] on button "Train" at bounding box center [464, 65] width 25 height 12
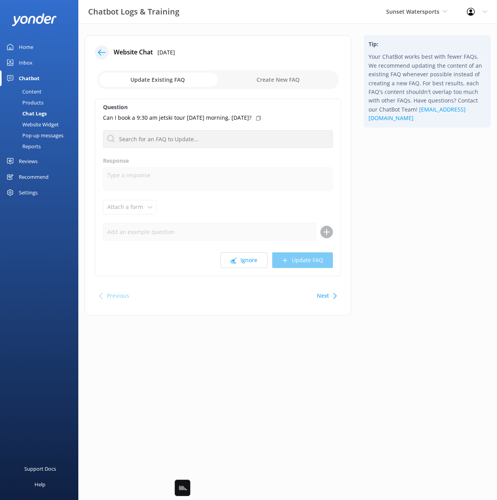
drag, startPoint x: 404, startPoint y: 165, endPoint x: 287, endPoint y: 155, distance: 117.0
click at [399, 164] on div "Tip: Your ChatBot works best with fewer FAQs. We recommend updating the content…" at bounding box center [426, 179] width 139 height 288
click at [239, 150] on div "Question Can I book a 9:30 am jetski tour tomorrow morning, Sunday, August 24, …" at bounding box center [218, 188] width 246 height 178
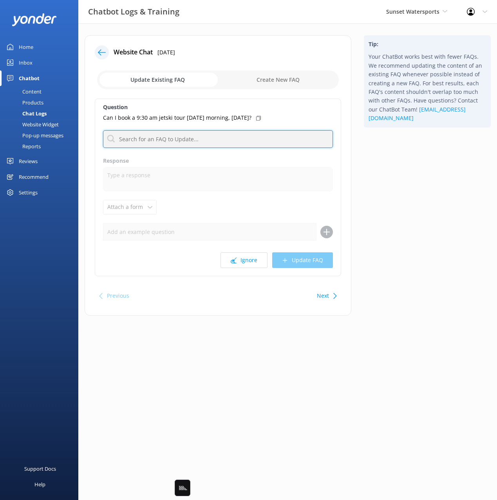
click at [231, 138] on input "text" at bounding box center [218, 139] width 230 height 18
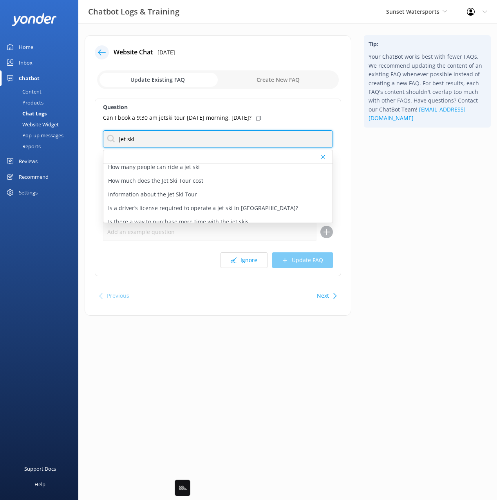
scroll to position [78, 0]
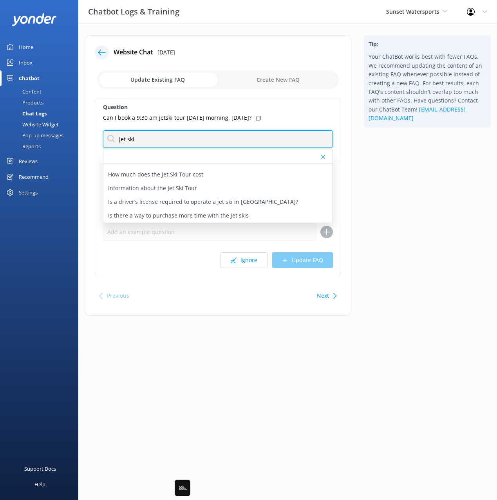
type input "jet ski"
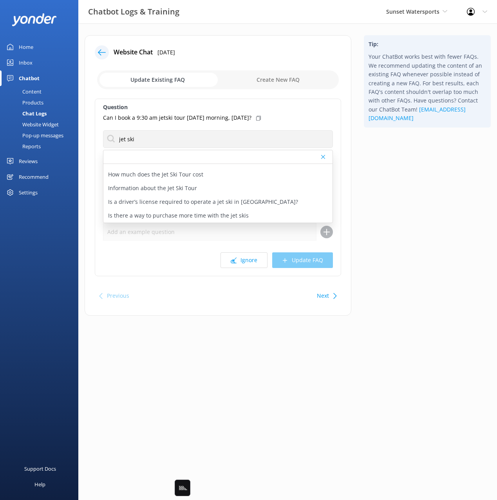
drag, startPoint x: 306, startPoint y: 119, endPoint x: 172, endPoint y: 108, distance: 134.2
click at [261, 119] on icon at bounding box center [258, 118] width 5 height 5
drag, startPoint x: 30, startPoint y: 90, endPoint x: 41, endPoint y: 88, distance: 11.5
click at [30, 90] on div "Content" at bounding box center [23, 91] width 37 height 11
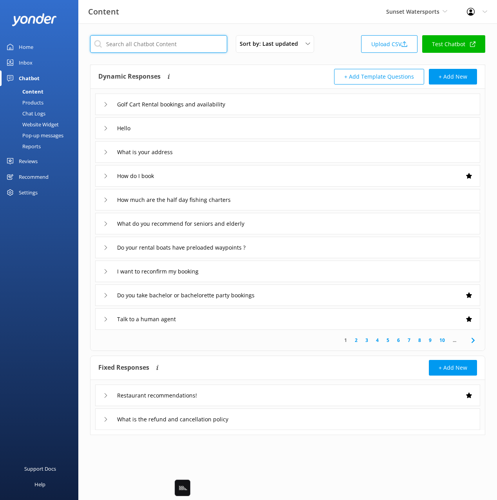
click at [156, 45] on input "text" at bounding box center [158, 44] width 137 height 18
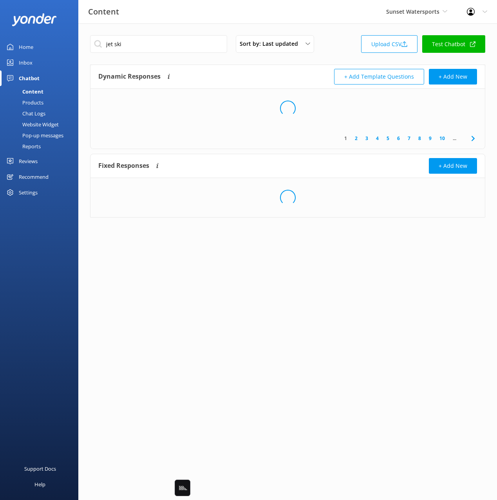
click at [222, 72] on div "Dynamic Responses Dynamic responses rely on the Large Language Model to create …" at bounding box center [192, 77] width 189 height 16
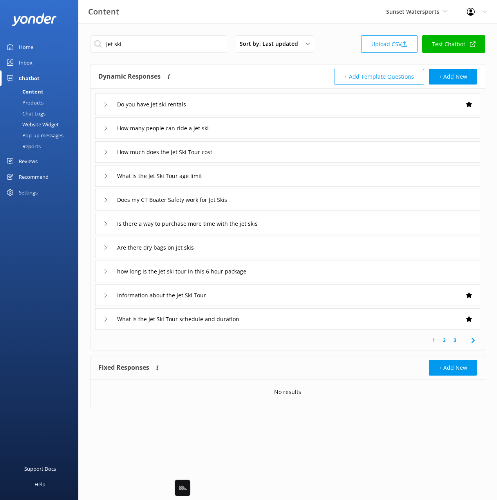
click at [472, 342] on use at bounding box center [472, 340] width 3 height 5
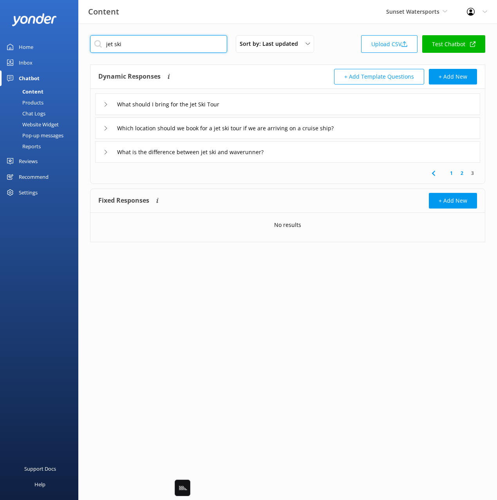
click at [146, 46] on input "jet ski" at bounding box center [158, 44] width 137 height 18
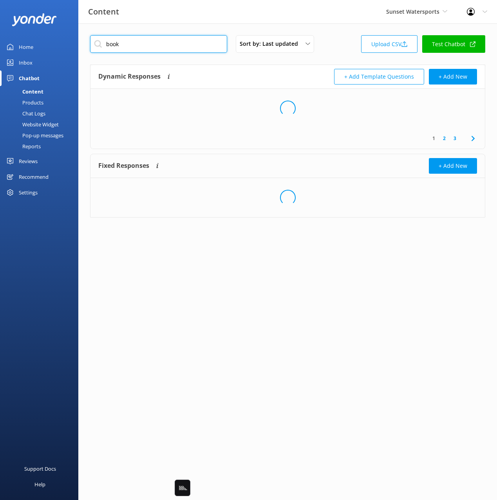
type input "book"
click at [286, 76] on div "Dynamic Responses Dynamic responses rely on the Large Language Model to create …" at bounding box center [192, 77] width 189 height 16
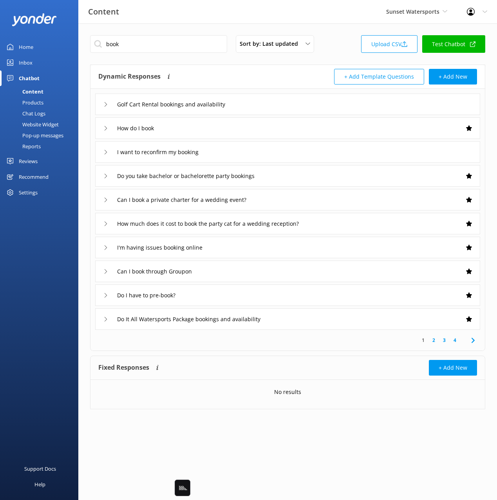
click at [473, 339] on use at bounding box center [472, 340] width 3 height 5
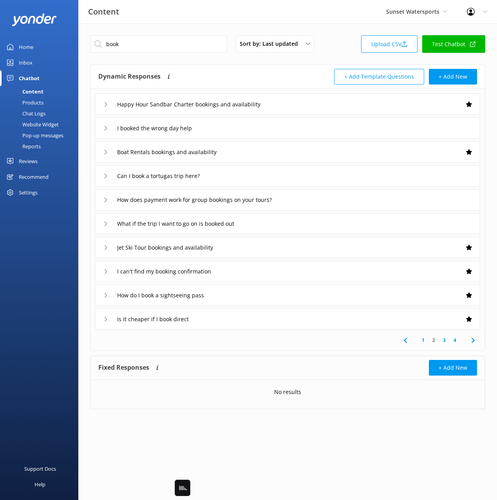
drag, startPoint x: 264, startPoint y: 247, endPoint x: 230, endPoint y: 257, distance: 35.5
click at [263, 247] on div "Jet Ski Tour bookings and availability" at bounding box center [287, 248] width 385 height 22
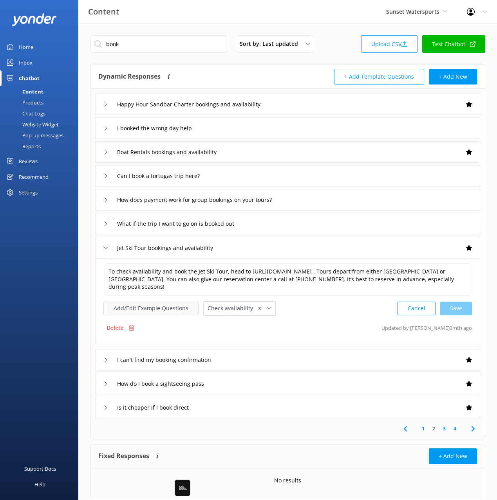
click at [155, 306] on button "Add/Edit Example Questions" at bounding box center [150, 309] width 95 height 14
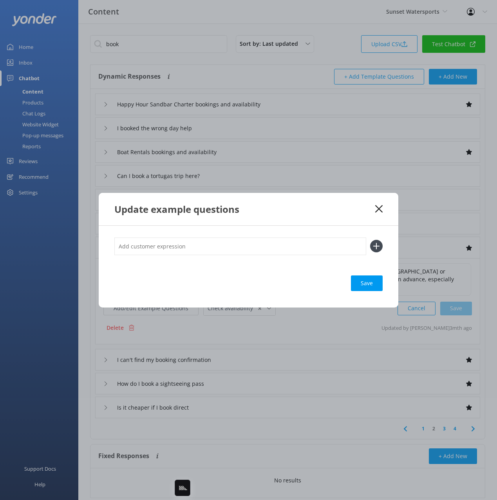
drag, startPoint x: 264, startPoint y: 232, endPoint x: 259, endPoint y: 248, distance: 16.3
click at [263, 233] on div "Save" at bounding box center [248, 267] width 299 height 82
click at [259, 248] on input "text" at bounding box center [240, 247] width 252 height 18
paste input "Can I book a 9:30 am jetski tour tomorrow morning, Sunday, August 24, 2025?"
type input "Can I book a 9:30 am jetski tour tomorrow morning, Sunday, August 24, 2025?"
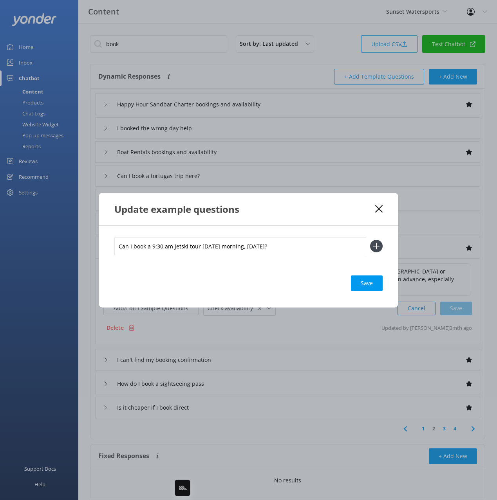
click at [370, 240] on button at bounding box center [376, 246] width 13 height 13
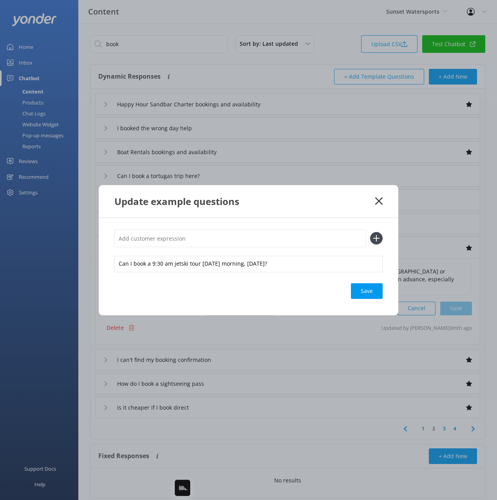
drag, startPoint x: 369, startPoint y: 288, endPoint x: 392, endPoint y: 250, distance: 44.4
click at [369, 288] on div "Save" at bounding box center [367, 291] width 32 height 16
drag, startPoint x: 379, startPoint y: 200, endPoint x: 312, endPoint y: 191, distance: 67.5
click at [378, 200] on icon at bounding box center [378, 201] width 7 height 8
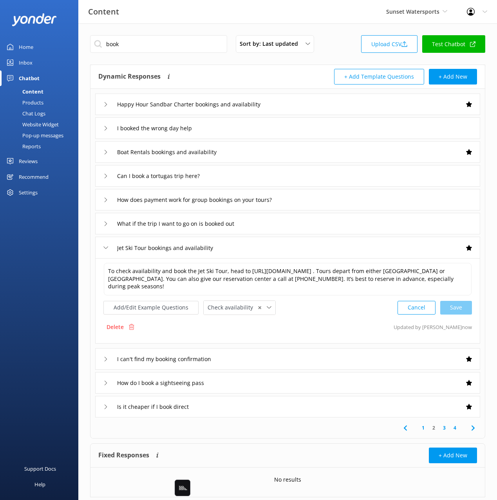
drag, startPoint x: 33, startPoint y: 112, endPoint x: 53, endPoint y: 106, distance: 20.8
click at [33, 112] on div "Chat Logs" at bounding box center [25, 113] width 41 height 11
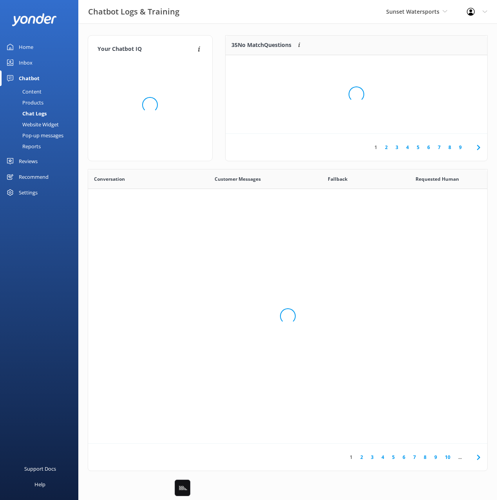
scroll to position [274, 399]
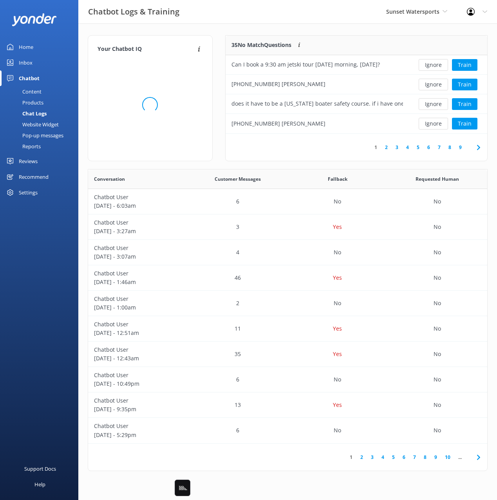
drag, startPoint x: 265, startPoint y: 29, endPoint x: 328, endPoint y: 44, distance: 65.2
click at [265, 29] on div "Your Chatbot IQ Your Chatbot IQ is the percentage of trained FAQs against untra…" at bounding box center [287, 254] width 418 height 463
drag, startPoint x: 435, startPoint y: 64, endPoint x: 413, endPoint y: 59, distance: 22.2
click at [435, 64] on button "Ignore" at bounding box center [432, 65] width 29 height 12
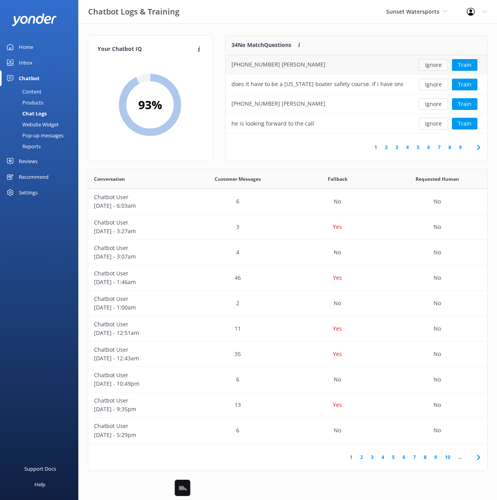
click at [433, 64] on button "Ignore" at bounding box center [432, 65] width 29 height 12
click at [434, 87] on button "Ignore" at bounding box center [432, 85] width 29 height 12
click at [433, 83] on button "Ignore" at bounding box center [432, 85] width 29 height 12
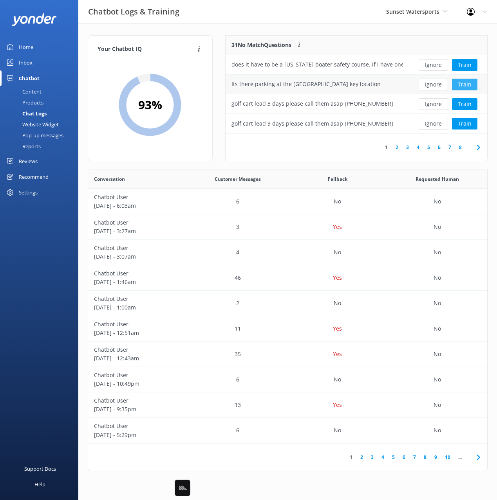
click at [464, 86] on button "Train" at bounding box center [464, 85] width 25 height 12
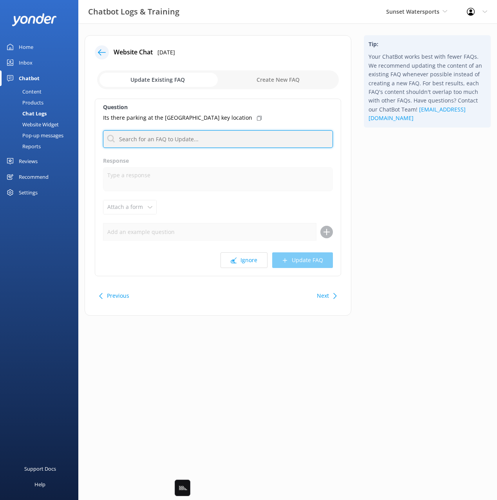
click at [179, 137] on input "text" at bounding box center [218, 139] width 230 height 18
type input "parking"
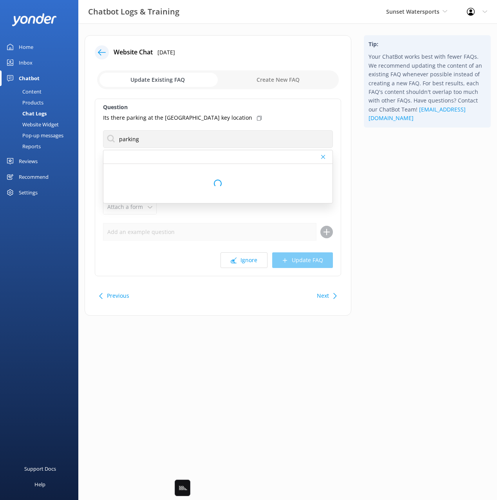
click at [257, 116] on use at bounding box center [259, 118] width 5 height 5
click at [164, 195] on div "Is there parking?" at bounding box center [217, 198] width 229 height 14
type textarea "There is parking available, but it varies by location. For tours departing from…"
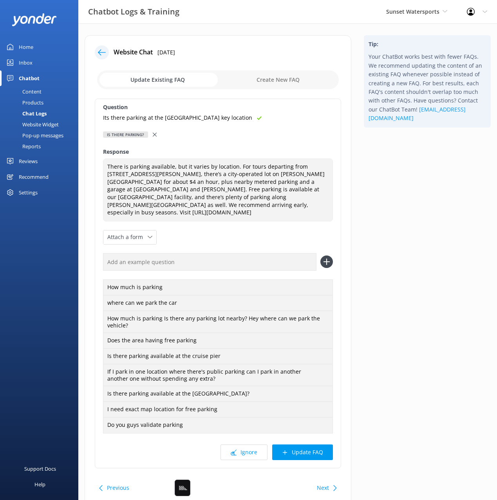
click at [232, 256] on input "text" at bounding box center [209, 262] width 213 height 18
paste input "Its there parking at the parrot key location"
type input "Its there parking at the parrot key location"
click at [320, 256] on button at bounding box center [326, 262] width 13 height 13
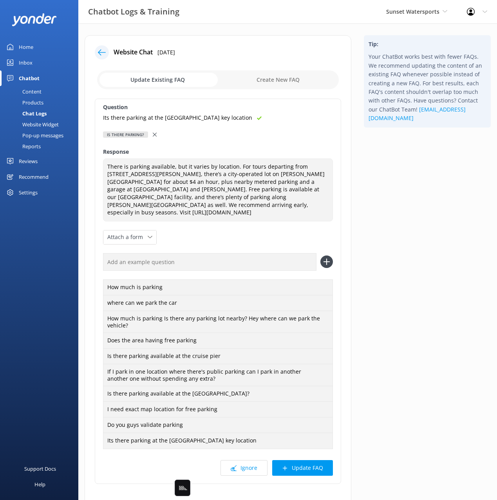
click at [318, 466] on button "Update FAQ" at bounding box center [302, 468] width 61 height 16
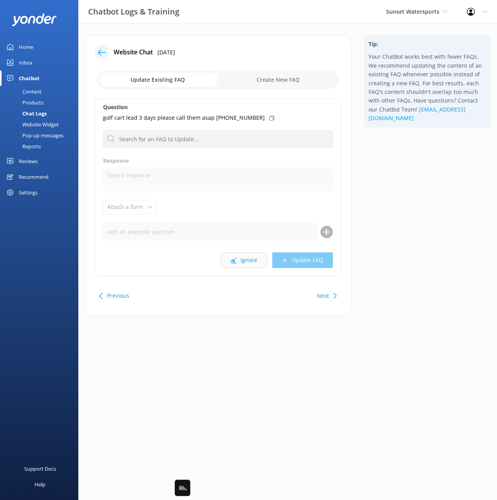
click at [244, 268] on div "Question golf cart lead 3 days please call them asap 407-415-3800 Can you park …" at bounding box center [218, 188] width 246 height 178
click at [241, 261] on button "Ignore" at bounding box center [243, 260] width 47 height 16
click at [232, 255] on button "Ignore" at bounding box center [243, 260] width 47 height 16
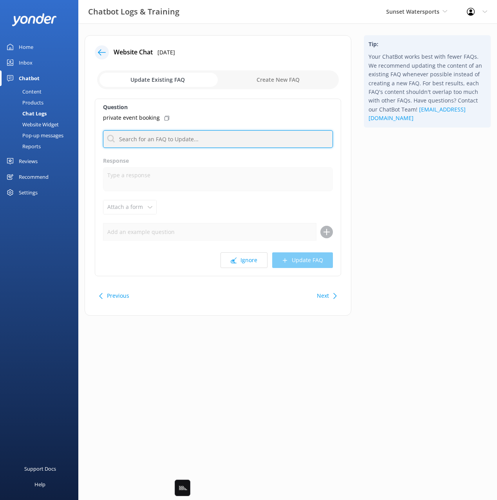
click at [157, 136] on input "text" at bounding box center [218, 139] width 230 height 18
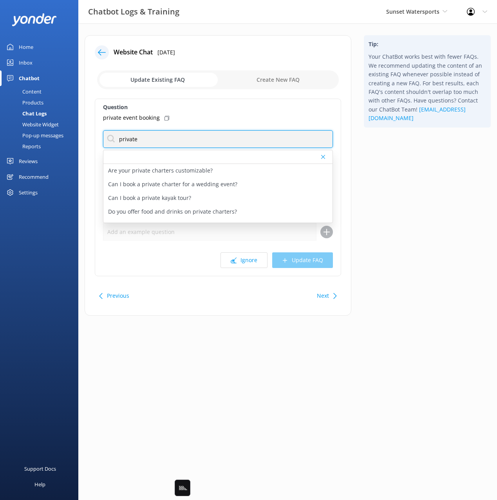
type input "private"
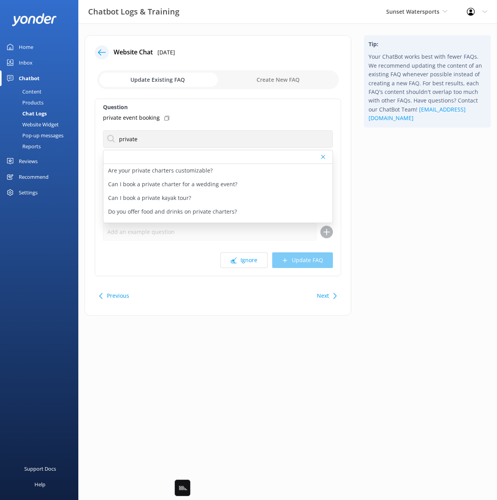
click at [391, 176] on div "Tip: Your ChatBot works best with fewer FAQs. We recommend updating the content…" at bounding box center [426, 179] width 139 height 288
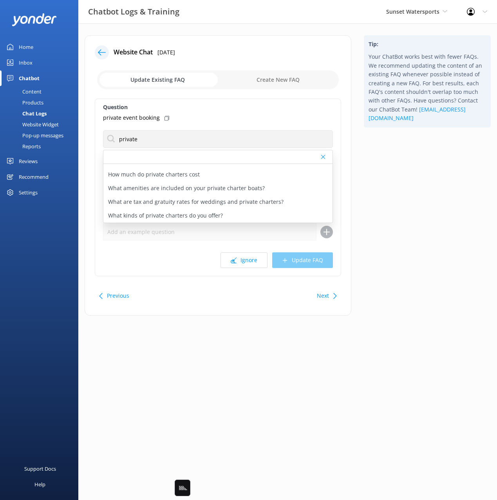
scroll to position [78, 0]
click at [164, 120] on use at bounding box center [166, 118] width 5 height 5
click at [37, 92] on div "Content" at bounding box center [23, 91] width 37 height 11
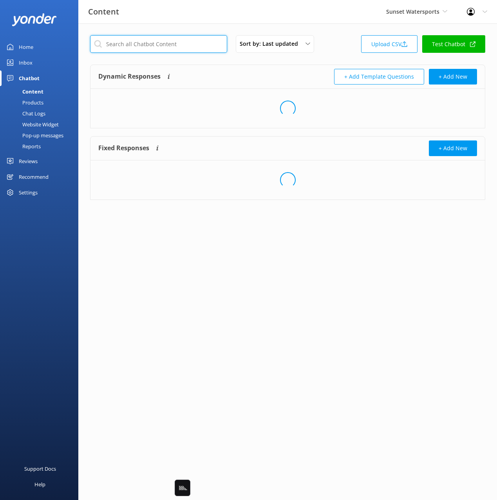
click at [185, 42] on input "text" at bounding box center [158, 44] width 137 height 18
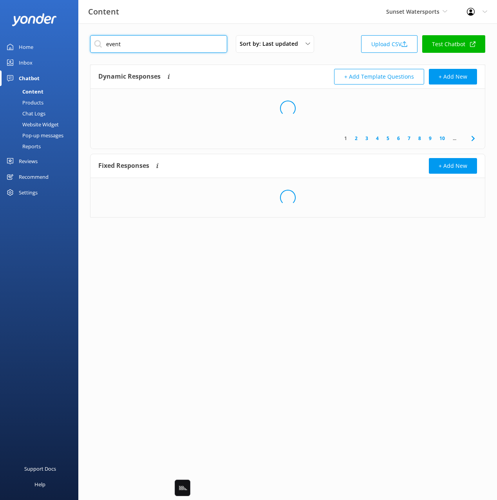
type input "event"
click at [279, 77] on div "Dynamic Responses Dynamic responses rely on the Large Language Model to create …" at bounding box center [192, 77] width 189 height 16
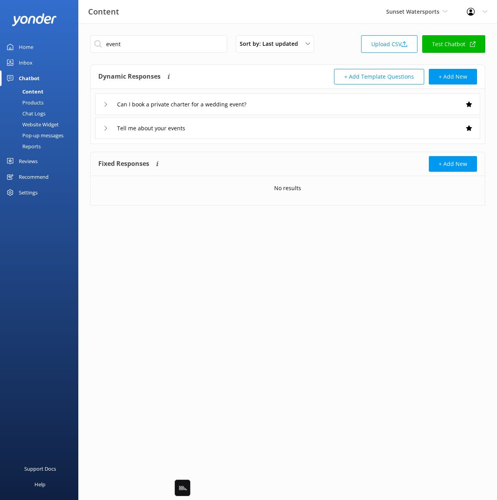
click at [255, 128] on div "Tell me about your events" at bounding box center [287, 128] width 385 height 22
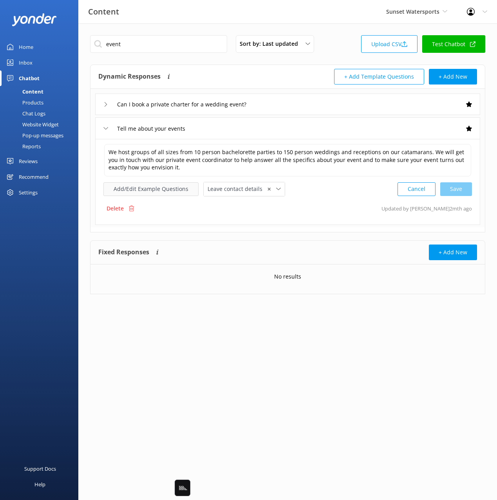
click at [164, 193] on button "Add/Edit Example Questions" at bounding box center [150, 189] width 95 height 14
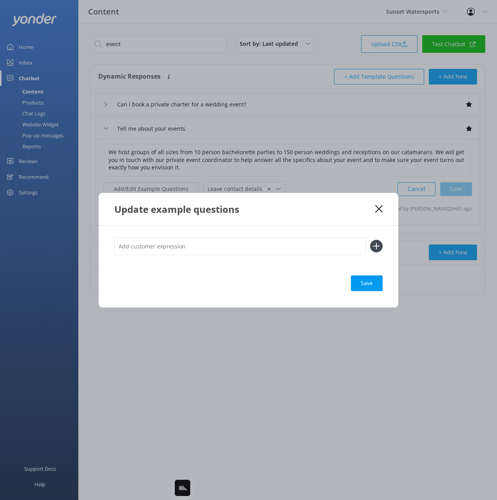
click at [248, 248] on input "text" at bounding box center [240, 247] width 252 height 18
paste input "private event booking"
type input "private event booking"
click at [370, 240] on button at bounding box center [376, 246] width 13 height 13
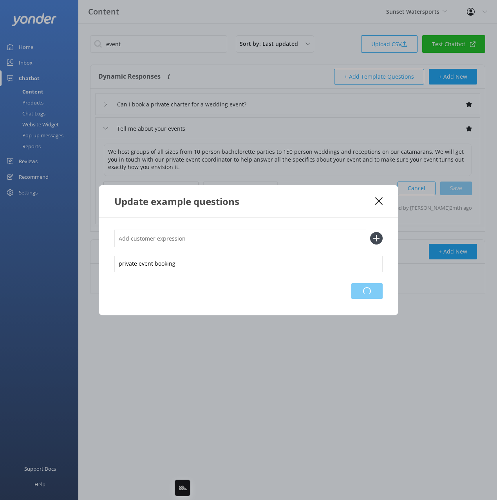
click at [374, 292] on div "Loading.." at bounding box center [366, 291] width 31 height 16
click at [377, 200] on icon at bounding box center [378, 201] width 7 height 8
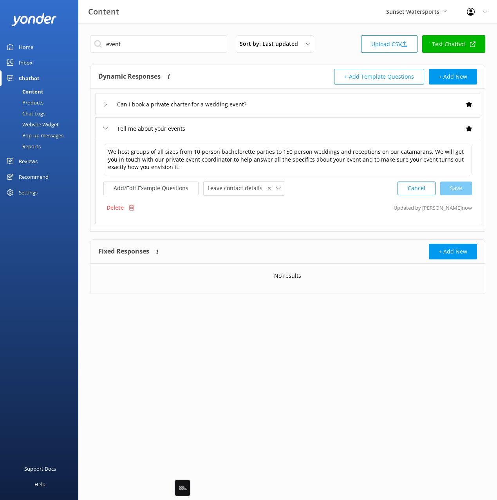
click at [37, 114] on div "Chat Logs" at bounding box center [25, 113] width 41 height 11
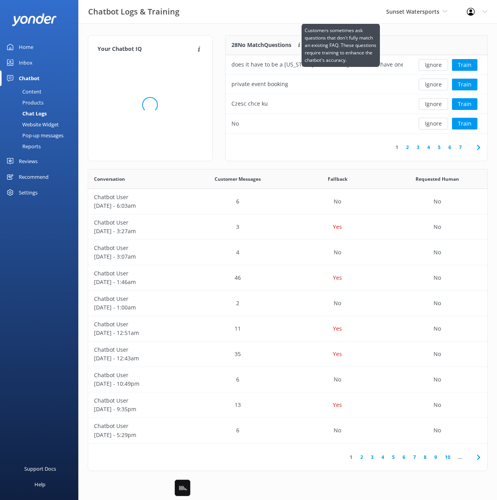
scroll to position [274, 399]
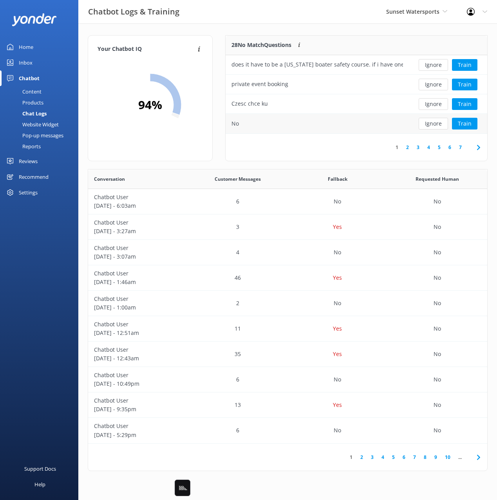
click at [430, 125] on button "Ignore" at bounding box center [432, 124] width 29 height 12
click at [430, 87] on button "Ignore" at bounding box center [432, 85] width 29 height 12
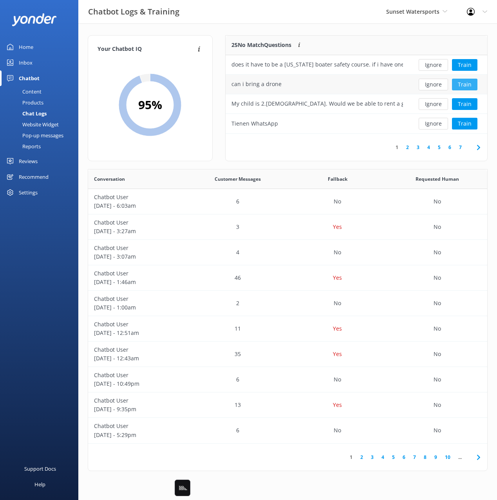
click at [466, 85] on button "Train" at bounding box center [464, 85] width 25 height 12
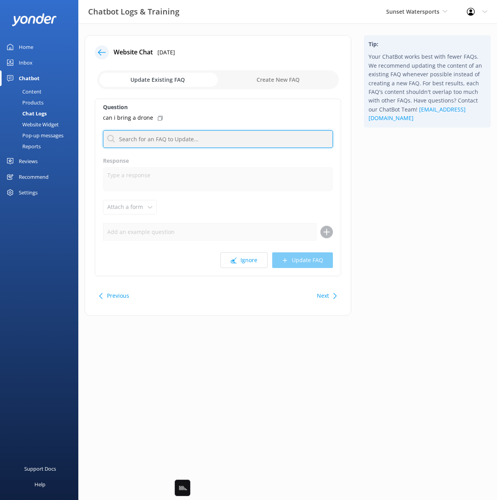
click at [183, 141] on input "text" at bounding box center [218, 139] width 230 height 18
type input "camera"
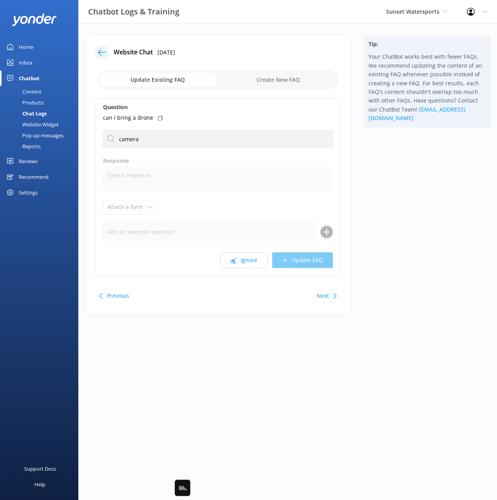
click at [414, 154] on div "Tip: Your ChatBot works best with fewer FAQs. We recommend updating the content…" at bounding box center [426, 179] width 139 height 288
click at [102, 57] on div at bounding box center [102, 52] width 14 height 14
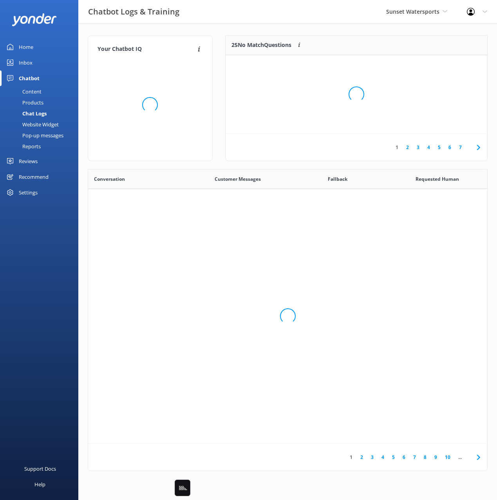
scroll to position [274, 399]
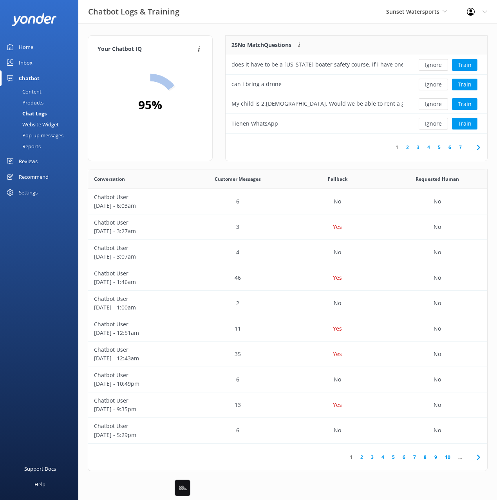
click at [318, 34] on div "Your Chatbot IQ Your Chatbot IQ is the percentage of trained FAQs against untra…" at bounding box center [287, 254] width 418 height 463
click at [460, 60] on button "Train" at bounding box center [464, 65] width 25 height 12
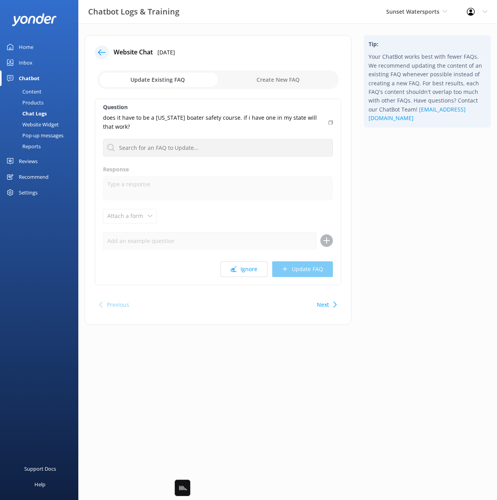
drag, startPoint x: 407, startPoint y: 179, endPoint x: 344, endPoint y: 142, distance: 73.7
click at [407, 179] on div "Tip: Your ChatBot works best with fewer FAQs. We recommend updating the content…" at bounding box center [426, 183] width 139 height 297
drag, startPoint x: 329, startPoint y: 125, endPoint x: 331, endPoint y: 130, distance: 6.0
click at [329, 125] on div "does it have to be a florida boater safety course. if i have one in my state wi…" at bounding box center [218, 122] width 230 height 18
drag, startPoint x: 43, startPoint y: 92, endPoint x: 66, endPoint y: 77, distance: 27.1
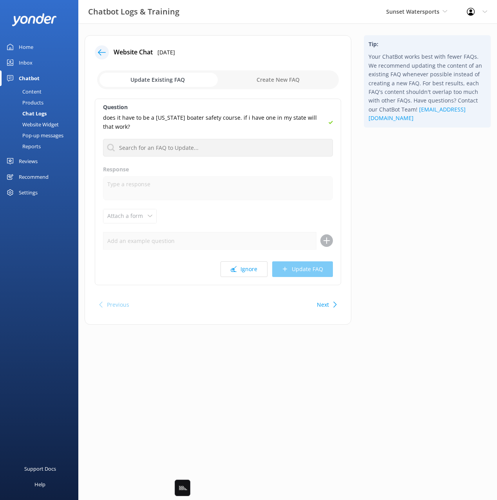
click at [43, 92] on link "Content" at bounding box center [42, 91] width 74 height 11
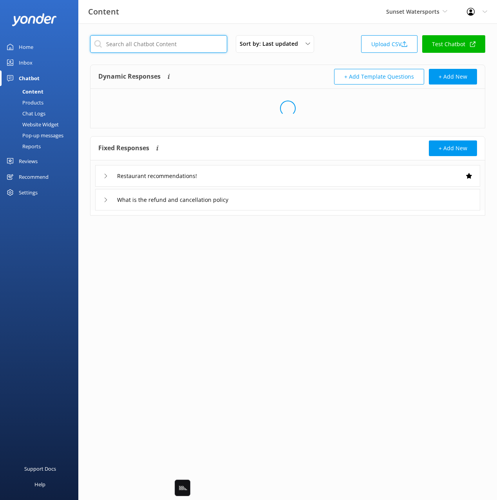
click at [148, 47] on input "text" at bounding box center [158, 44] width 137 height 18
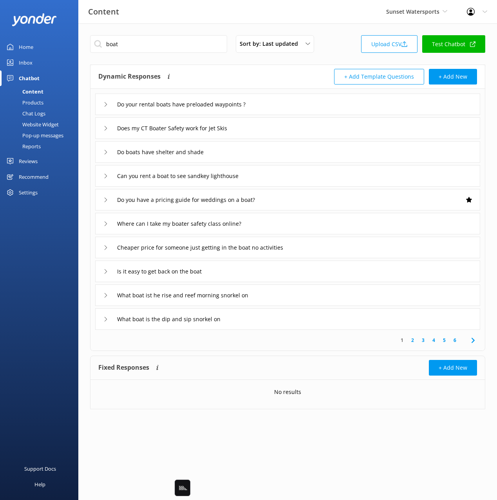
click at [231, 75] on div "Dynamic Responses Dynamic responses rely on the Large Language Model to create …" at bounding box center [192, 77] width 189 height 16
click at [293, 128] on div "Does my CT Boater Safety work for Jet Skis" at bounding box center [287, 128] width 385 height 22
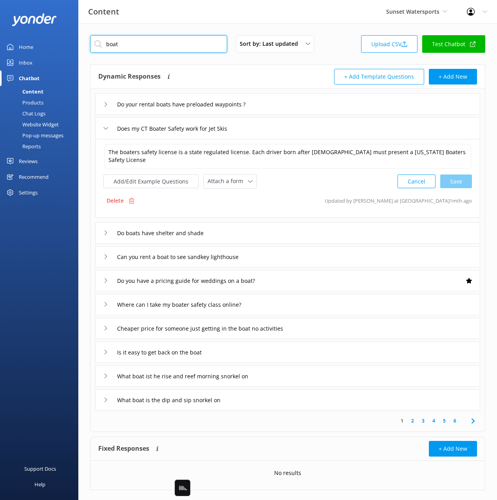
click at [132, 45] on input "boat" at bounding box center [158, 44] width 137 height 18
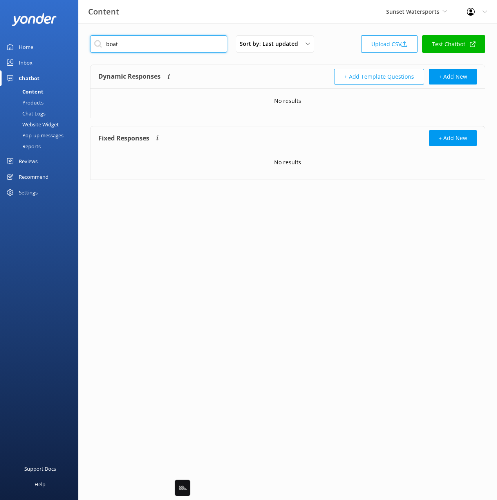
type input "boat"
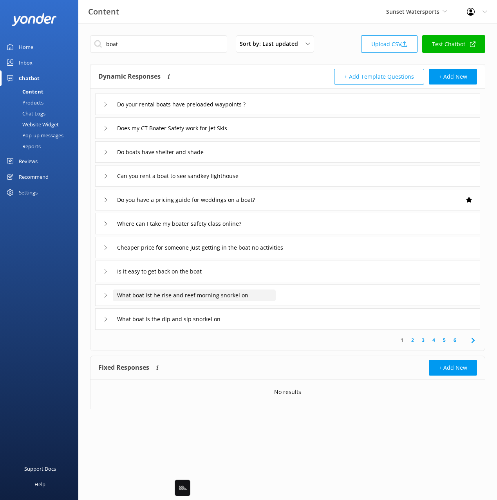
click at [149, 293] on input "What boat ist he rise and reef morning snorkel on" at bounding box center [194, 296] width 163 height 12
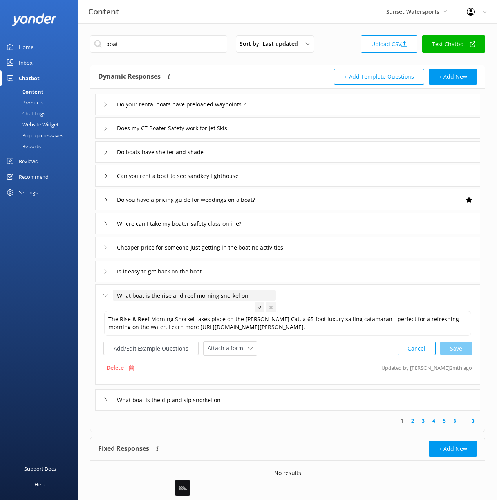
type input "What boat is the rise and reef morning snorkel on"
click at [258, 306] on icon at bounding box center [259, 307] width 3 height 3
click at [288, 222] on div "Where can I take my boater safety class online?" at bounding box center [287, 224] width 385 height 22
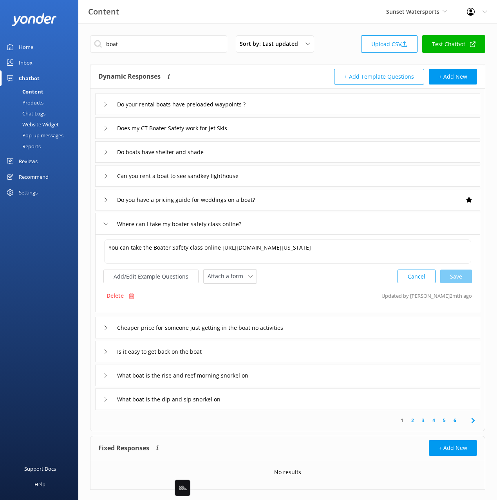
click at [473, 421] on use at bounding box center [472, 420] width 3 height 5
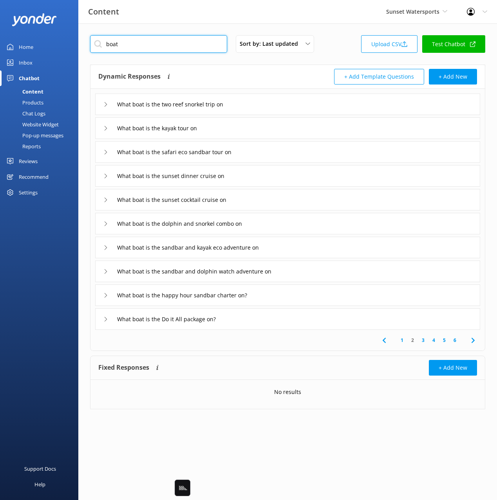
click at [147, 47] on input "boat" at bounding box center [158, 44] width 137 height 18
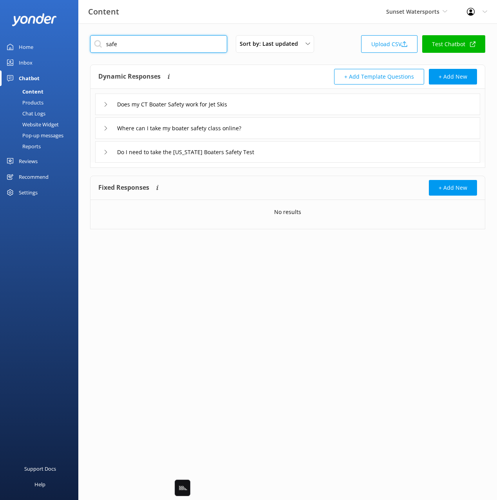
type input "safe"
click at [225, 72] on div "Dynamic Responses Dynamic responses rely on the Large Language Model to create …" at bounding box center [192, 77] width 189 height 16
click at [297, 155] on div "Do I need to take the Florida Boaters Safety Test" at bounding box center [287, 152] width 385 height 22
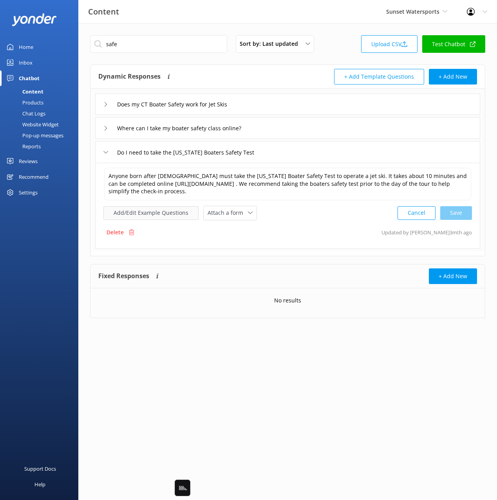
click at [159, 216] on button "Add/Edit Example Questions" at bounding box center [150, 213] width 95 height 14
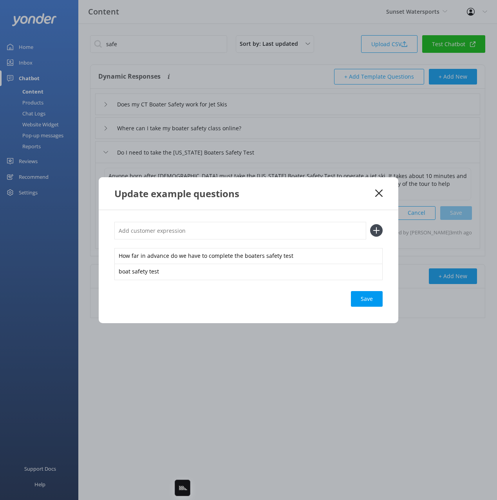
click at [258, 230] on input "text" at bounding box center [240, 231] width 252 height 18
paste input "does it have to be a florida boater safety course. if i have one in my state wi…"
type input "does it have to be a florida boater safety course. if i have one in my state wi…"
click at [370, 224] on button at bounding box center [376, 230] width 13 height 13
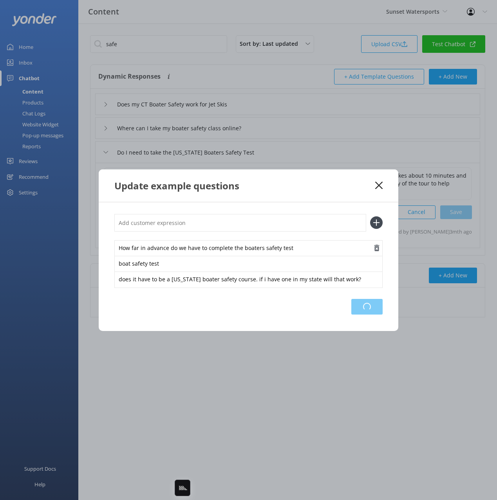
drag, startPoint x: 369, startPoint y: 307, endPoint x: 381, endPoint y: 252, distance: 56.0
click at [369, 307] on div "Loading.." at bounding box center [366, 307] width 31 height 16
click at [377, 184] on use at bounding box center [378, 185] width 7 height 7
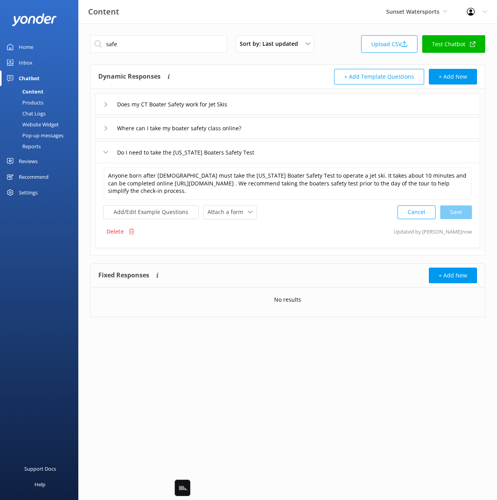
drag, startPoint x: 35, startPoint y: 111, endPoint x: 78, endPoint y: 103, distance: 43.9
click at [35, 111] on div "Chat Logs" at bounding box center [25, 113] width 41 height 11
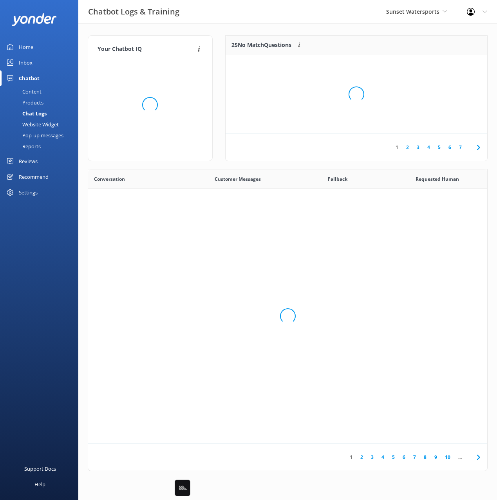
scroll to position [274, 399]
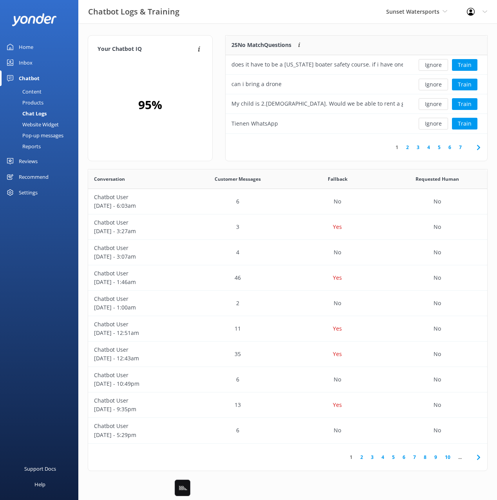
click at [242, 37] on div "25 No Match Questions Customers sometimes ask questions that don't fully match …" at bounding box center [316, 46] width 183 height 20
click at [432, 63] on button "Ignore" at bounding box center [432, 65] width 29 height 12
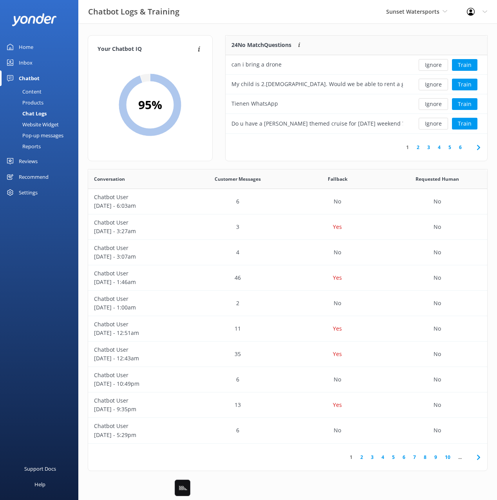
click at [359, 36] on div "24 No Match Questions Customers sometimes ask questions that don't fully match …" at bounding box center [316, 46] width 183 height 20
click at [460, 85] on button "Train" at bounding box center [464, 85] width 25 height 12
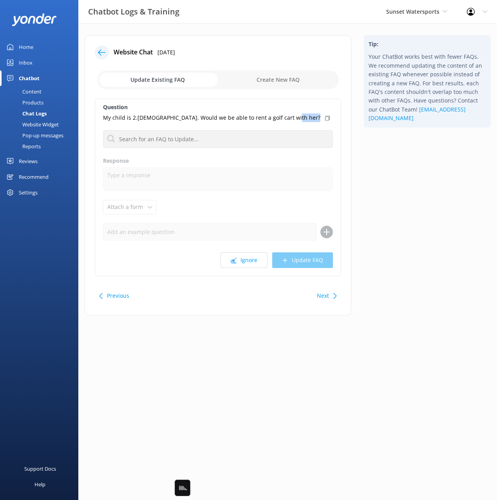
drag, startPoint x: 288, startPoint y: 117, endPoint x: 281, endPoint y: 117, distance: 7.4
click at [325, 117] on icon at bounding box center [327, 118] width 5 height 5
click at [37, 88] on div "Content" at bounding box center [23, 91] width 37 height 11
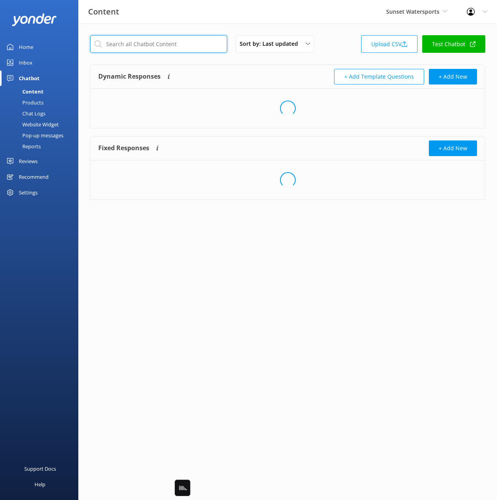
click at [164, 46] on input "text" at bounding box center [158, 44] width 137 height 18
type input "golf c"
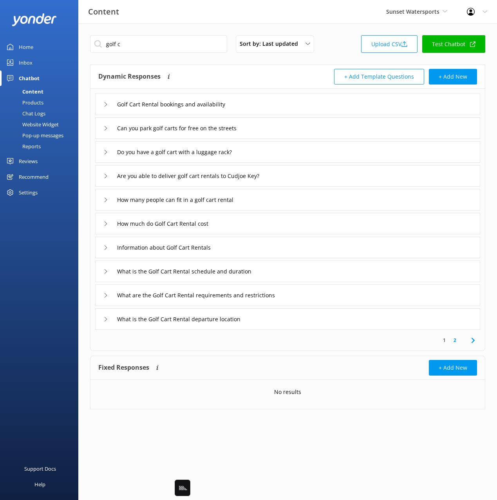
click at [290, 81] on div "+ Add Template Questions + Add New" at bounding box center [382, 77] width 189 height 16
click at [263, 201] on input "How many people can fit in a golf cart rental" at bounding box center [188, 200] width 150 height 12
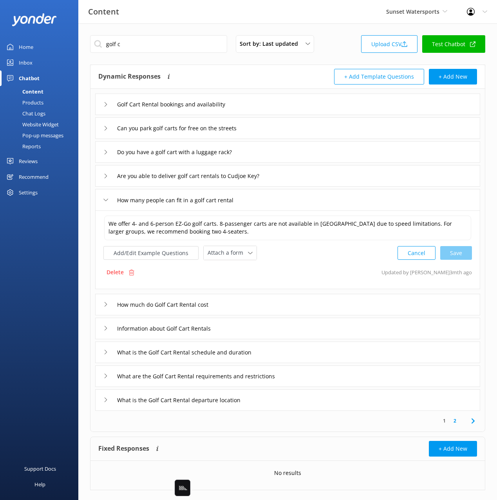
click at [293, 200] on div "How many people can fit in a golf cart rental" at bounding box center [287, 200] width 385 height 22
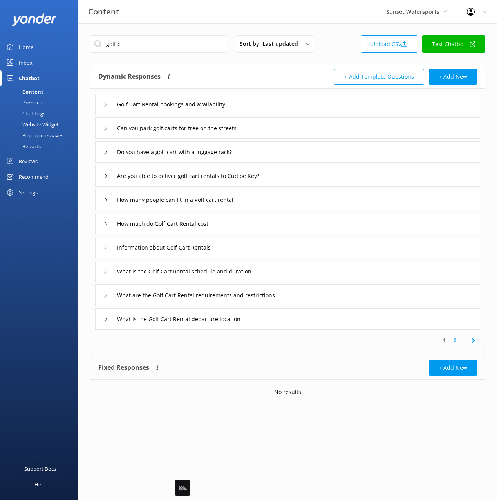
click at [338, 299] on div "What are the Golf Cart Rental requirements and restrictions" at bounding box center [287, 295] width 385 height 22
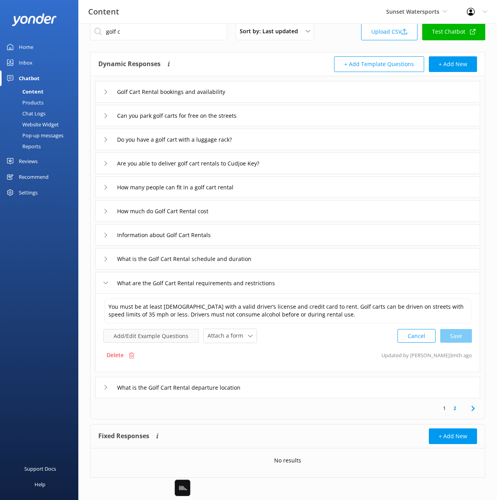
scroll to position [14, 0]
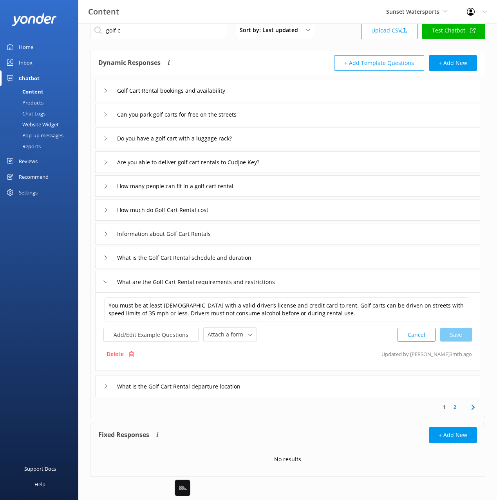
click at [472, 406] on use at bounding box center [472, 407] width 3 height 5
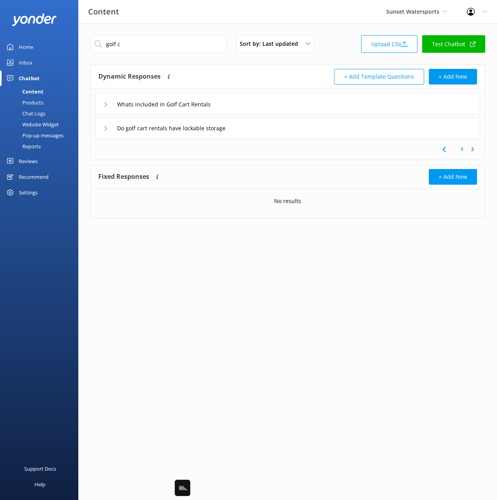
click at [32, 113] on div "Chat Logs" at bounding box center [25, 113] width 41 height 11
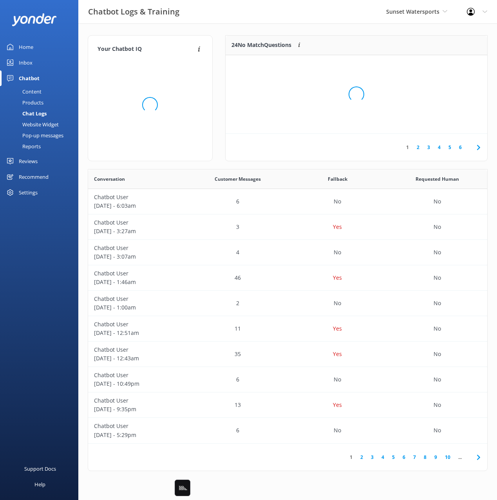
scroll to position [274, 399]
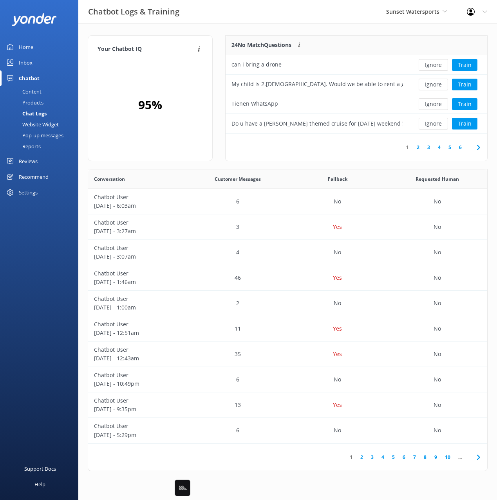
click at [257, 29] on div "Your Chatbot IQ Your Chatbot IQ is the percentage of trained FAQs against untra…" at bounding box center [287, 254] width 418 height 463
drag, startPoint x: 285, startPoint y: 106, endPoint x: 230, endPoint y: 104, distance: 55.2
click at [229, 104] on div "Tienen WhatsApp" at bounding box center [316, 104] width 183 height 20
copy div "Tienen WhatsApp"
drag, startPoint x: 43, startPoint y: 90, endPoint x: 65, endPoint y: 81, distance: 23.8
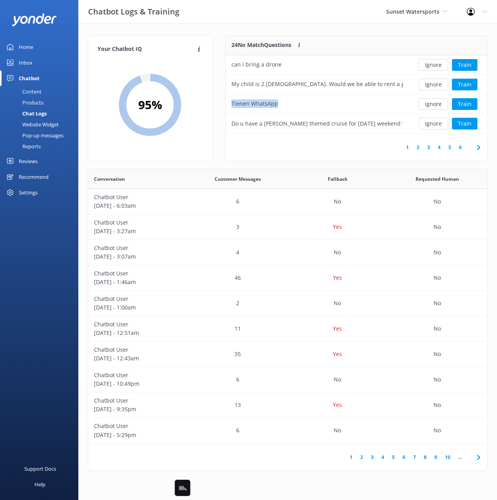
click at [43, 90] on link "Content" at bounding box center [42, 91] width 74 height 11
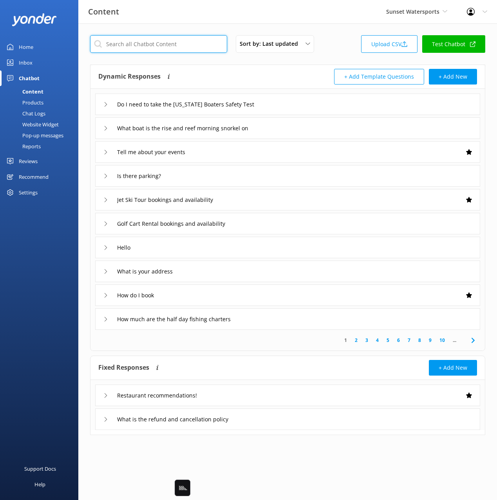
click at [169, 47] on input "text" at bounding box center [158, 44] width 137 height 18
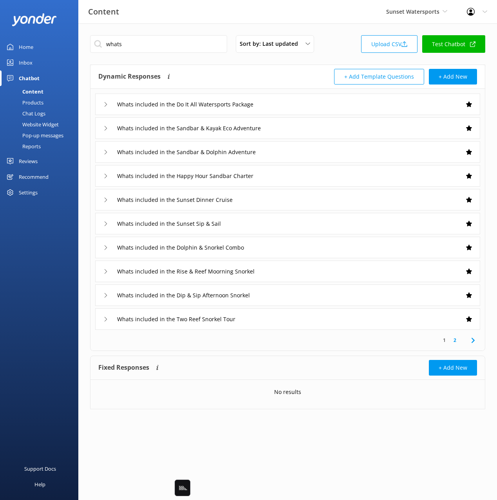
click at [239, 74] on div "Dynamic Responses Dynamic responses rely on the Large Language Model to create …" at bounding box center [192, 77] width 189 height 16
click at [175, 48] on input "whats" at bounding box center [158, 44] width 137 height 18
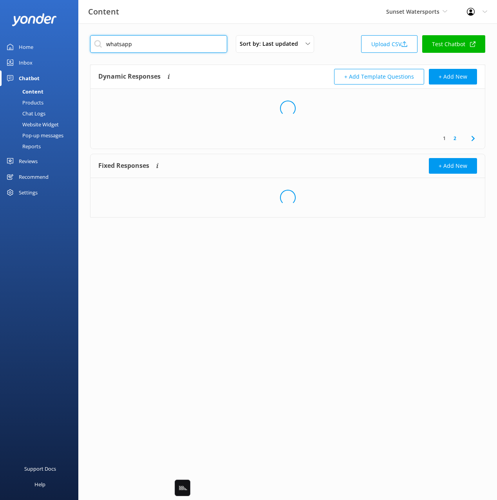
type input "whatsapp"
click at [223, 67] on div "Dynamic Responses Dynamic responses rely on the Large Language Model to create …" at bounding box center [287, 77] width 394 height 24
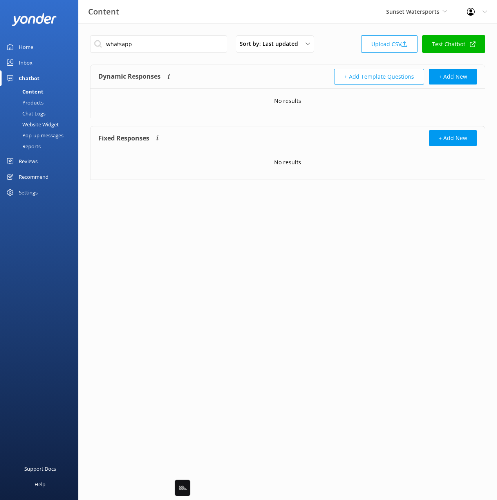
click at [34, 113] on div "Chat Logs" at bounding box center [25, 113] width 41 height 11
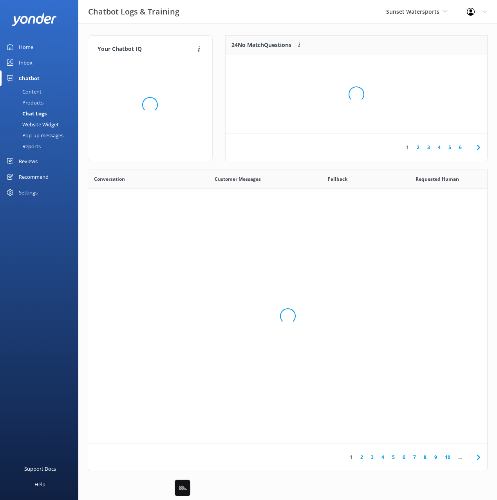
scroll to position [274, 399]
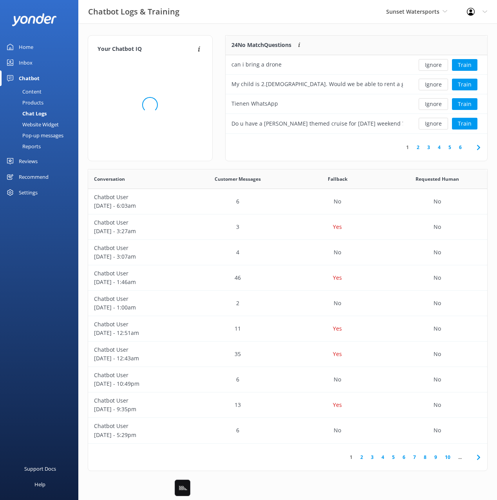
click at [314, 34] on div "Your Chatbot IQ Your Chatbot IQ is the percentage of trained FAQs against untra…" at bounding box center [287, 254] width 418 height 463
click at [342, 145] on div "1 2 3 4 5 6" at bounding box center [355, 147] width 261 height 27
click at [438, 123] on button "Ignore" at bounding box center [432, 124] width 29 height 12
click at [322, 148] on div "1 2 3 4 5 6" at bounding box center [355, 147] width 261 height 27
click at [366, 153] on div "1 2 3 4 5 6" at bounding box center [355, 147] width 261 height 27
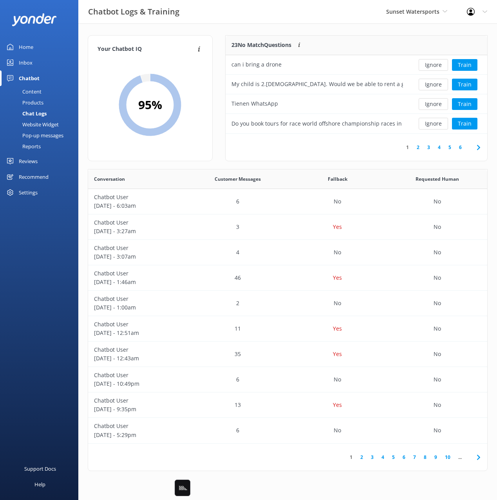
click at [475, 146] on icon at bounding box center [477, 147] width 9 height 9
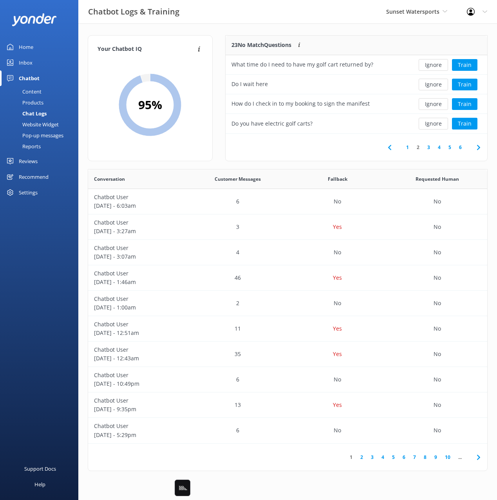
click at [308, 30] on div "Your Chatbot IQ Your Chatbot IQ is the percentage of trained FAQs against untra…" at bounding box center [287, 254] width 418 height 463
drag, startPoint x: 370, startPoint y: 64, endPoint x: 236, endPoint y: 68, distance: 134.3
click at [230, 65] on div "What time do I need to have my golf cart returned by?" at bounding box center [316, 65] width 183 height 20
copy div "What time do I need to have my golf cart returned by?"
drag, startPoint x: 35, startPoint y: 81, endPoint x: 56, endPoint y: 89, distance: 22.8
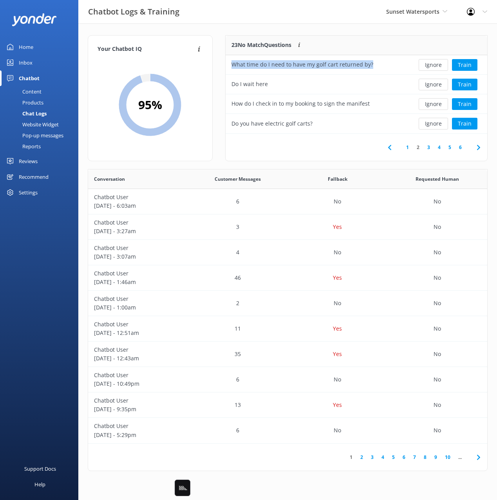
click at [31, 91] on div "Content" at bounding box center [23, 91] width 37 height 11
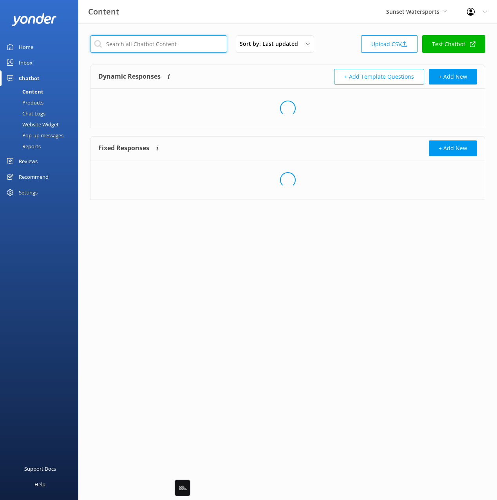
click at [139, 46] on input "text" at bounding box center [158, 44] width 137 height 18
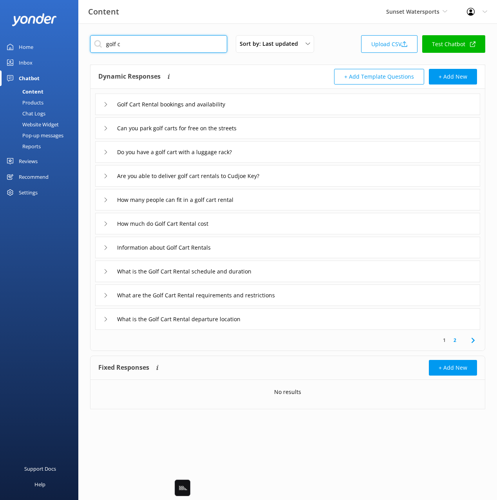
type input "golf c"
click at [209, 74] on div "Dynamic Responses Dynamic responses rely on the Large Language Model to create …" at bounding box center [192, 77] width 189 height 16
click at [297, 270] on div "What is the Golf Cart Rental schedule and duration" at bounding box center [287, 272] width 385 height 22
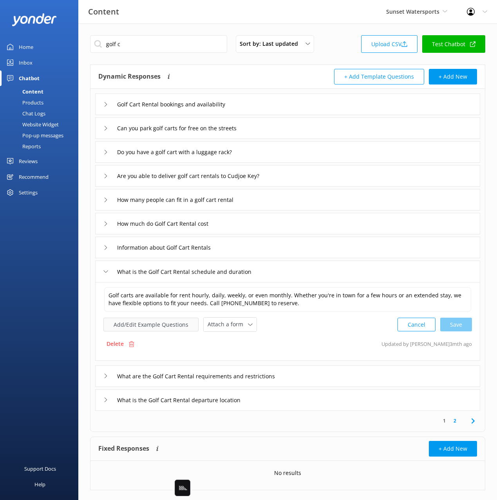
click at [153, 318] on button "Add/Edit Example Questions" at bounding box center [150, 325] width 95 height 14
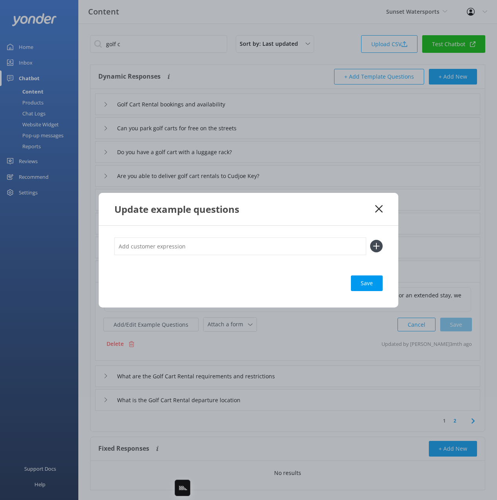
click at [216, 248] on input "text" at bounding box center [240, 247] width 252 height 18
paste input "What time do I need to have my golf cart returned by?"
type input "What time do I need to have my golf cart returned by?"
click at [370, 240] on button at bounding box center [376, 246] width 13 height 13
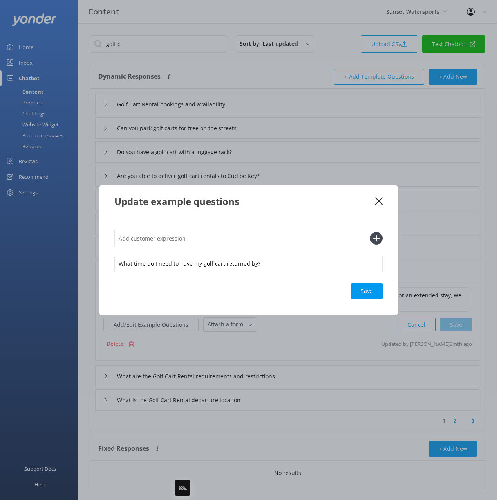
click at [376, 292] on div "Save" at bounding box center [367, 291] width 32 height 16
click at [377, 202] on use at bounding box center [378, 200] width 7 height 7
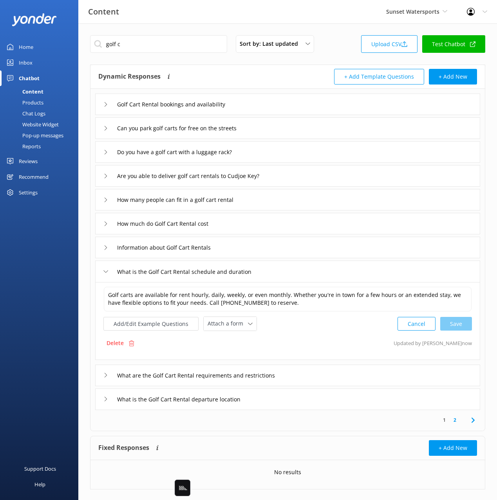
click at [53, 117] on link "Chat Logs" at bounding box center [42, 113] width 74 height 11
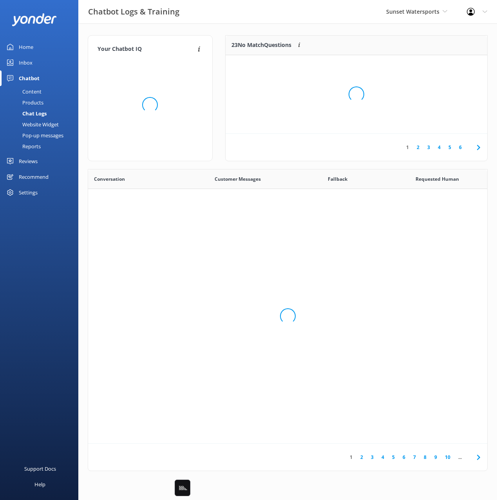
scroll to position [274, 399]
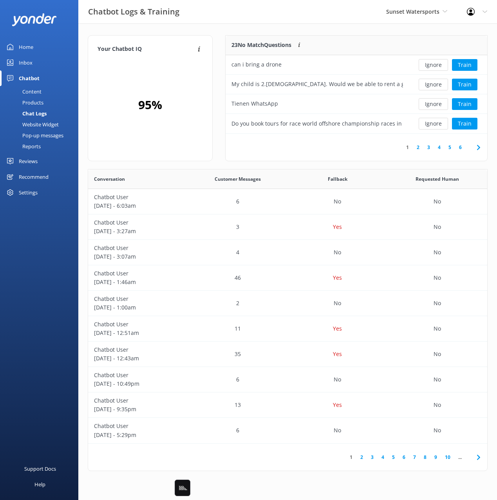
click at [476, 148] on icon at bounding box center [477, 147] width 9 height 9
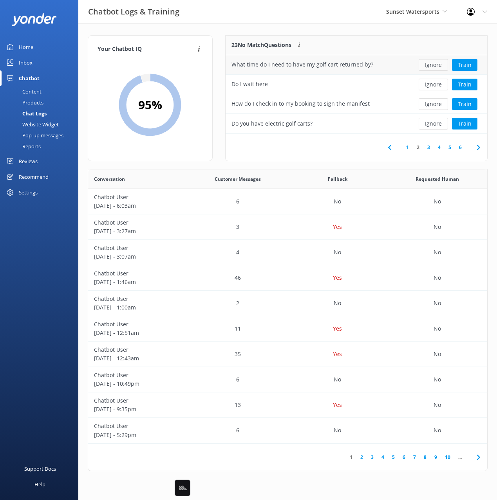
click at [431, 66] on button "Ignore" at bounding box center [432, 65] width 29 height 12
click at [351, 40] on div "21 No Match Questions Customers sometimes ask questions that don't fully match …" at bounding box center [316, 46] width 183 height 20
drag, startPoint x: 320, startPoint y: 64, endPoint x: 229, endPoint y: 63, distance: 91.2
click at [227, 62] on div "How do I check in to my booking to sign the manifest" at bounding box center [316, 65] width 183 height 20
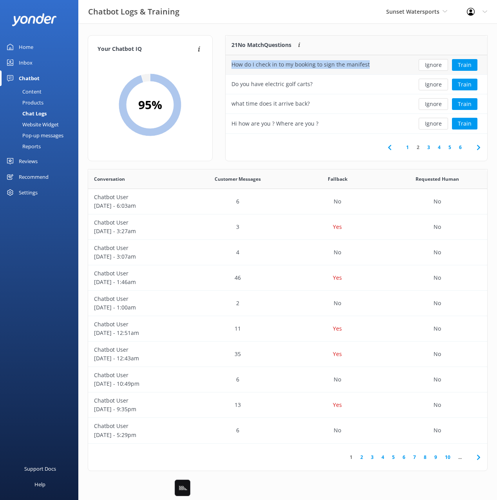
copy div "How do I check in to my booking to sign the manifest"
click at [32, 91] on div "Content" at bounding box center [23, 91] width 37 height 11
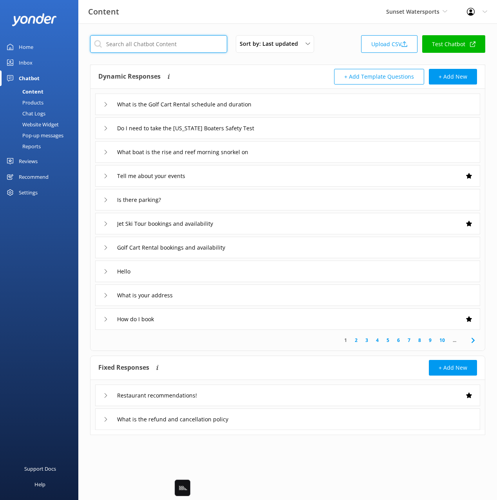
click at [143, 47] on input "text" at bounding box center [158, 44] width 137 height 18
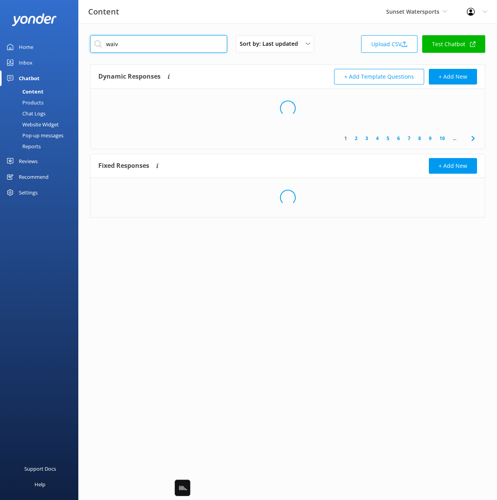
type input "waiv"
click at [267, 70] on div "Dynamic Responses Dynamic responses rely on the Large Language Model to create …" at bounding box center [192, 77] width 189 height 16
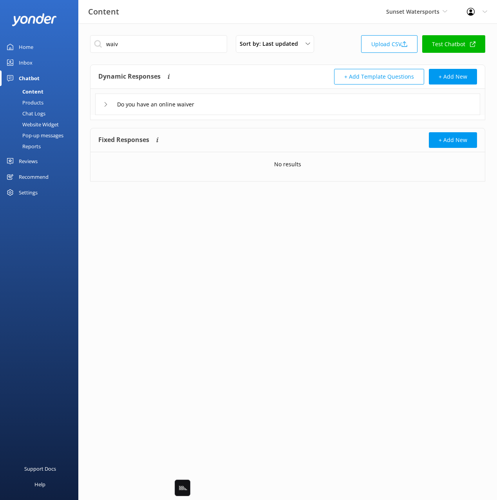
drag, startPoint x: 240, startPoint y: 104, endPoint x: 239, endPoint y: 111, distance: 7.1
click at [240, 104] on div "Do you have an online waiver" at bounding box center [287, 105] width 385 height 22
drag, startPoint x: 258, startPoint y: 105, endPoint x: 239, endPoint y: 113, distance: 21.0
click at [258, 105] on div "Do you have an online waiver" at bounding box center [287, 105] width 385 height 22
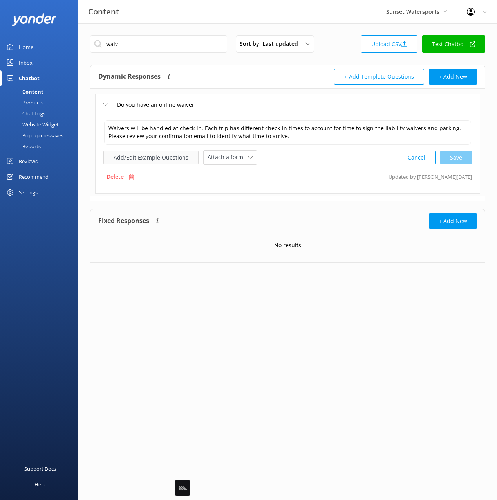
click at [160, 159] on button "Add/Edit Example Questions" at bounding box center [150, 158] width 95 height 14
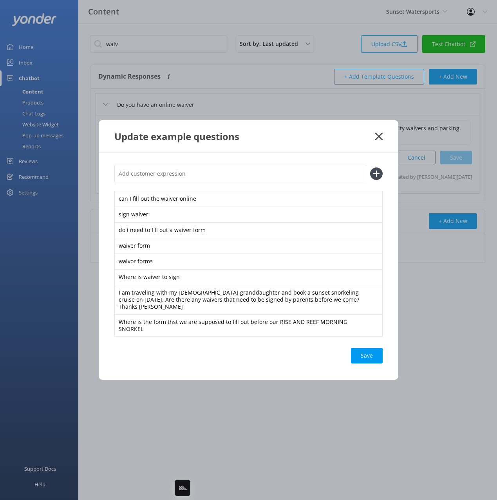
click at [268, 180] on input "text" at bounding box center [240, 174] width 252 height 18
paste input "How do I check in to my booking to sign the manifest"
type input "How do I check in to my booking to sign the manifest"
click at [370, 167] on button at bounding box center [376, 173] width 13 height 13
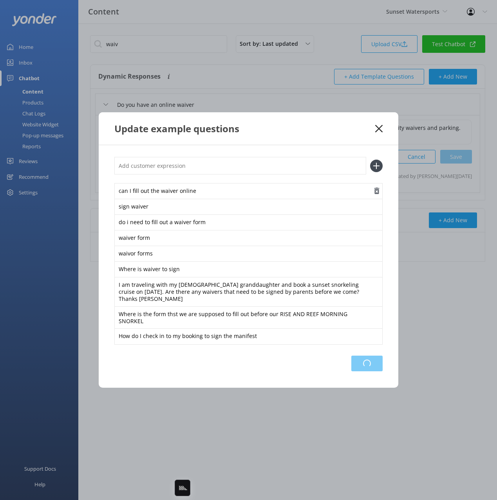
drag, startPoint x: 361, startPoint y: 354, endPoint x: 373, endPoint y: 197, distance: 157.7
click at [361, 356] on div "Loading.." at bounding box center [366, 364] width 31 height 16
drag, startPoint x: 375, startPoint y: 135, endPoint x: 267, endPoint y: 136, distance: 108.4
click at [375, 133] on icon at bounding box center [378, 129] width 7 height 8
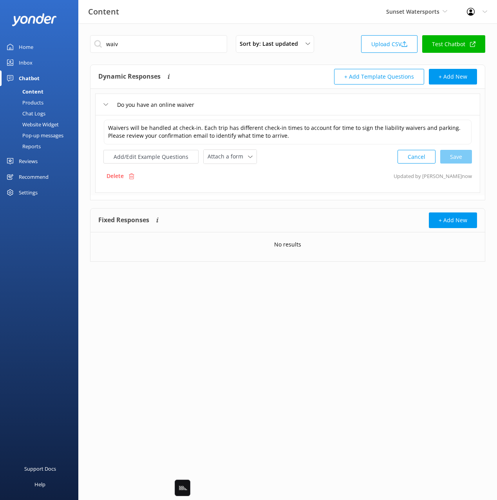
drag, startPoint x: 40, startPoint y: 112, endPoint x: 67, endPoint y: 113, distance: 27.0
click at [40, 112] on div "Chat Logs" at bounding box center [25, 113] width 41 height 11
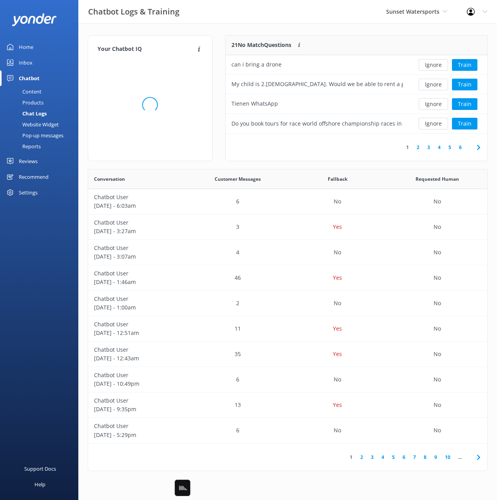
scroll to position [274, 399]
click at [482, 146] on span at bounding box center [478, 148] width 18 height 18
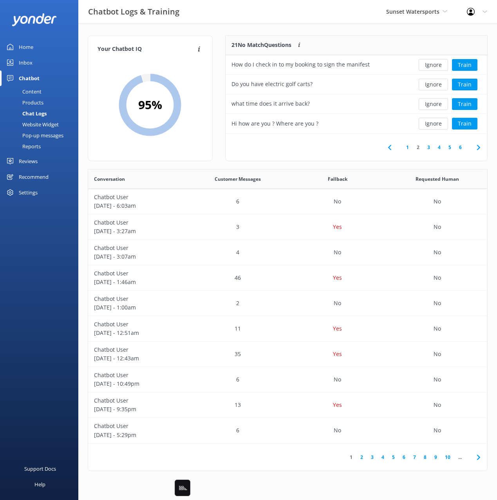
click at [376, 40] on div "21 No Match Questions Customers sometimes ask questions that don't fully match …" at bounding box center [316, 46] width 183 height 20
click at [433, 62] on button "Ignore" at bounding box center [432, 65] width 29 height 12
drag, startPoint x: 252, startPoint y: 63, endPoint x: 224, endPoint y: 63, distance: 28.6
click at [224, 63] on div "20 No Match Questions Customers sometimes ask questions that don't fully match …" at bounding box center [356, 102] width 275 height 134
copy div "Do you have electric golf carts?"
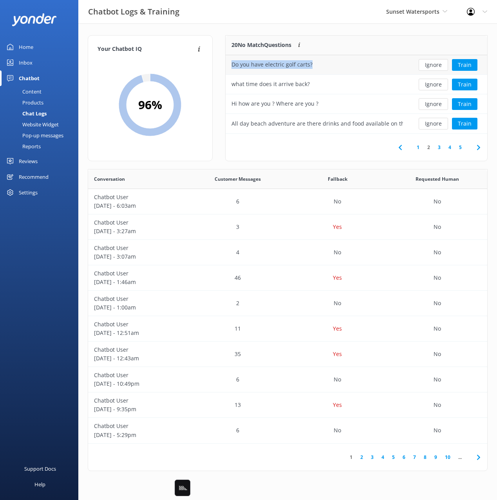
click at [434, 64] on button "Ignore" at bounding box center [432, 65] width 29 height 12
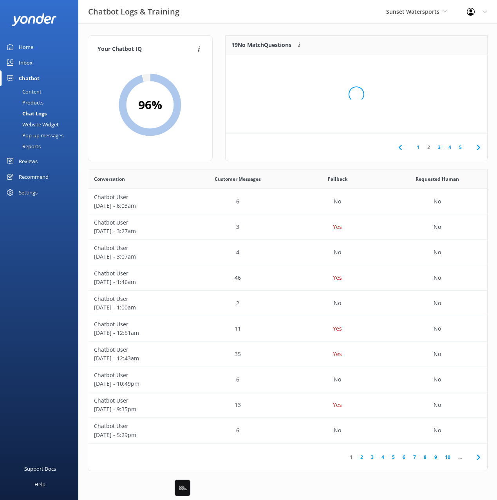
drag, startPoint x: 46, startPoint y: 92, endPoint x: 58, endPoint y: 85, distance: 13.5
click at [45, 92] on link "Content" at bounding box center [42, 91] width 74 height 11
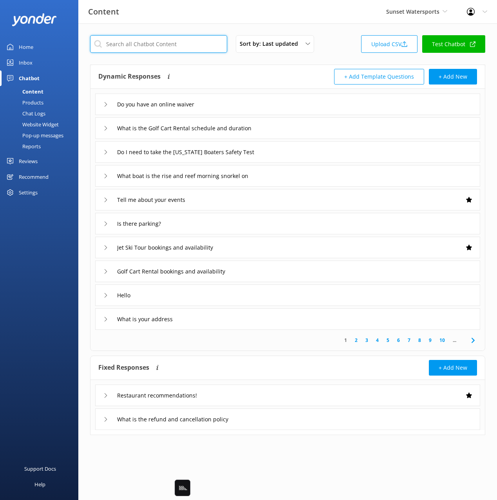
click at [146, 47] on input "text" at bounding box center [158, 44] width 137 height 18
type input "golf"
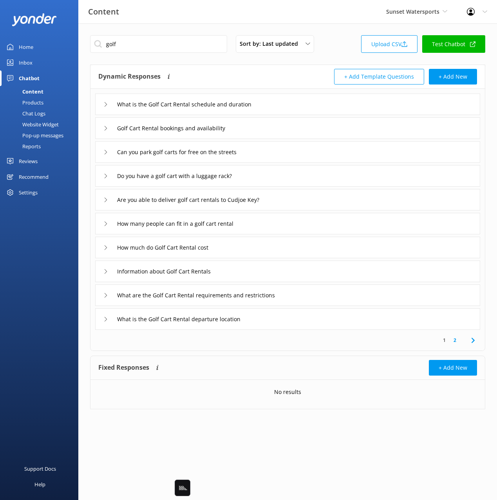
click at [298, 77] on div "+ Add Template Questions + Add New" at bounding box center [382, 77] width 189 height 16
click at [250, 270] on div "Information about Golf Cart Rentals" at bounding box center [287, 272] width 385 height 22
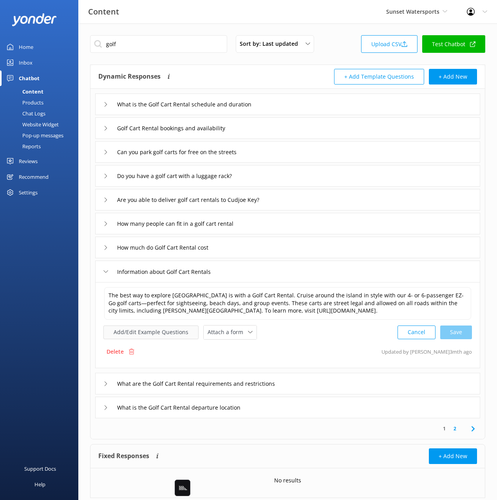
click at [169, 329] on button "Add/Edit Example Questions" at bounding box center [150, 333] width 95 height 14
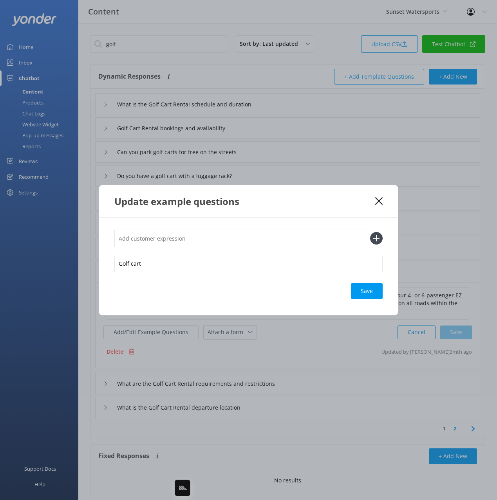
click at [277, 236] on input "text" at bounding box center [240, 239] width 252 height 18
paste input "Do you have electric golf carts?"
type input "Do you have electric golf carts?"
click at [370, 232] on button at bounding box center [376, 238] width 13 height 13
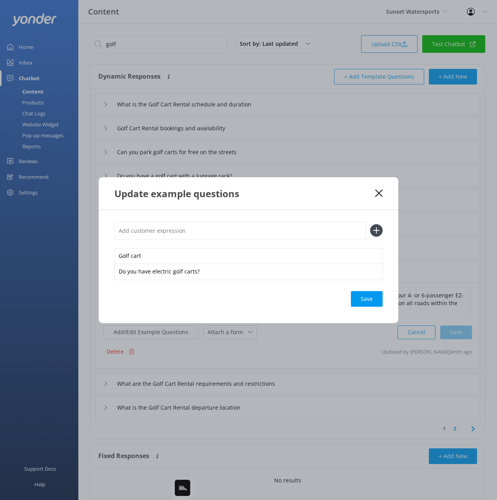
drag, startPoint x: 362, startPoint y: 296, endPoint x: 371, endPoint y: 217, distance: 80.0
click at [362, 296] on div "Save" at bounding box center [367, 299] width 32 height 16
click at [377, 193] on icon at bounding box center [378, 193] width 7 height 8
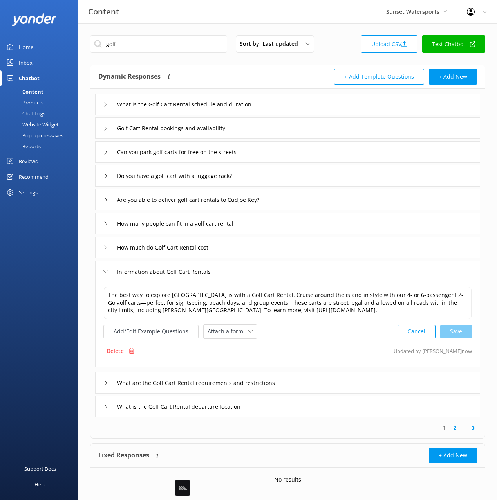
click at [53, 114] on link "Chat Logs" at bounding box center [42, 113] width 74 height 11
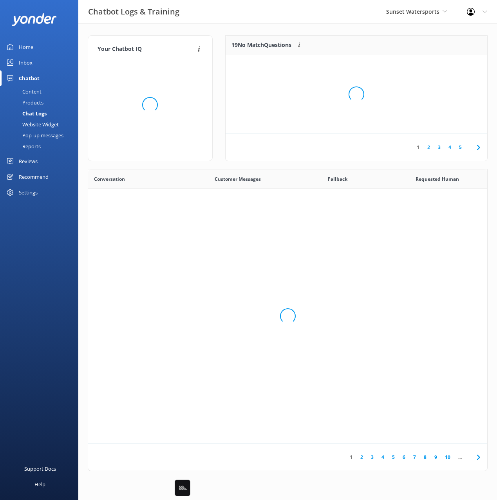
scroll to position [274, 399]
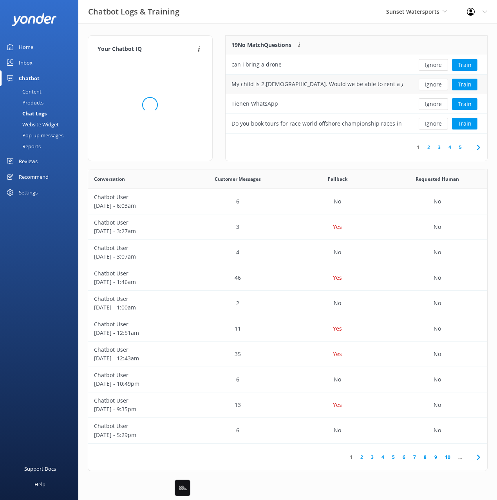
drag, startPoint x: 324, startPoint y: 29, endPoint x: 361, endPoint y: 81, distance: 63.6
click at [324, 29] on div "Your Chatbot IQ Your Chatbot IQ is the percentage of trained FAQs against untra…" at bounding box center [287, 254] width 418 height 463
click at [477, 149] on use at bounding box center [477, 147] width 3 height 5
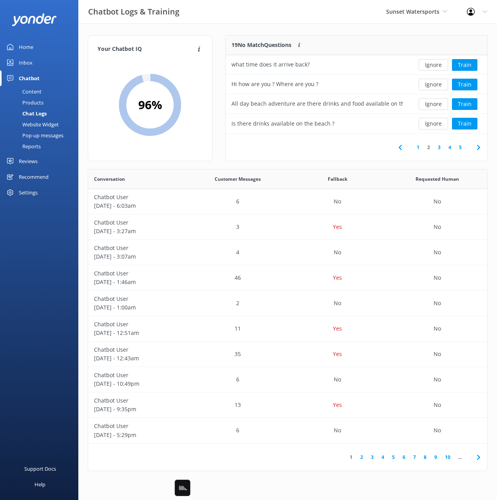
click at [243, 145] on div "1 2 3 4 5" at bounding box center [355, 147] width 261 height 27
click at [346, 147] on div "1 2 3 4 5" at bounding box center [355, 147] width 261 height 27
click at [344, 146] on div "1 2 3 4 5" at bounding box center [355, 147] width 261 height 27
drag, startPoint x: 276, startPoint y: 87, endPoint x: 227, endPoint y: 87, distance: 49.3
click at [227, 87] on div "Hi how are you ? Where are you ?" at bounding box center [316, 85] width 183 height 20
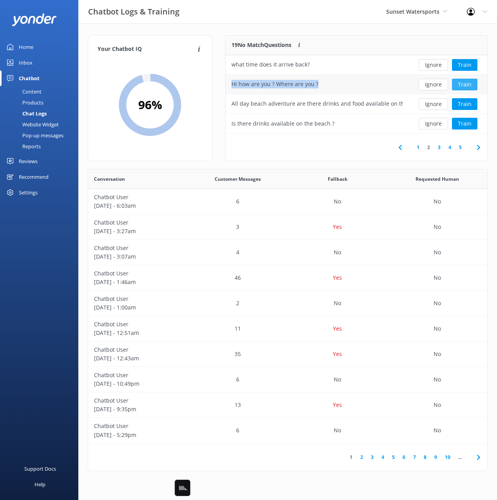
click at [463, 85] on button "Train" at bounding box center [464, 85] width 25 height 12
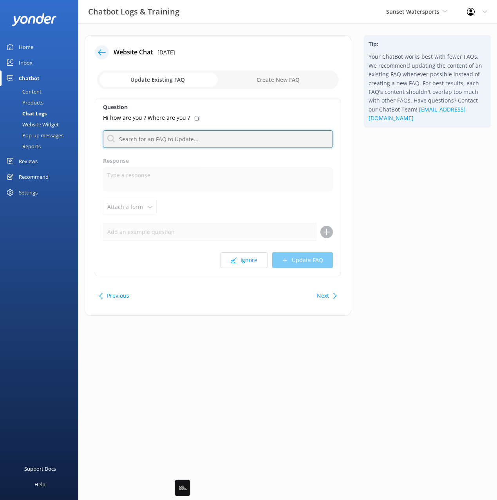
click at [183, 142] on input "text" at bounding box center [218, 139] width 230 height 18
type input "hello"
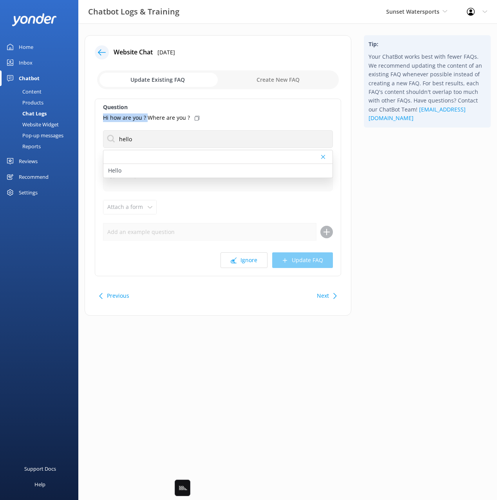
drag, startPoint x: 146, startPoint y: 117, endPoint x: 102, endPoint y: 119, distance: 43.5
click at [102, 119] on div "Question Hi how are you ? Where are you ? hello Hello Response Attach a form Le…" at bounding box center [218, 188] width 246 height 178
copy p "Hi how are you ?"
click at [152, 173] on div "Hello" at bounding box center [217, 171] width 229 height 14
type textarea "Hi there! How can I help?"
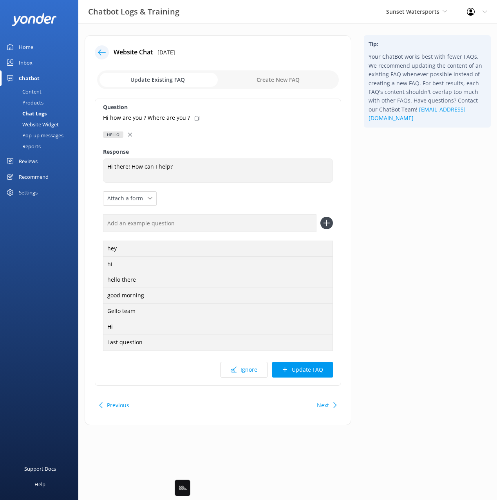
click at [209, 220] on input "text" at bounding box center [209, 223] width 213 height 18
paste input "Hi how are you ?"
type input "Hi how are you ?"
click at [320, 217] on button at bounding box center [326, 223] width 13 height 13
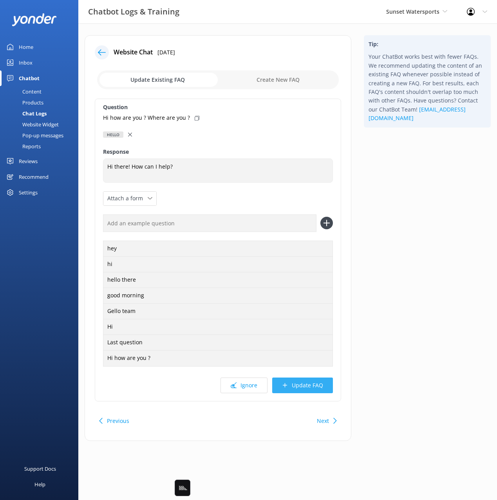
click at [316, 389] on button "Update FAQ" at bounding box center [302, 386] width 61 height 16
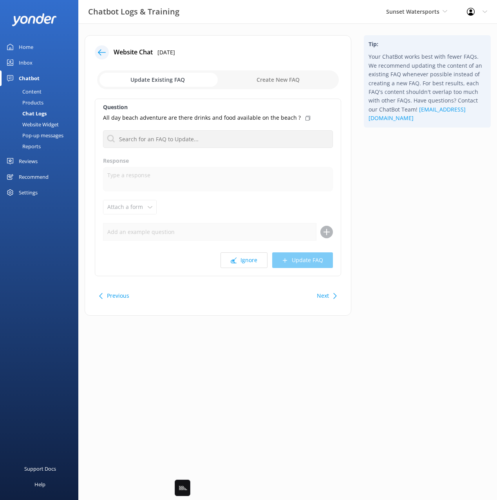
click at [103, 51] on icon at bounding box center [102, 53] width 8 height 8
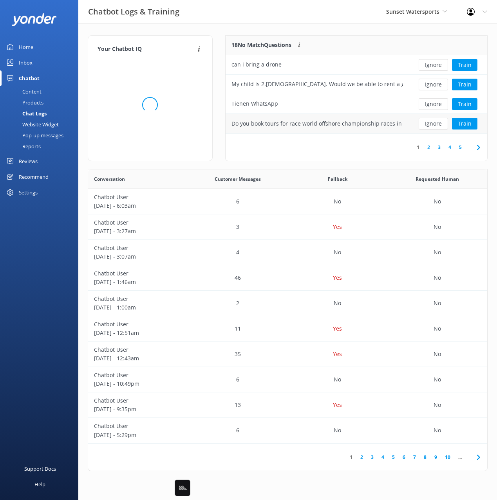
scroll to position [274, 399]
click at [473, 147] on icon at bounding box center [477, 147] width 9 height 9
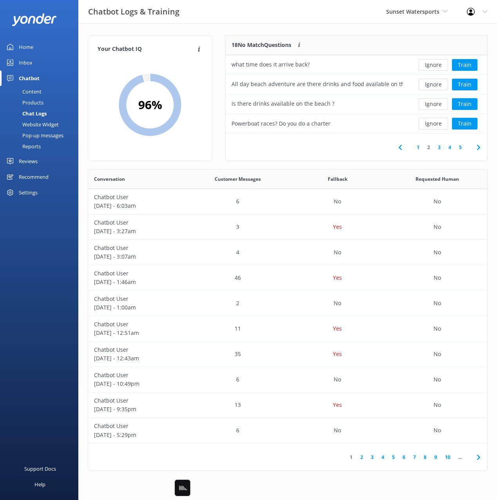
click at [311, 32] on div "Your Chatbot IQ Your Chatbot IQ is the percentage of trained FAQs against untra…" at bounding box center [287, 254] width 418 height 463
click at [438, 85] on button "Ignore" at bounding box center [432, 85] width 29 height 12
click at [425, 65] on button "Ignore" at bounding box center [432, 65] width 29 height 12
click at [340, 35] on div "16 No Match Questions Customers sometimes ask questions that don't fully match …" at bounding box center [356, 98] width 262 height 126
click at [466, 105] on button "Train" at bounding box center [464, 104] width 25 height 12
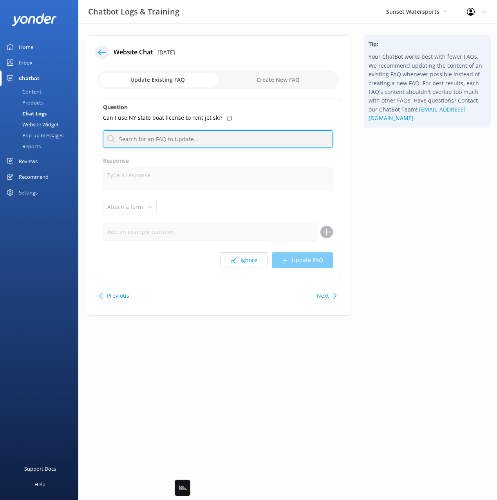
click at [218, 135] on input "text" at bounding box center [218, 139] width 230 height 18
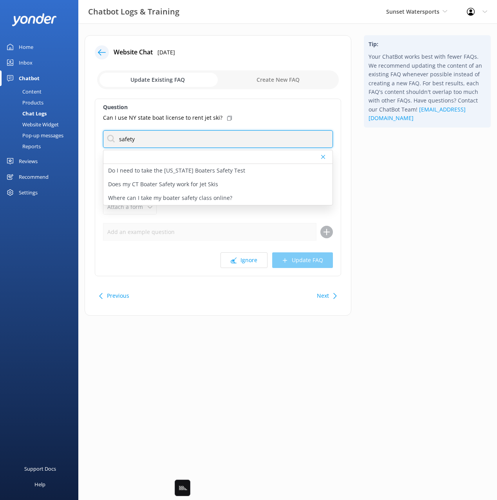
type input "safety"
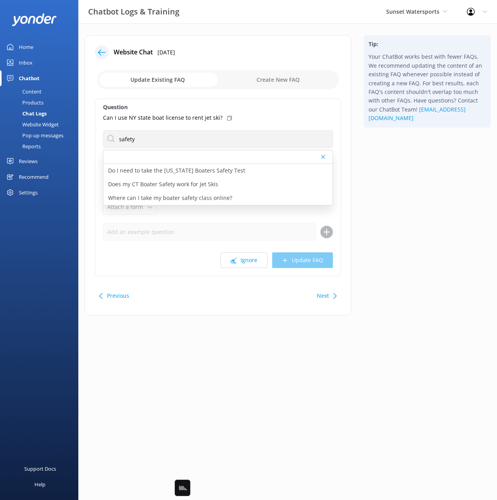
click at [227, 117] on use at bounding box center [229, 118] width 5 height 5
click at [198, 182] on p "Does my CT Boater Safety work for Jet Skis" at bounding box center [163, 184] width 110 height 9
type textarea "The boaters safety license is a state regulated license. Each driver born after…"
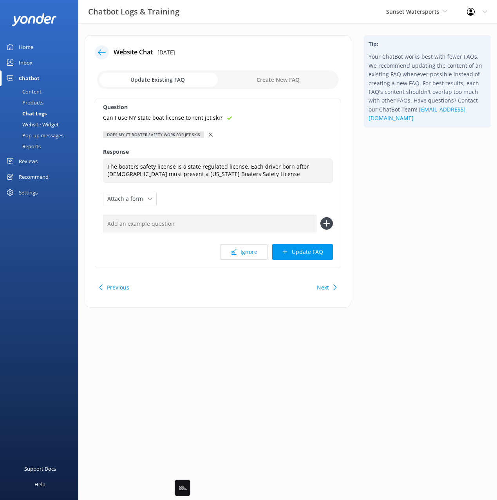
click at [221, 222] on input "text" at bounding box center [209, 224] width 213 height 18
paste input "Can I use NY state boat license to rent jet ski?"
type input "Can I use NY state boat license to rent jet ski?"
click at [320, 217] on button at bounding box center [326, 223] width 13 height 13
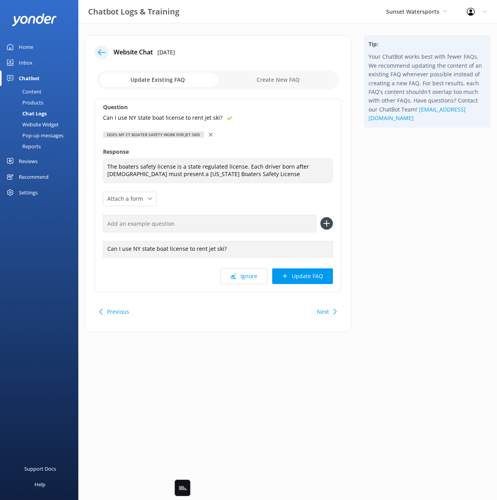
drag, startPoint x: 318, startPoint y: 283, endPoint x: 308, endPoint y: 269, distance: 17.3
click at [318, 283] on button "Update FAQ" at bounding box center [302, 276] width 61 height 16
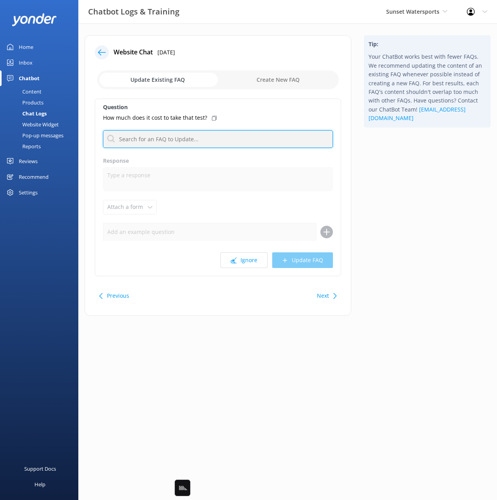
click at [211, 136] on input "text" at bounding box center [218, 139] width 230 height 18
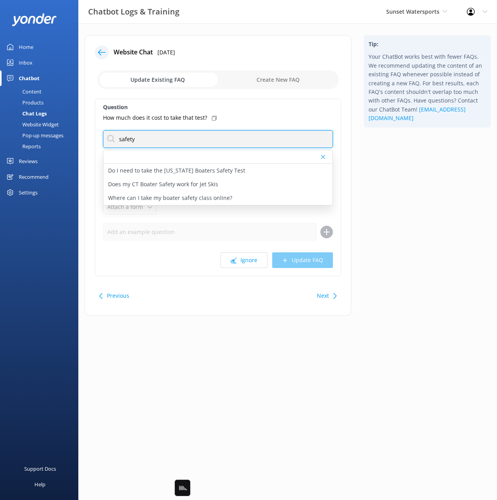
type input "safety"
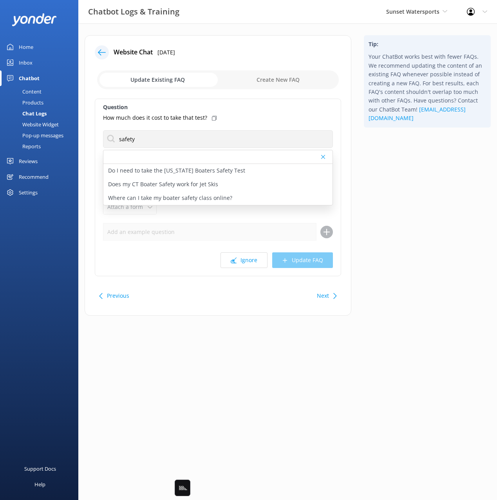
click at [387, 169] on div "Tip: Your ChatBot works best with fewer FAQs. We recommend updating the content…" at bounding box center [426, 179] width 139 height 288
click at [242, 200] on div "Where can I take my boater safety class online?" at bounding box center [217, 198] width 229 height 14
type textarea "You can take the Boater Safety class online https://takemyboattest.com/course/f…"
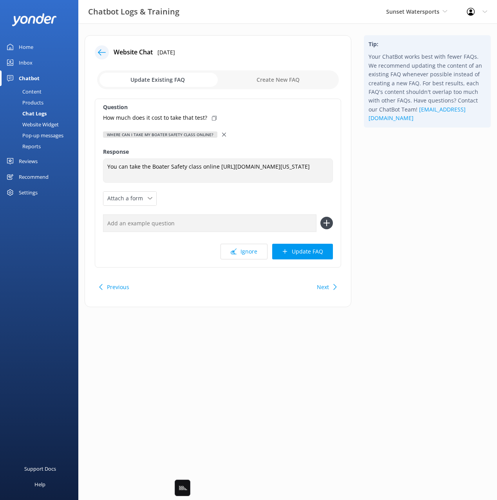
click at [214, 119] on div "How much does it cost to take that test?" at bounding box center [218, 117] width 230 height 9
click at [255, 231] on input "text" at bounding box center [209, 223] width 213 height 18
paste input "How much does it cost to take that test?"
type input "How much does it cost to take that test?"
click at [320, 217] on button at bounding box center [326, 223] width 13 height 13
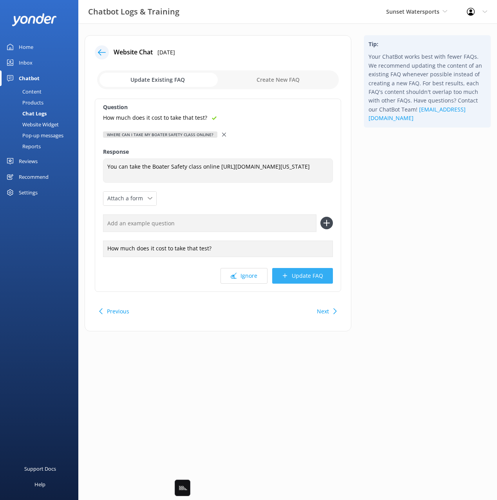
click at [319, 284] on button "Update FAQ" at bounding box center [302, 276] width 61 height 16
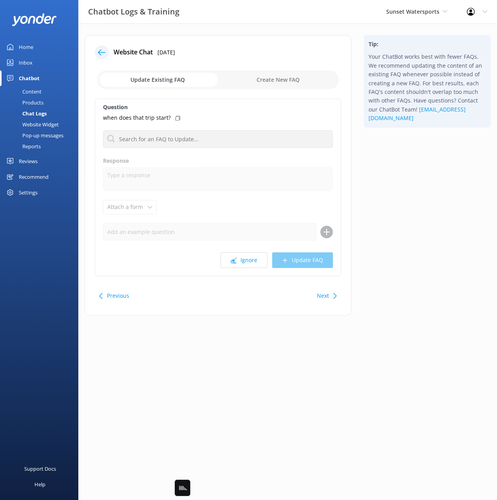
drag, startPoint x: 448, startPoint y: 199, endPoint x: 362, endPoint y: 163, distance: 93.0
click at [446, 199] on div "Tip: Your ChatBot works best with fewer FAQs. We recommend updating the content…" at bounding box center [426, 179] width 139 height 288
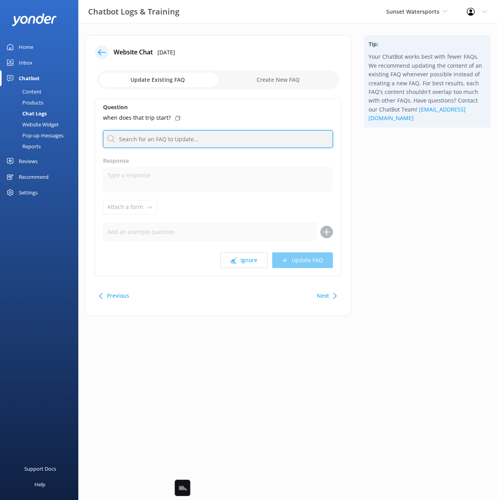
click at [196, 139] on input "text" at bounding box center [218, 139] width 230 height 18
type input "schedule"
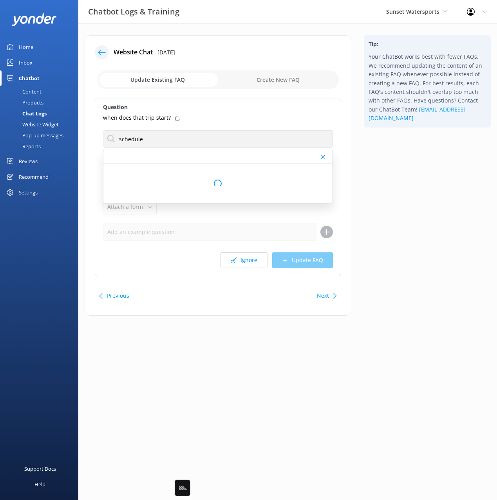
click at [405, 182] on div "Tip: Your ChatBot works best with fewer FAQs. We recommend updating the content…" at bounding box center [426, 179] width 139 height 288
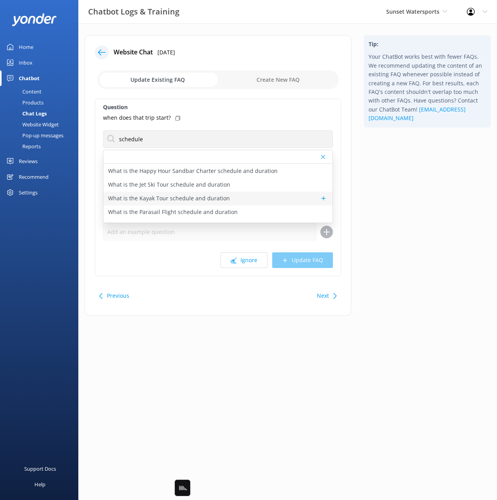
scroll to position [78, 0]
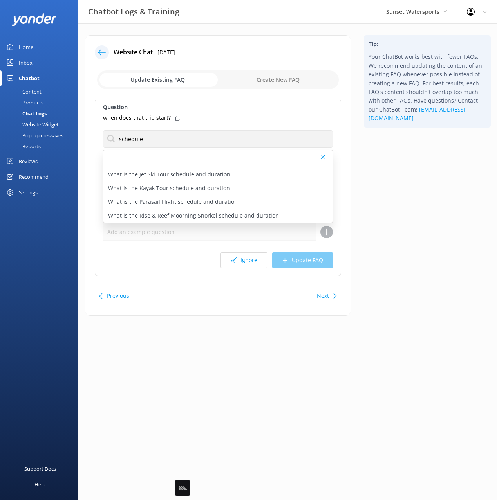
click at [176, 116] on icon at bounding box center [177, 118] width 5 height 5
drag, startPoint x: 44, startPoint y: 88, endPoint x: 67, endPoint y: 77, distance: 25.6
click at [44, 88] on link "Content" at bounding box center [42, 91] width 74 height 11
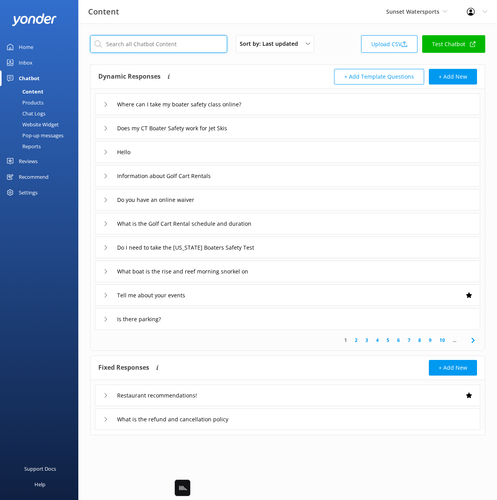
click at [146, 40] on input "text" at bounding box center [158, 44] width 137 height 18
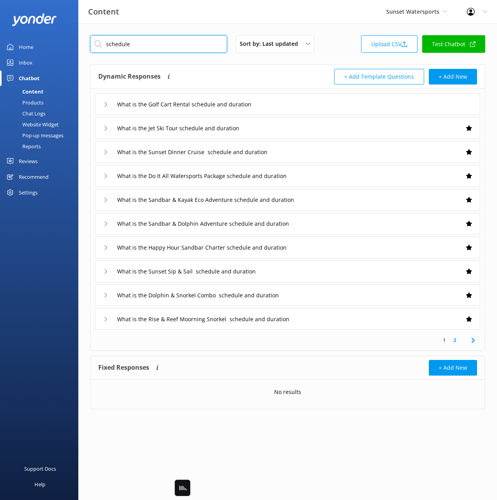
type input "schedule"
click at [247, 73] on div "Dynamic Responses Dynamic responses rely on the Large Language Model to create …" at bounding box center [192, 77] width 189 height 16
click at [473, 342] on icon at bounding box center [472, 340] width 9 height 9
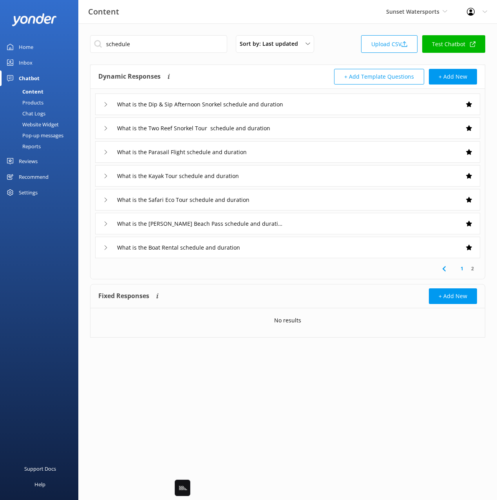
click at [423, 367] on html "Content Sunset Watersports Black Cat Cruises Banff Airporter International Anta…" at bounding box center [248, 250] width 497 height 500
drag, startPoint x: 29, startPoint y: 113, endPoint x: 61, endPoint y: 113, distance: 31.7
click at [29, 113] on div "Chat Logs" at bounding box center [25, 113] width 41 height 11
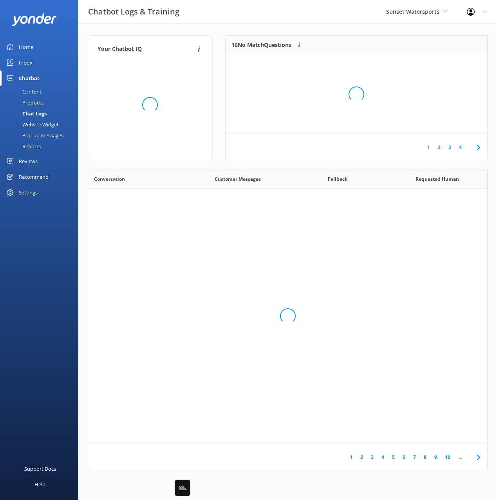
scroll to position [274, 399]
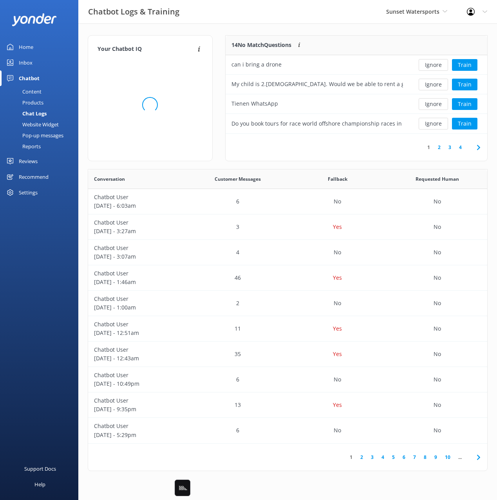
click at [265, 32] on div "Your Chatbot IQ Your Chatbot IQ is the percentage of trained FAQs against untra…" at bounding box center [287, 254] width 418 height 463
click at [50, 95] on link "Content" at bounding box center [42, 91] width 74 height 11
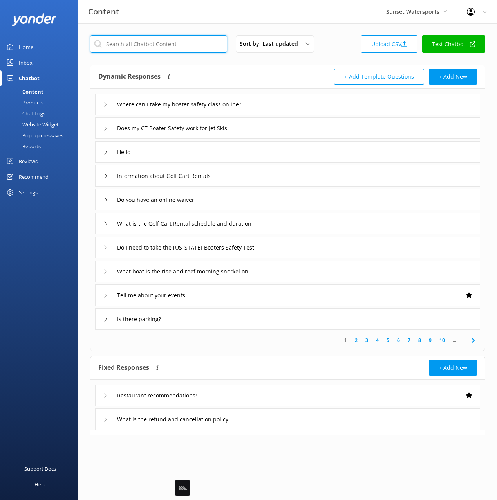
click at [185, 41] on input "text" at bounding box center [158, 44] width 137 height 18
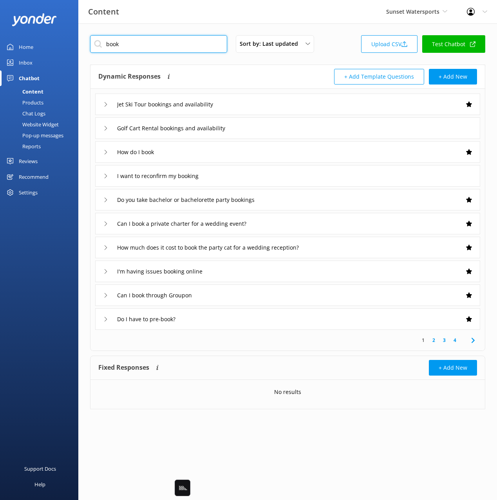
type input "book"
click at [263, 158] on div "How do I book" at bounding box center [287, 152] width 385 height 22
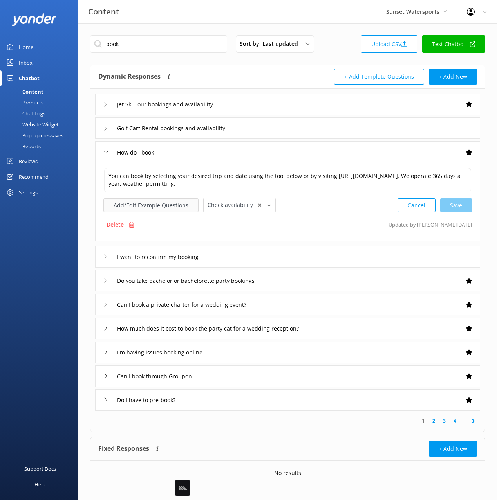
click at [154, 212] on button "Add/Edit Example Questions" at bounding box center [150, 205] width 95 height 14
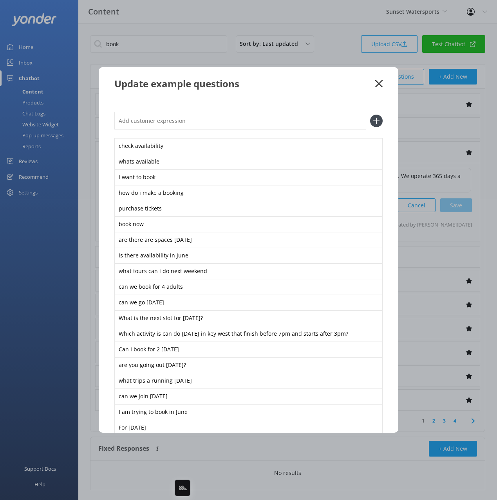
click at [194, 124] on input "text" at bounding box center [240, 121] width 252 height 18
paste input "when does that trip start?"
type input "when does that trip start?"
click at [370, 115] on button at bounding box center [376, 121] width 13 height 13
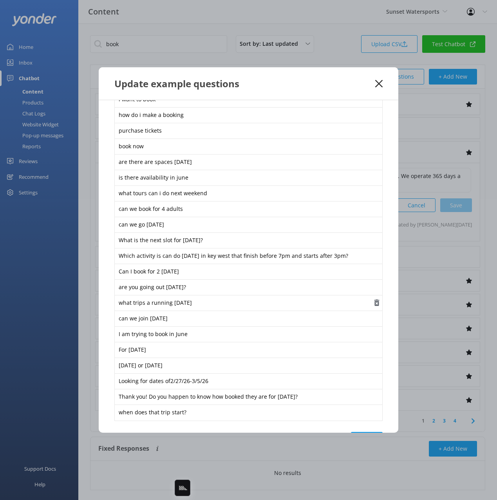
scroll to position [109, 0]
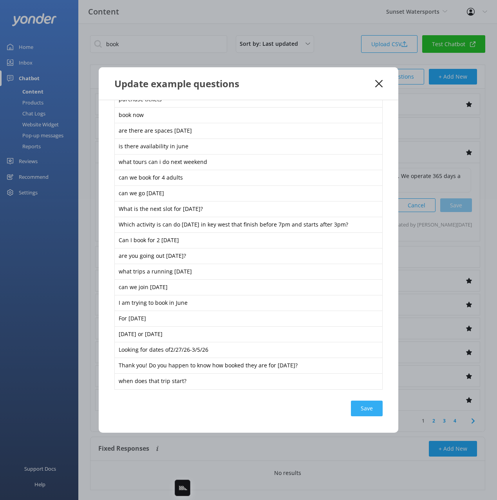
click at [361, 403] on div "Save" at bounding box center [367, 409] width 32 height 16
click at [375, 83] on icon at bounding box center [378, 84] width 7 height 8
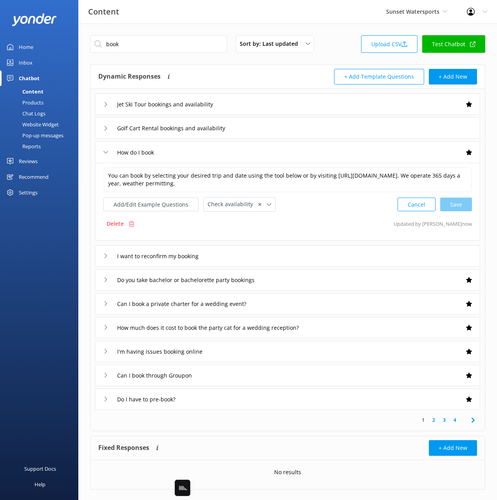
drag, startPoint x: 32, startPoint y: 110, endPoint x: 52, endPoint y: 109, distance: 19.6
click at [32, 110] on div "Chat Logs" at bounding box center [25, 113] width 41 height 11
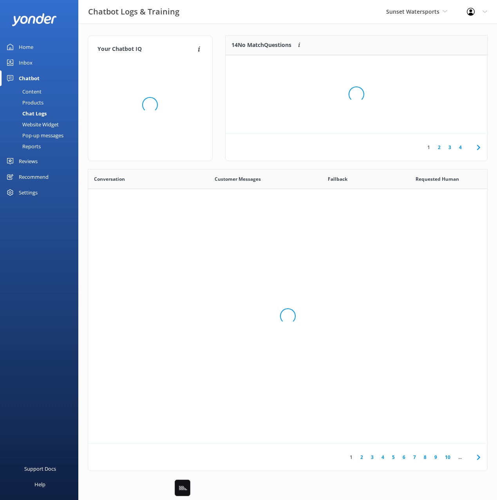
scroll to position [274, 399]
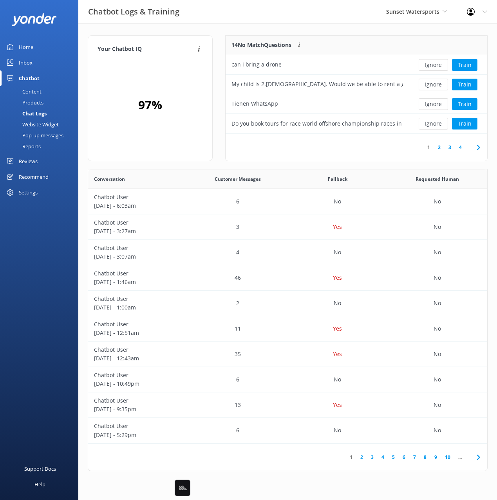
drag, startPoint x: 370, startPoint y: 159, endPoint x: 482, endPoint y: 155, distance: 112.0
click at [373, 159] on div "1 2 3 4" at bounding box center [355, 147] width 261 height 27
click at [479, 148] on icon at bounding box center [477, 147] width 9 height 9
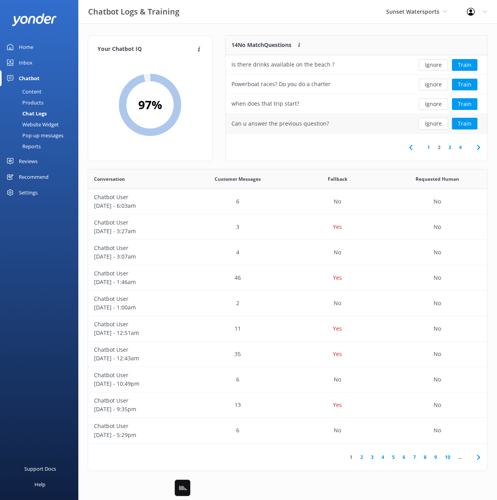
drag, startPoint x: 432, startPoint y: 104, endPoint x: 450, endPoint y: 125, distance: 27.2
click at [432, 104] on button "Ignore" at bounding box center [432, 104] width 29 height 12
click at [435, 105] on button "Ignore" at bounding box center [432, 104] width 29 height 12
click at [464, 105] on button "Train" at bounding box center [464, 104] width 25 height 12
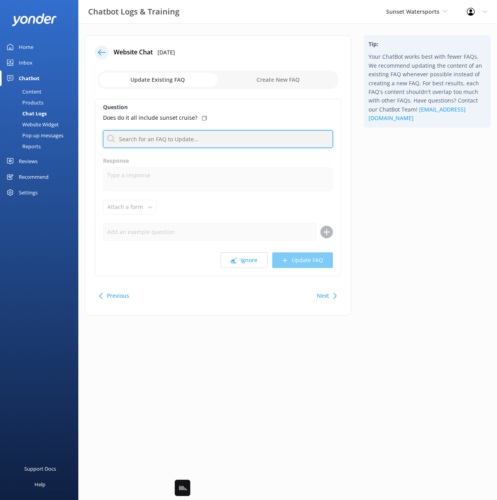
click at [179, 133] on input "text" at bounding box center [218, 139] width 230 height 18
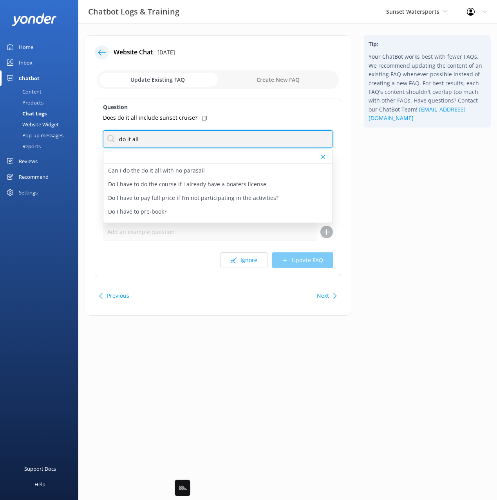
type input "do it all"
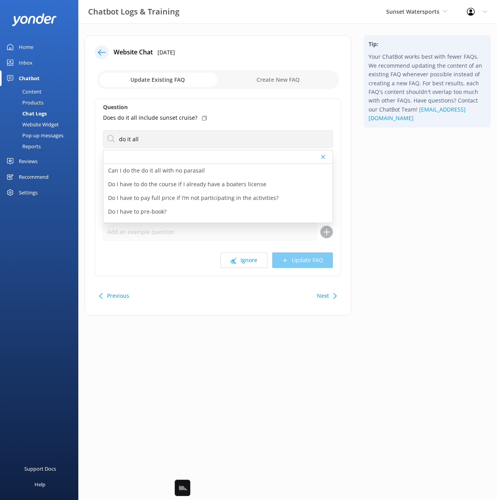
click at [202, 116] on icon at bounding box center [204, 118] width 5 height 5
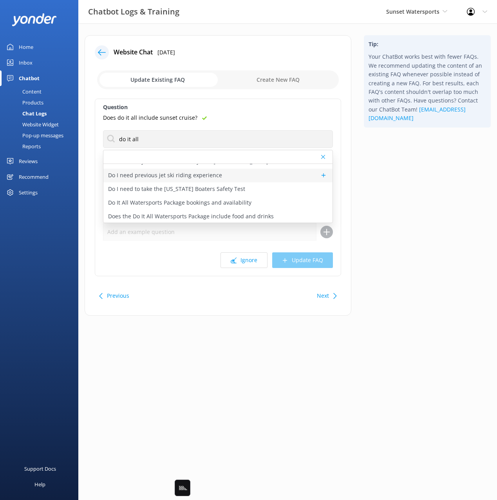
scroll to position [78, 0]
drag, startPoint x: 406, startPoint y: 198, endPoint x: 402, endPoint y: 198, distance: 4.0
click at [406, 198] on div "Tip: Your ChatBot works best with fewer FAQs. We recommend updating the content…" at bounding box center [426, 179] width 139 height 288
click at [36, 88] on div "Content" at bounding box center [23, 91] width 37 height 11
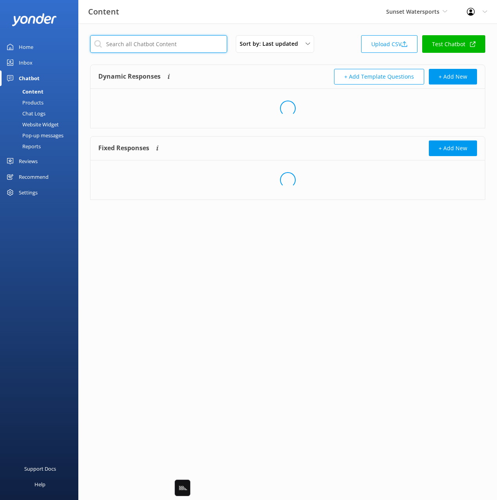
click at [156, 45] on input "text" at bounding box center [158, 44] width 137 height 18
type input "do it all"
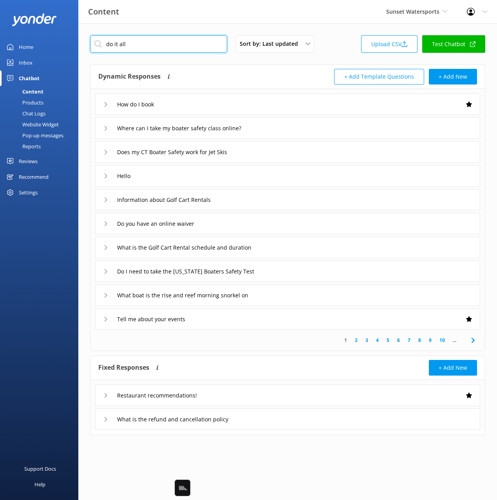
type input "Do It All Watersports Package bookings and availability"
type input "What boat is the Do it All package on?"
type input "Can I do the do it all with no parasail"
type input "How much time do we get at each do it all activity"
type input "How do i get a discount on the Do it All with Parasailing package?"
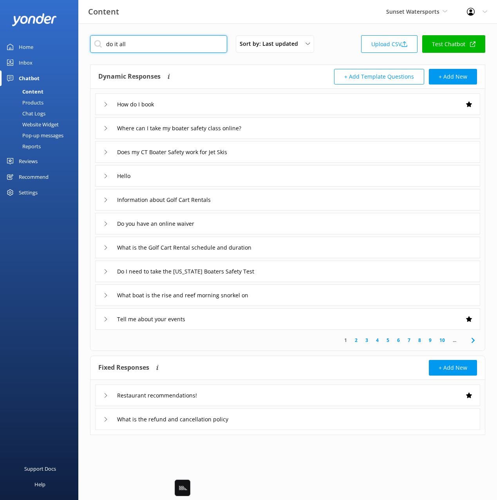
type input "How many people go out at a time on the Do It All package"
type input "Whats included in the Do It All Watersports Package"
type input "Information about the Do It All Watersports Package"
type input "What is the Do It All Watersports Package schedule and duration"
type input "How much does the Do It All Watersports Package cost"
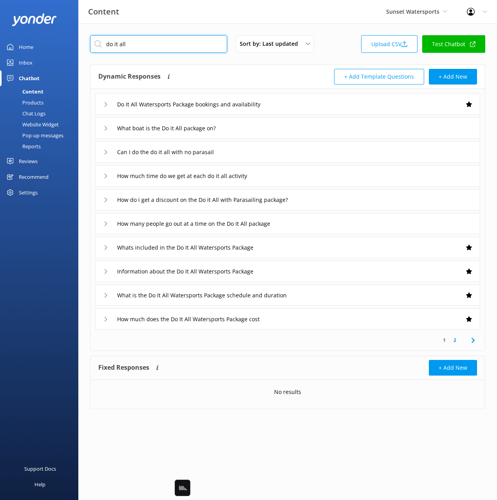
type input "do it all"
click at [215, 69] on div "Dynamic Responses Dynamic responses rely on the Large Language Model to create …" at bounding box center [192, 77] width 189 height 16
click at [296, 249] on div "Whats included in the Do It All Watersports Package" at bounding box center [287, 248] width 385 height 22
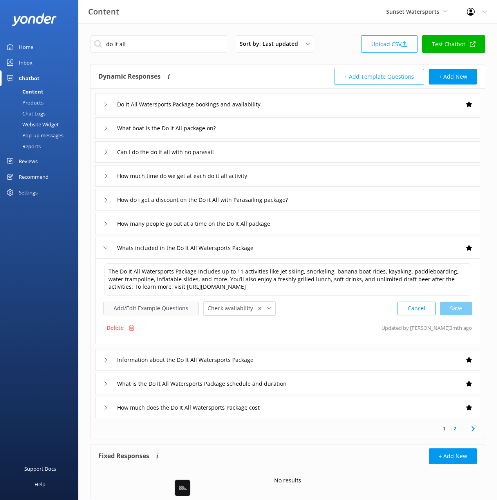
click at [151, 310] on button "Add/Edit Example Questions" at bounding box center [150, 309] width 95 height 14
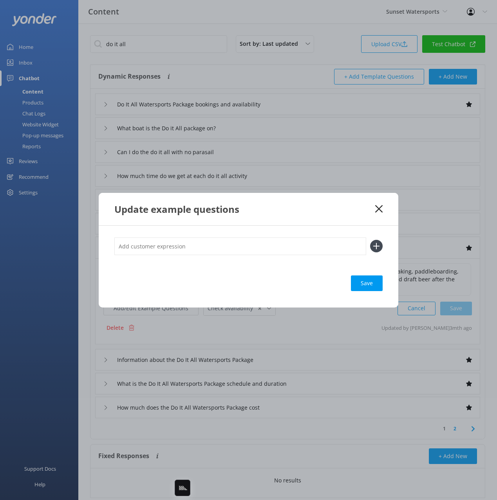
click at [270, 244] on input "text" at bounding box center [240, 247] width 252 height 18
paste input "Does do it all include sunset cruise?"
type input "Does do it all include sunset cruise?"
click at [370, 240] on button at bounding box center [376, 246] width 13 height 13
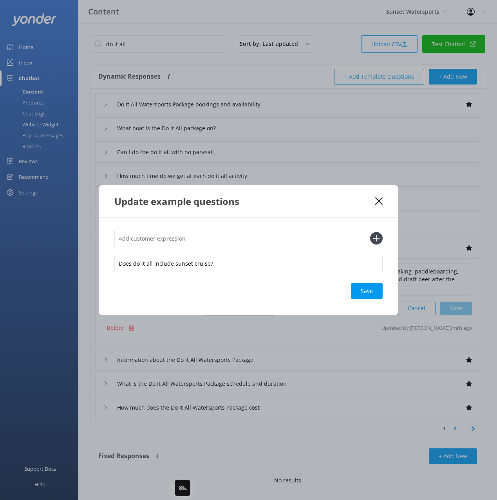
click at [363, 283] on div "Save" at bounding box center [367, 291] width 32 height 16
click at [380, 198] on icon at bounding box center [378, 201] width 7 height 8
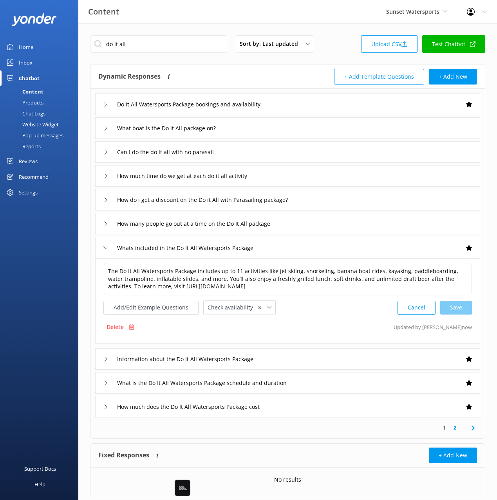
click at [41, 112] on div "Chat Logs" at bounding box center [25, 113] width 41 height 11
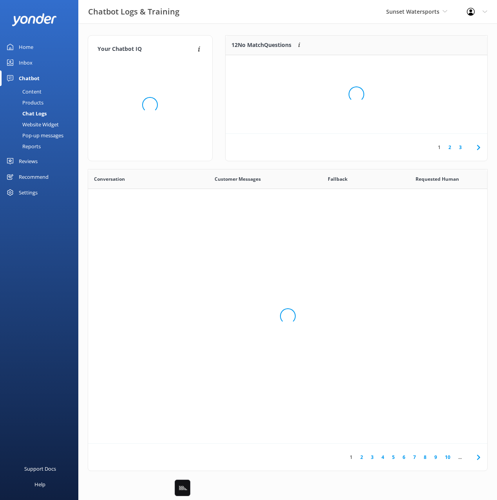
scroll to position [274, 399]
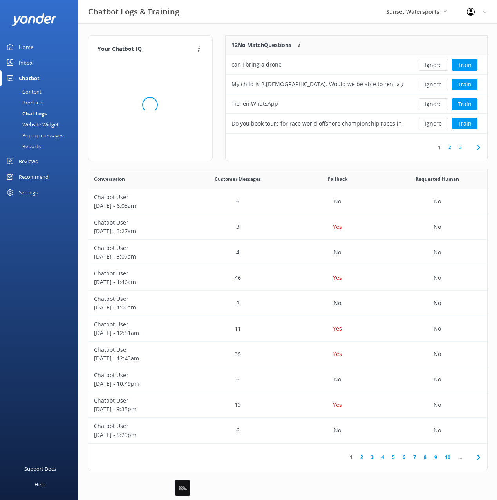
click at [477, 148] on icon at bounding box center [477, 147] width 9 height 9
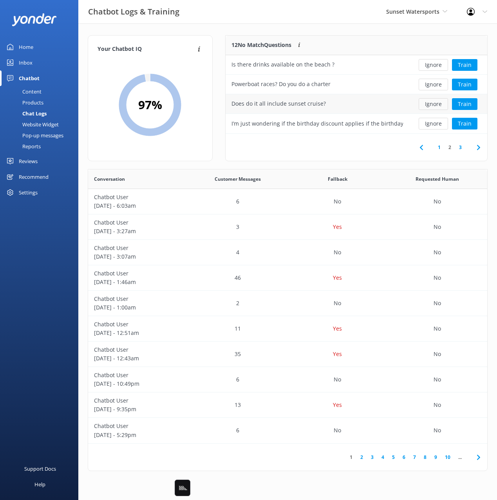
click at [434, 105] on button "Ignore" at bounding box center [432, 104] width 29 height 12
click at [469, 104] on button "Train" at bounding box center [464, 104] width 25 height 12
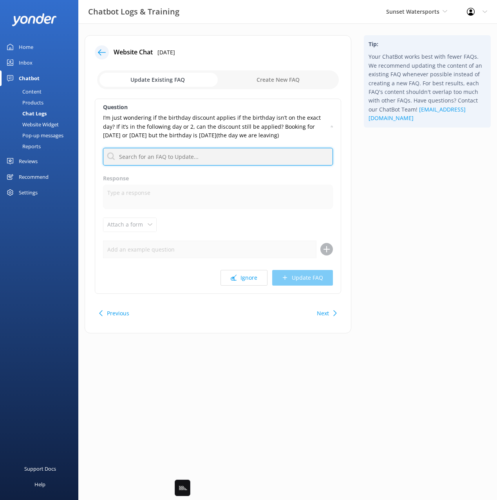
click at [196, 156] on input "text" at bounding box center [218, 157] width 230 height 18
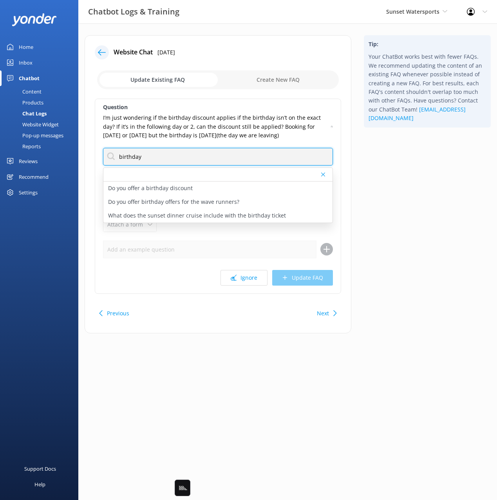
type input "birthday"
drag, startPoint x: 330, startPoint y: 125, endPoint x: 334, endPoint y: 128, distance: 5.0
click at [330, 125] on div "I’m just wondering if the birthday discount applies if the birthday isn’t on th…" at bounding box center [218, 126] width 230 height 26
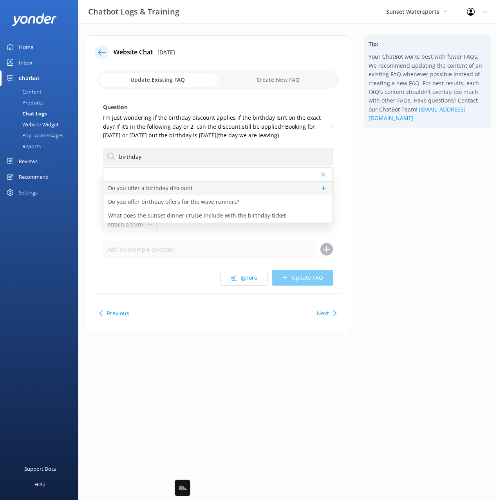
click at [187, 190] on p "Do you offer a birthday discount" at bounding box center [150, 188] width 85 height 9
type textarea "We offer free birthday trips in Key West on your exact birthday, with some blac…"
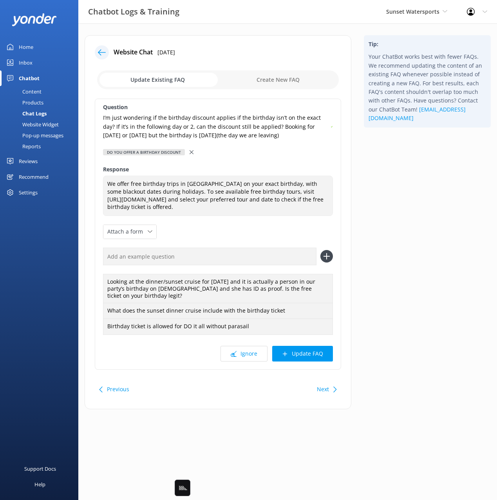
click at [204, 250] on input "text" at bounding box center [209, 257] width 213 height 18
paste input "I’m just wondering if the birthday discount applies if the birthday isn’t on th…"
type input "I’m just wondering if the birthday discount applies if the birthday isn’t on th…"
click at [320, 250] on button at bounding box center [326, 256] width 13 height 13
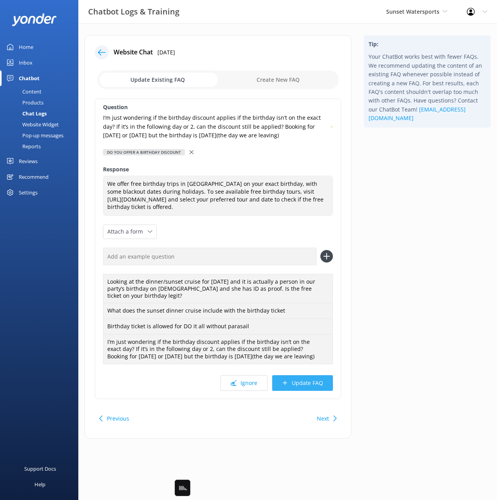
click at [310, 383] on button "Update FAQ" at bounding box center [302, 383] width 61 height 16
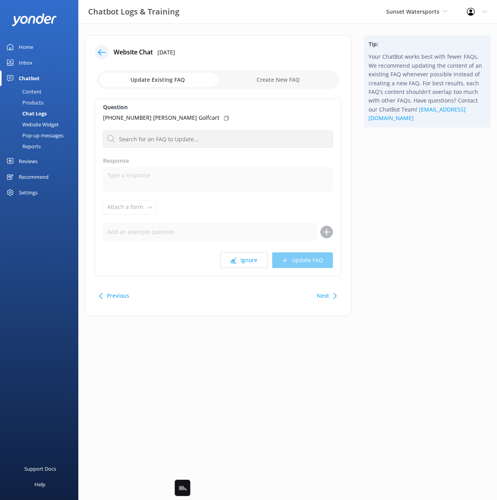
click at [387, 255] on div "Tip: Your ChatBot works best with fewer FAQs. We recommend updating the content…" at bounding box center [426, 179] width 139 height 288
click at [242, 256] on button "Ignore" at bounding box center [243, 260] width 47 height 16
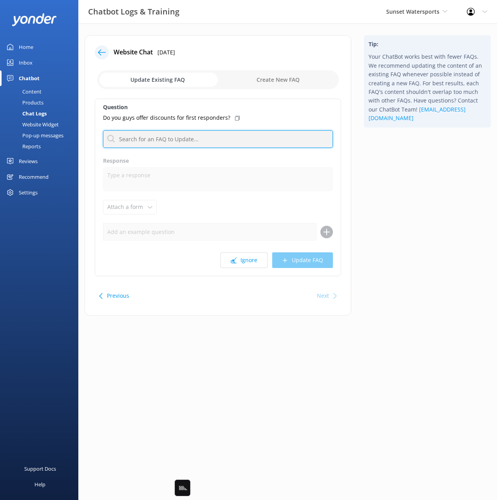
click at [191, 136] on input "text" at bounding box center [218, 139] width 230 height 18
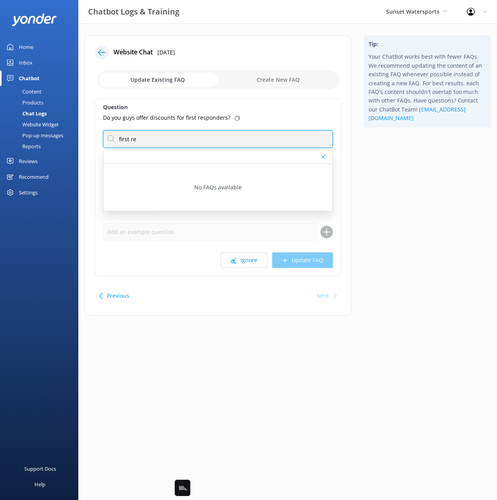
type input "first re"
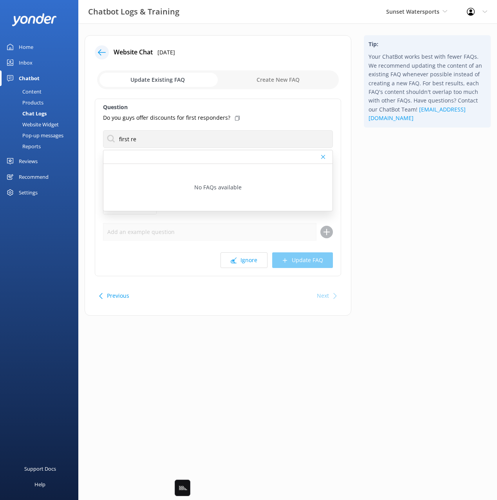
drag, startPoint x: 422, startPoint y: 295, endPoint x: 391, endPoint y: 298, distance: 31.0
click at [421, 295] on div "Tip: Your ChatBot works best with fewer FAQs. We recommend updating the content…" at bounding box center [426, 179] width 139 height 288
click at [320, 294] on div "Next" at bounding box center [323, 296] width 12 height 16
drag, startPoint x: 419, startPoint y: 292, endPoint x: 417, endPoint y: 287, distance: 4.9
click at [419, 292] on div "Tip: Your ChatBot works best with fewer FAQs. We recommend updating the content…" at bounding box center [426, 179] width 139 height 288
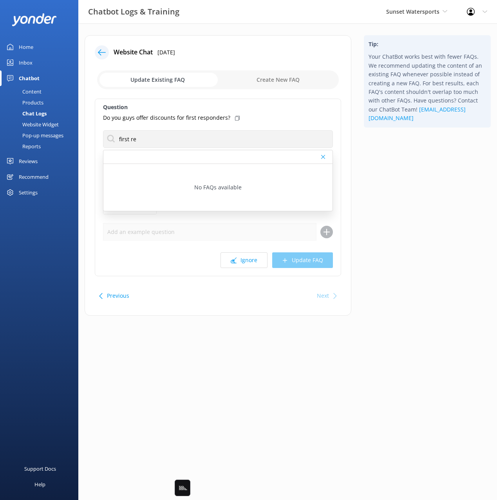
click at [101, 47] on div at bounding box center [102, 52] width 14 height 14
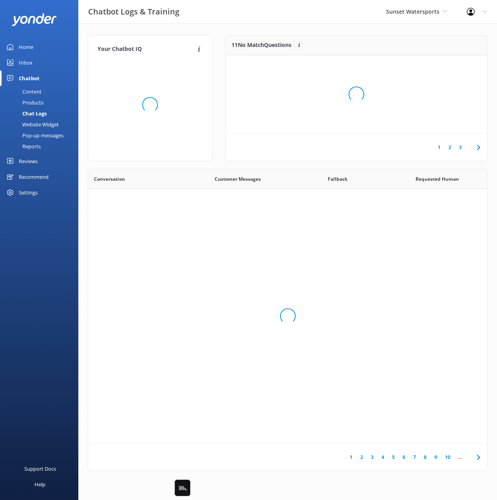
scroll to position [274, 399]
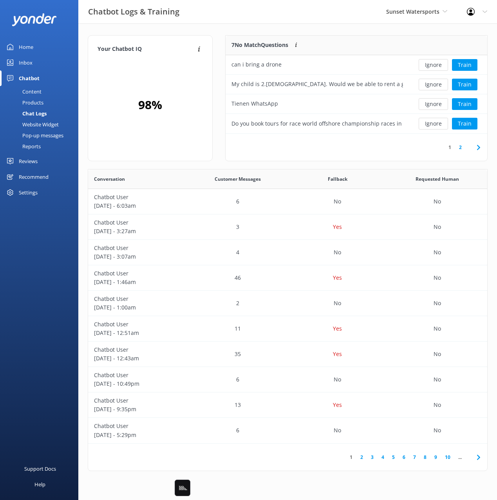
click at [265, 31] on div "Your Chatbot IQ Your Chatbot IQ is the percentage of trained FAQs against untra…" at bounding box center [287, 254] width 418 height 463
click at [371, 158] on div "1 2" at bounding box center [355, 147] width 261 height 27
click at [476, 148] on icon at bounding box center [477, 147] width 9 height 9
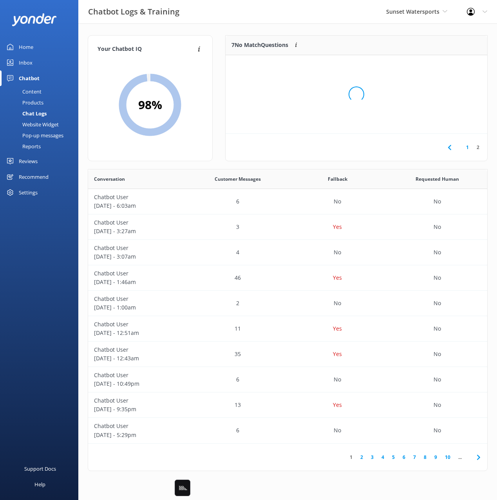
scroll to position [79, 261]
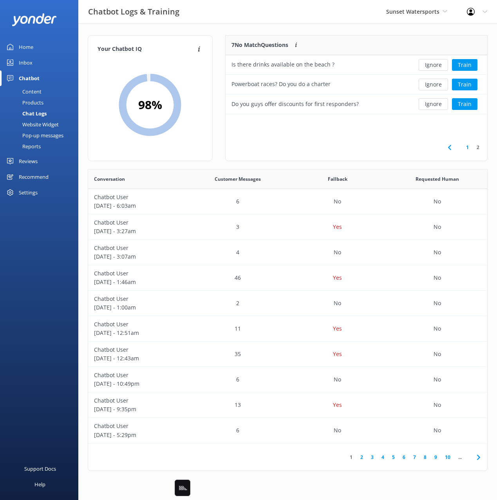
click at [32, 90] on div "Content" at bounding box center [23, 91] width 37 height 11
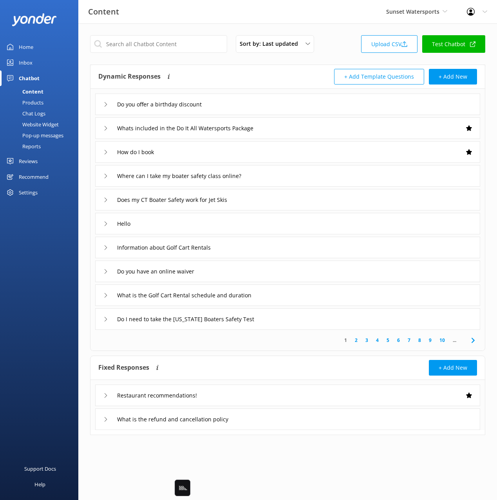
drag, startPoint x: 226, startPoint y: 64, endPoint x: 303, endPoint y: 182, distance: 140.8
click at [226, 65] on div "Dynamic Responses Dynamic responses rely on the Large Language Model to create …" at bounding box center [287, 208] width 395 height 286
drag, startPoint x: 274, startPoint y: 349, endPoint x: 313, endPoint y: 349, distance: 38.4
click at [274, 349] on div "1 2 3 4 5 6 7 8 9 10 ..." at bounding box center [287, 340] width 391 height 21
click at [474, 337] on icon at bounding box center [472, 340] width 9 height 9
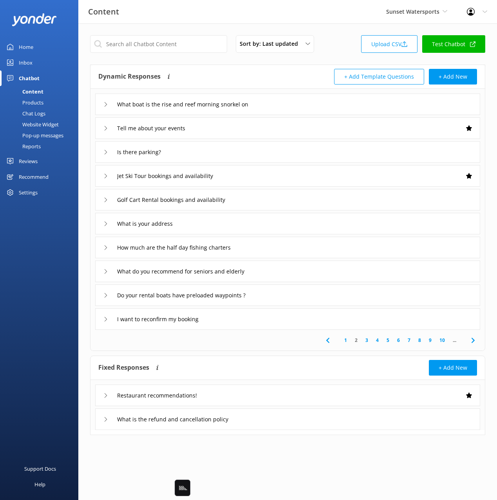
click at [474, 337] on icon at bounding box center [472, 340] width 9 height 9
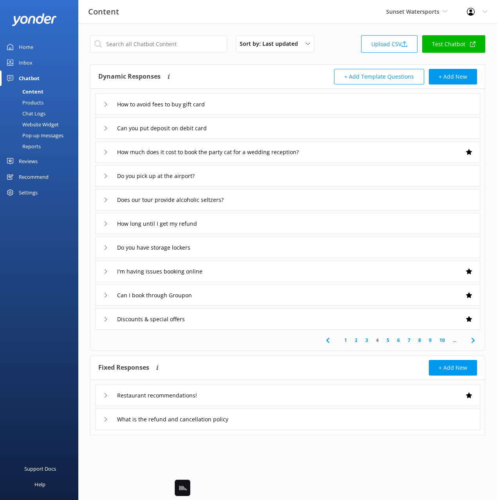
click at [474, 337] on icon at bounding box center [472, 340] width 9 height 9
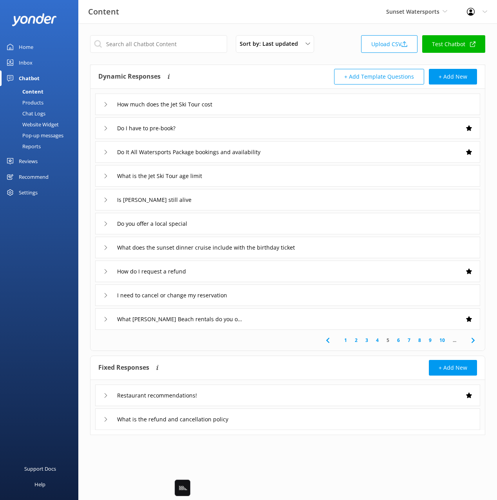
click at [31, 42] on div "Home" at bounding box center [26, 47] width 14 height 16
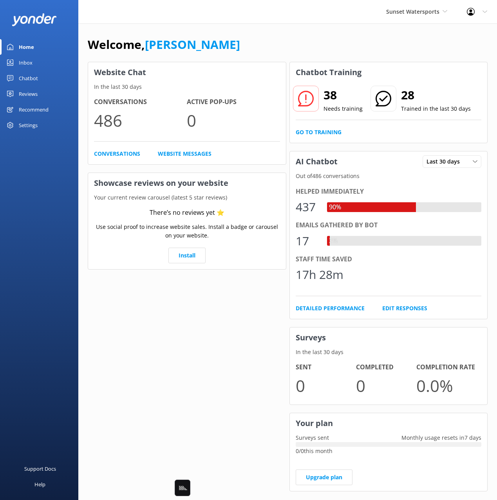
drag, startPoint x: 283, startPoint y: 53, endPoint x: 263, endPoint y: 48, distance: 21.1
click at [281, 53] on div "Welcome, Mikayla" at bounding box center [288, 48] width 400 height 27
click at [263, 48] on div "Welcome, Mikayla" at bounding box center [288, 48] width 400 height 27
click at [308, 49] on div "Welcome, Mikayla" at bounding box center [288, 48] width 400 height 27
click at [310, 49] on div "Welcome, [PERSON_NAME]" at bounding box center [288, 48] width 400 height 27
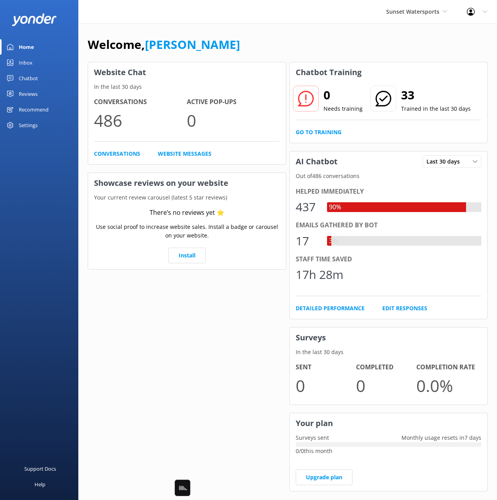
click at [363, 128] on div "Go to Training" at bounding box center [388, 132] width 186 height 9
drag, startPoint x: 266, startPoint y: 56, endPoint x: 300, endPoint y: 111, distance: 64.8
click at [266, 56] on div "Welcome, [PERSON_NAME]" at bounding box center [288, 48] width 400 height 27
click at [271, 58] on div "Welcome, [PERSON_NAME]" at bounding box center [288, 48] width 400 height 27
drag, startPoint x: 27, startPoint y: 79, endPoint x: 31, endPoint y: 105, distance: 26.8
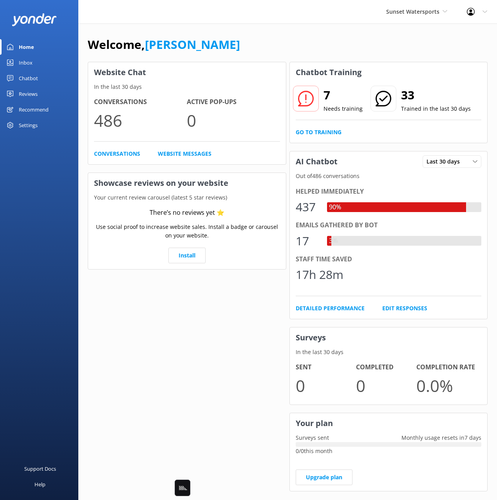
click at [27, 79] on div "Chatbot" at bounding box center [28, 78] width 19 height 16
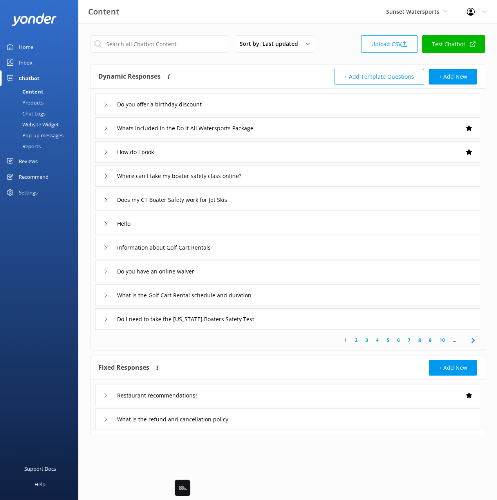
click at [40, 113] on div "Chat Logs" at bounding box center [25, 113] width 41 height 11
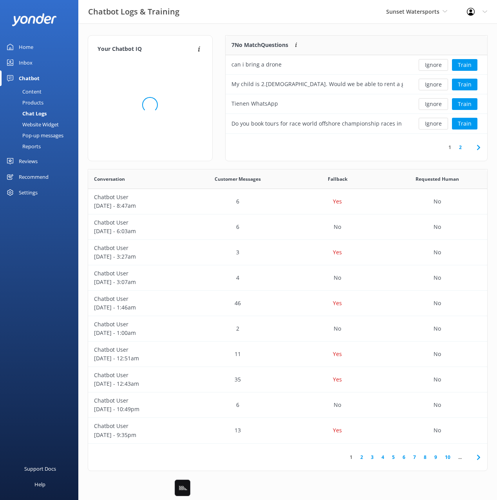
scroll to position [274, 399]
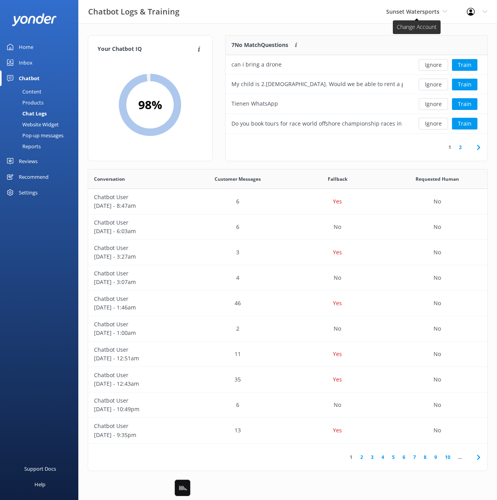
click at [417, 13] on span "Sunset Watersports" at bounding box center [412, 11] width 53 height 7
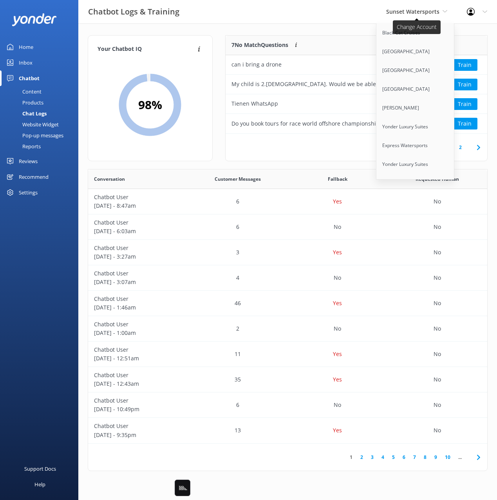
scroll to position [2385, 0]
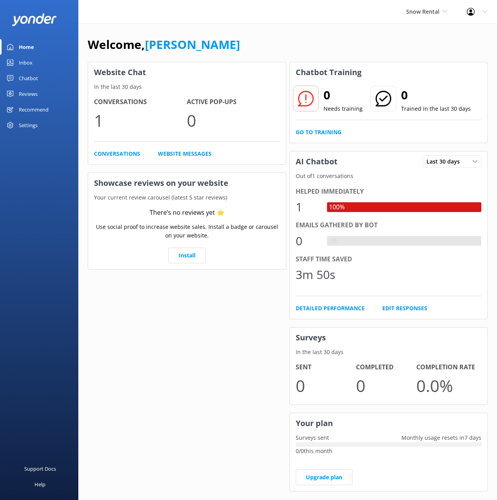
drag, startPoint x: 338, startPoint y: 25, endPoint x: 274, endPoint y: 44, distance: 66.6
click at [335, 26] on div "Welcome, [PERSON_NAME] Website Chat In the last 30 days Conversations 1 Active …" at bounding box center [287, 268] width 418 height 491
drag, startPoint x: 28, startPoint y: 74, endPoint x: 28, endPoint y: 78, distance: 4.3
click at [28, 74] on div "Chatbot" at bounding box center [28, 78] width 19 height 16
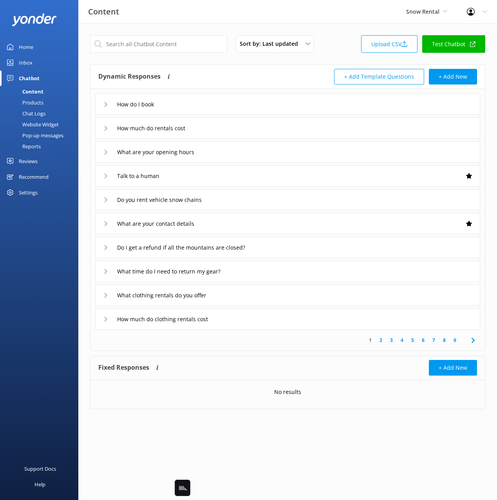
drag, startPoint x: 42, startPoint y: 122, endPoint x: 50, endPoint y: 116, distance: 10.4
click at [43, 121] on div "Website Widget" at bounding box center [32, 124] width 54 height 11
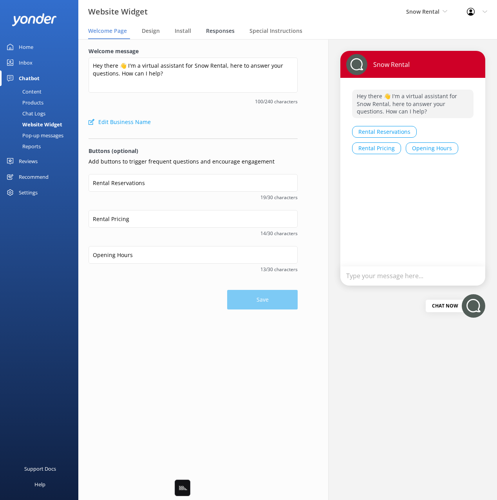
click at [218, 32] on span "Responses" at bounding box center [220, 31] width 29 height 8
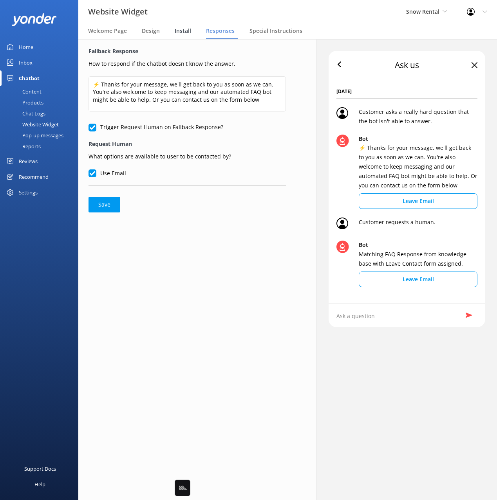
click at [177, 33] on span "Install" at bounding box center [183, 31] width 16 height 8
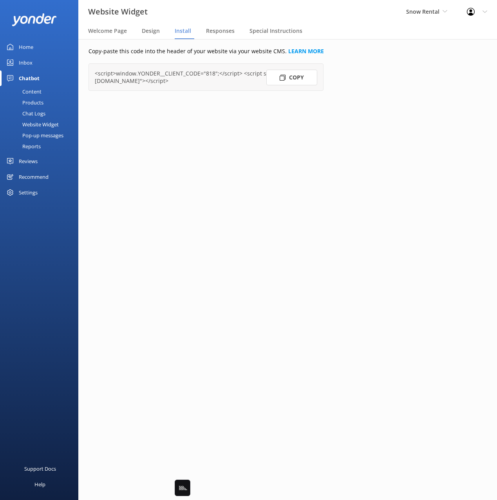
click at [293, 76] on button "Copy" at bounding box center [291, 78] width 51 height 16
